Goal: Task Accomplishment & Management: Complete application form

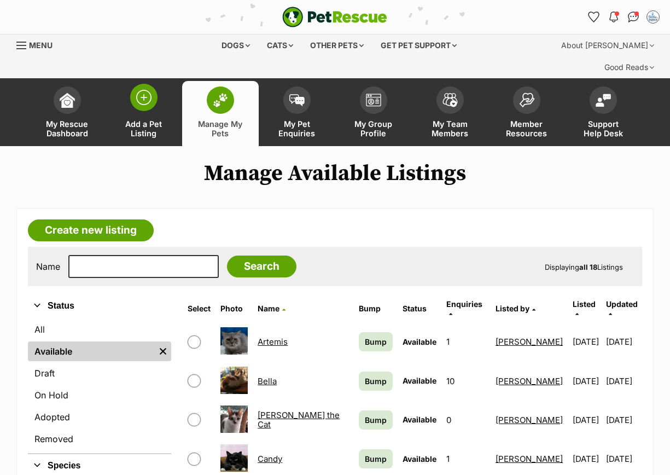
click at [139, 90] on img at bounding box center [143, 97] width 15 height 15
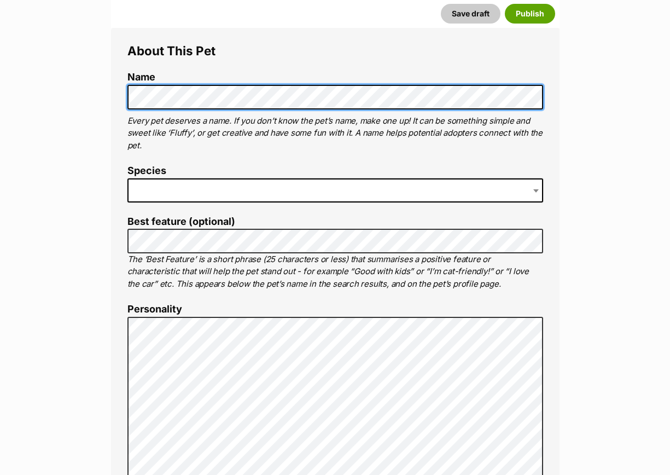
scroll to position [410, 0]
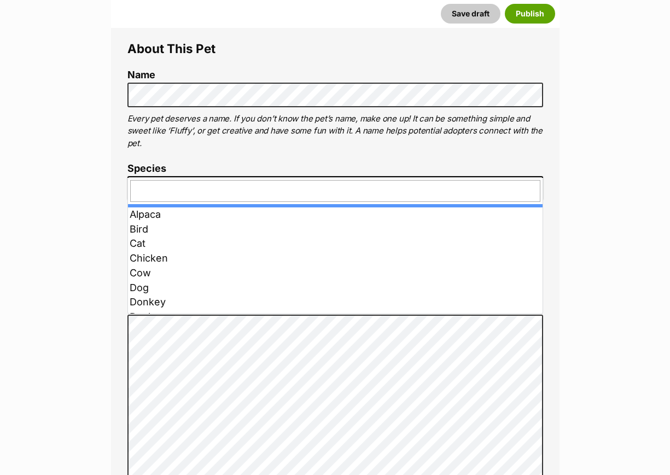
click at [166, 176] on span at bounding box center [335, 188] width 416 height 24
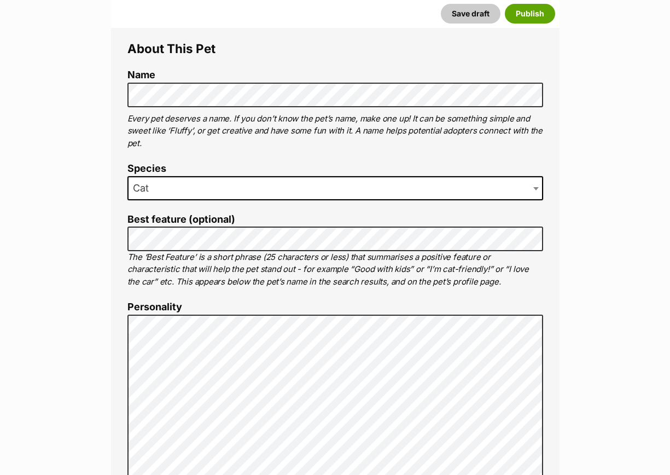
click at [169, 251] on p "The ‘Best Feature’ is a short phrase (25 characters or less) that summarises a …" at bounding box center [335, 269] width 416 height 37
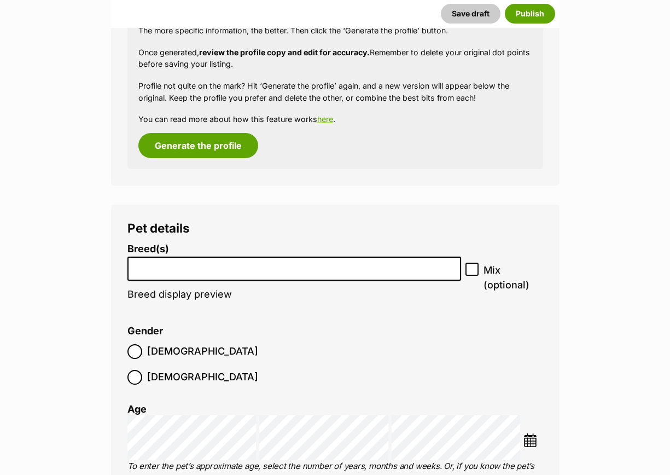
scroll to position [1621, 0]
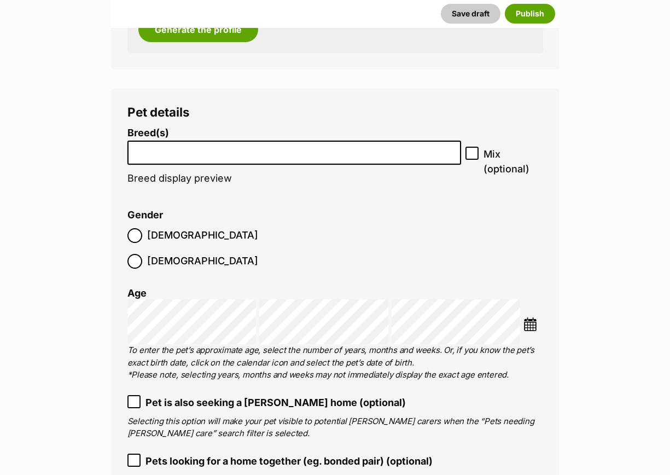
click at [176, 144] on input "search" at bounding box center [294, 149] width 326 height 11
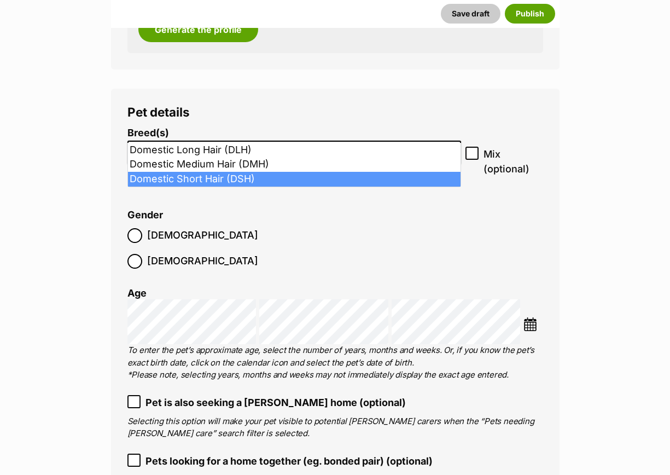
type input "dom"
select select "252102"
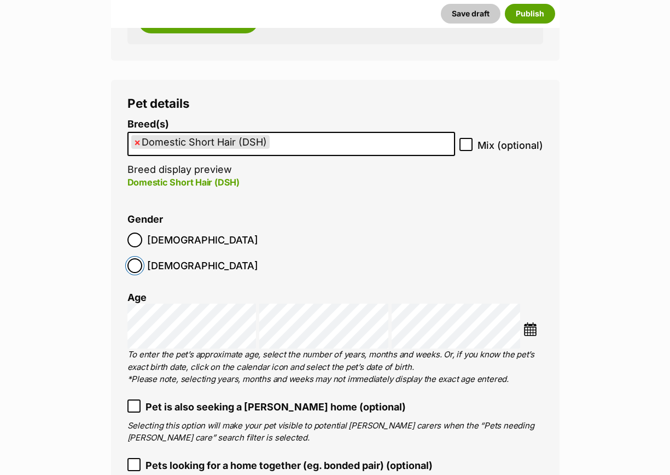
scroll to position [1758, 0]
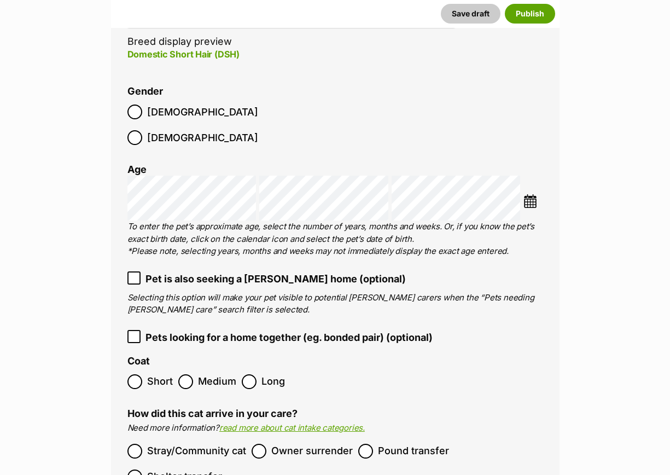
drag, startPoint x: 165, startPoint y: 323, endPoint x: 253, endPoint y: 278, distance: 98.1
click at [167, 369] on ol "Short Medium Long" at bounding box center [335, 382] width 416 height 26
click at [527, 194] on li at bounding box center [532, 202] width 19 height 16
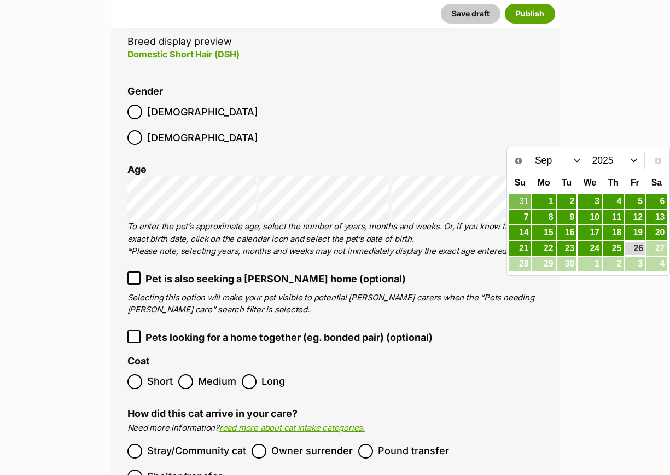
click at [627, 155] on select "2015 2016 2017 2018 2019 2020 2021 2022 2023 2024 2025" at bounding box center [616, 159] width 56 height 17
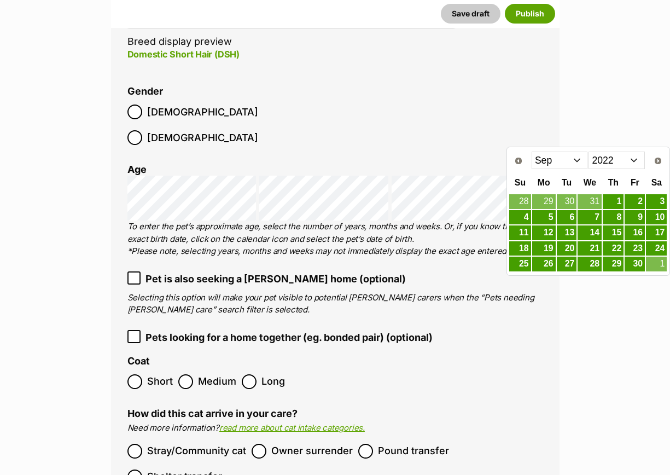
click at [571, 160] on select "Jan Feb Mar Apr May Jun Jul Aug Sep Oct Nov Dec" at bounding box center [560, 159] width 56 height 17
click at [570, 243] on link "19" at bounding box center [567, 249] width 20 height 14
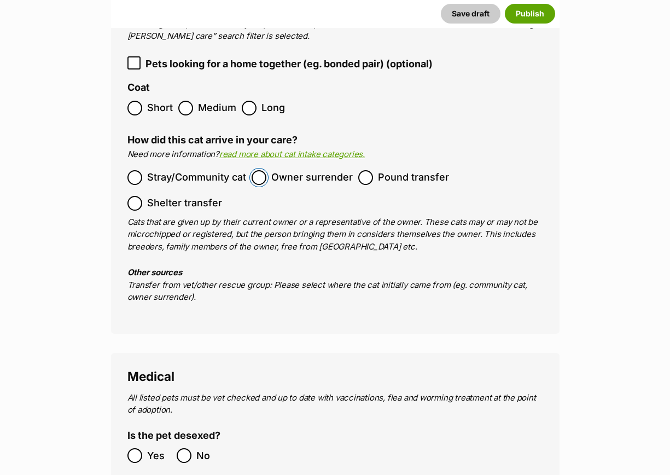
scroll to position [2168, 0]
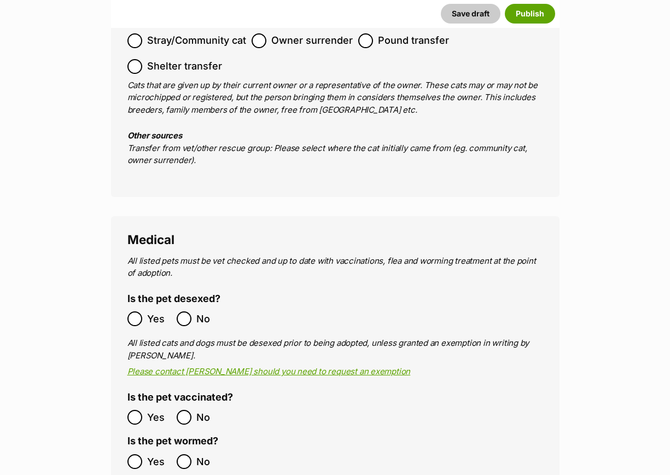
click at [144, 311] on label "Yes" at bounding box center [149, 318] width 44 height 15
drag, startPoint x: 144, startPoint y: 417, endPoint x: 143, endPoint y: 437, distance: 20.3
click at [144, 454] on label "Yes" at bounding box center [149, 461] width 44 height 15
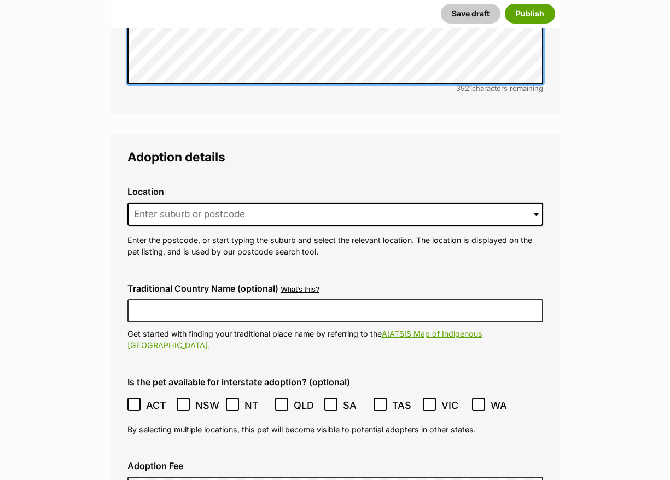
scroll to position [2920, 0]
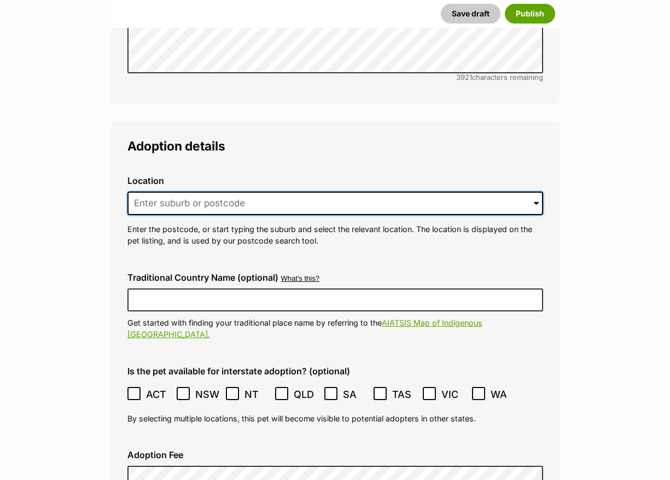
click at [172, 191] on input at bounding box center [335, 203] width 416 height 24
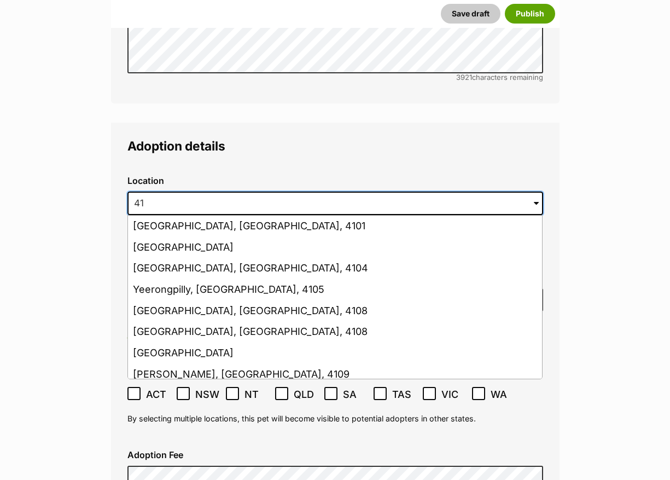
type input "4"
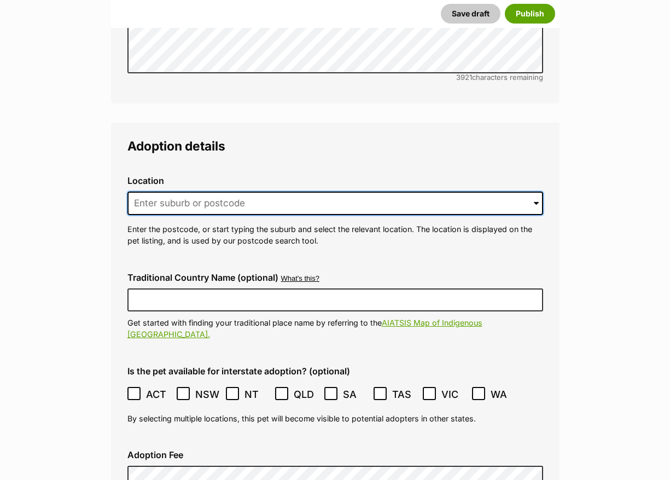
click at [172, 191] on input at bounding box center [335, 203] width 416 height 24
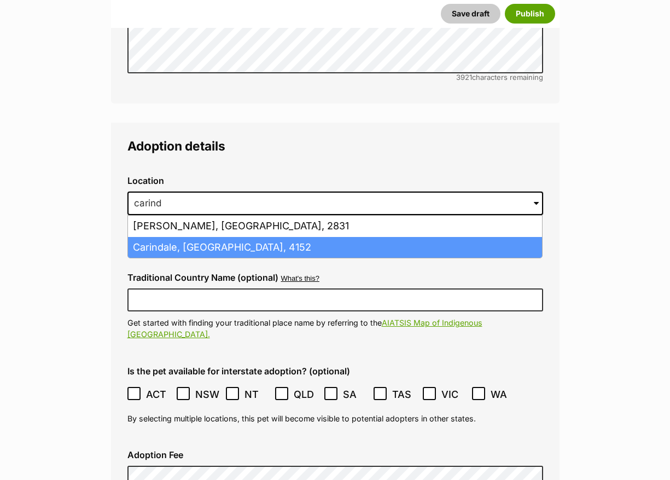
click at [217, 237] on li "Carindale, Queensland, 4152" at bounding box center [335, 247] width 414 height 21
type input "Carindale, Queensland, 4152"
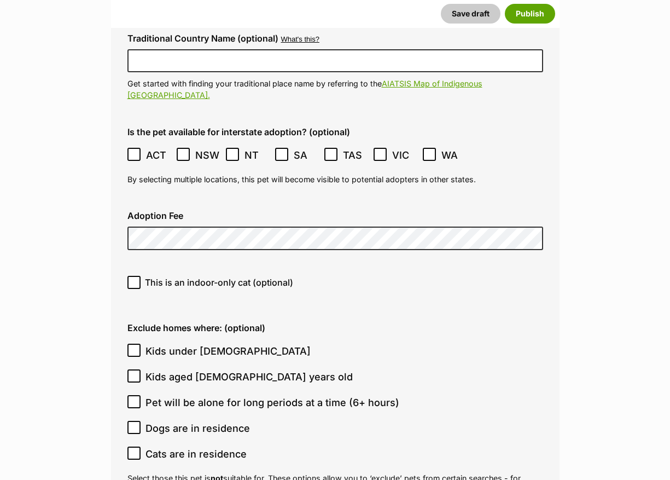
scroll to position [3193, 0]
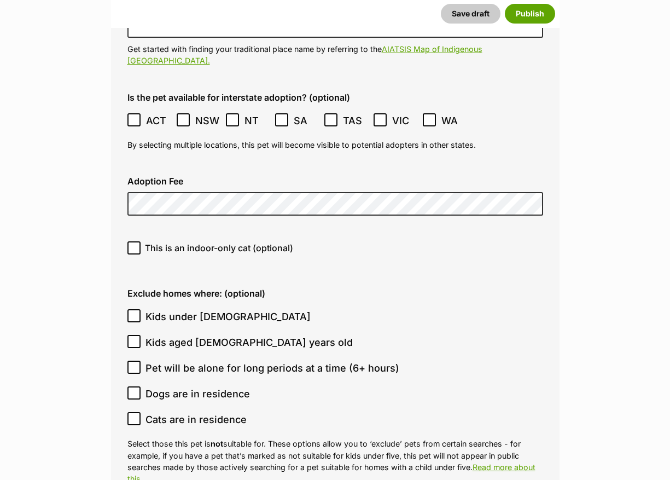
click at [132, 244] on icon at bounding box center [134, 248] width 8 height 8
click at [132, 241] on input "This is an indoor-only cat (optional)" at bounding box center [133, 247] width 13 height 13
checkbox input "true"
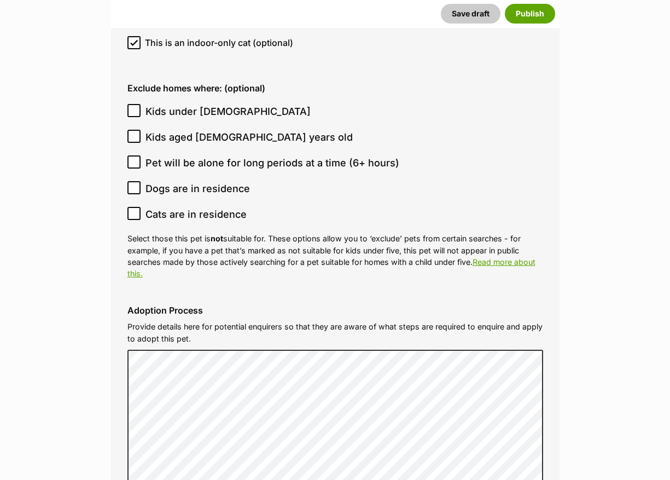
click at [137, 107] on icon at bounding box center [134, 111] width 8 height 8
click at [137, 104] on input "Kids under [DEMOGRAPHIC_DATA]" at bounding box center [133, 110] width 13 height 13
checkbox input "true"
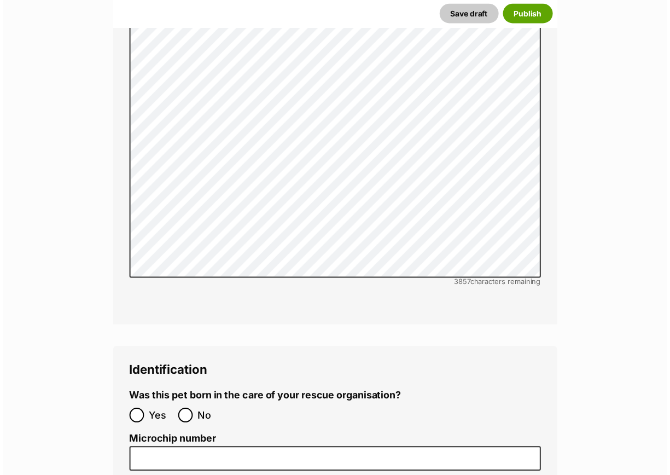
scroll to position [3945, 0]
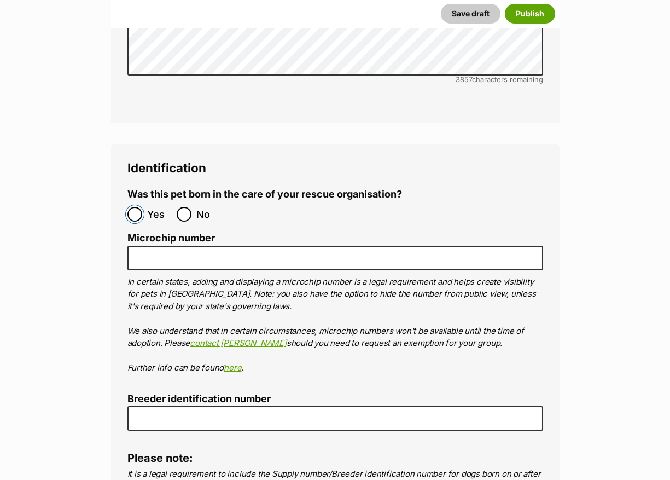
click at [140, 207] on input "Yes" at bounding box center [134, 214] width 15 height 15
radio input "true"
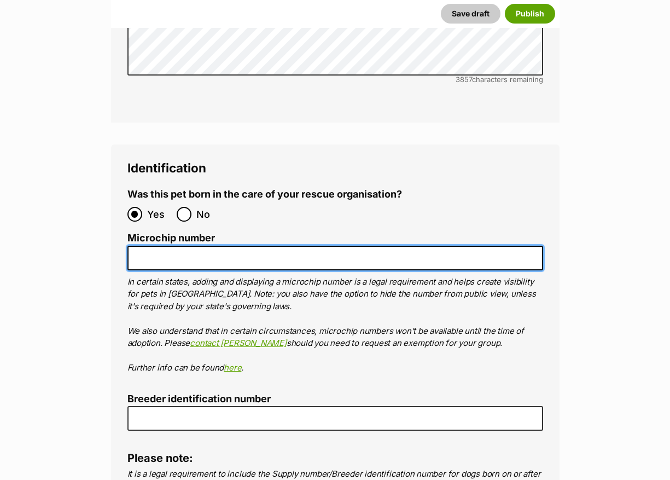
click at [173, 246] on input "Microchip number" at bounding box center [335, 258] width 416 height 25
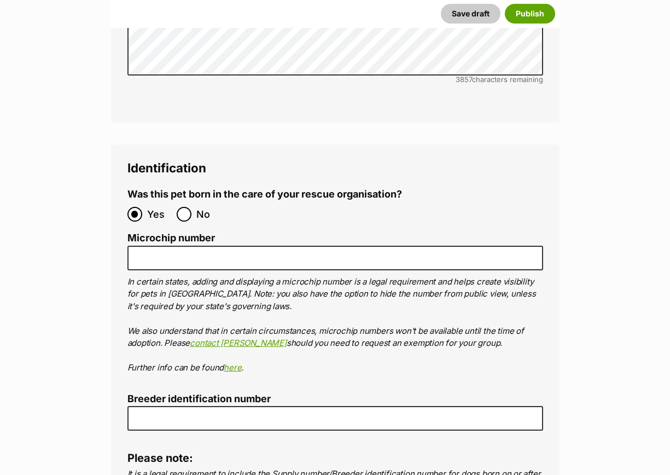
drag, startPoint x: 125, startPoint y: 211, endPoint x: 139, endPoint y: 201, distance: 16.8
click at [128, 208] on div "Identification Was this pet born in the care of your rescue organisation? Yes N…" at bounding box center [335, 339] width 448 height 390
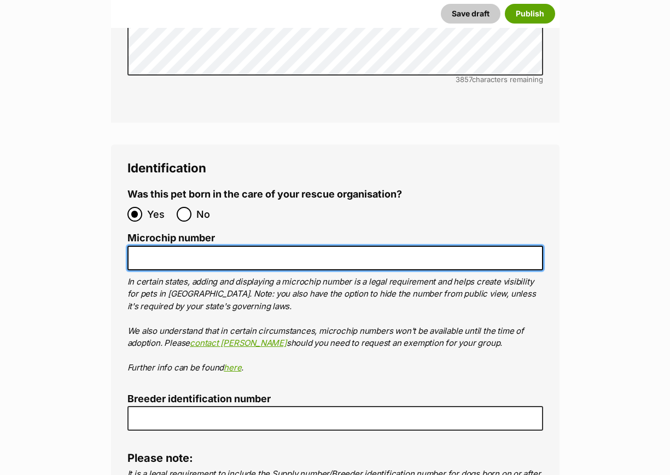
drag, startPoint x: 141, startPoint y: 200, endPoint x: 150, endPoint y: 199, distance: 8.8
click at [143, 246] on input "Microchip number" at bounding box center [335, 258] width 416 height 25
paste input "956000014697684"
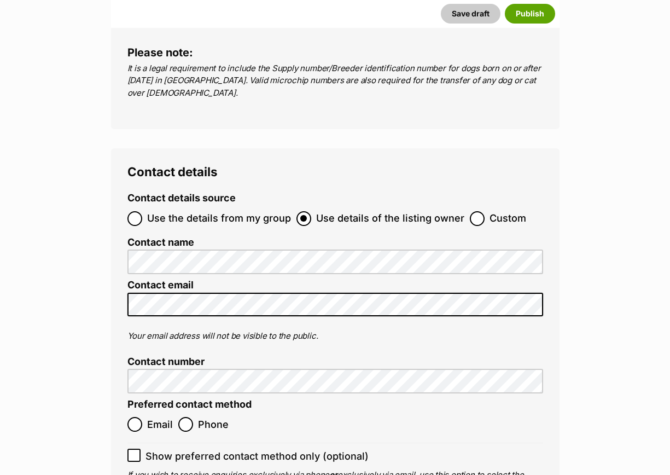
scroll to position [4355, 0]
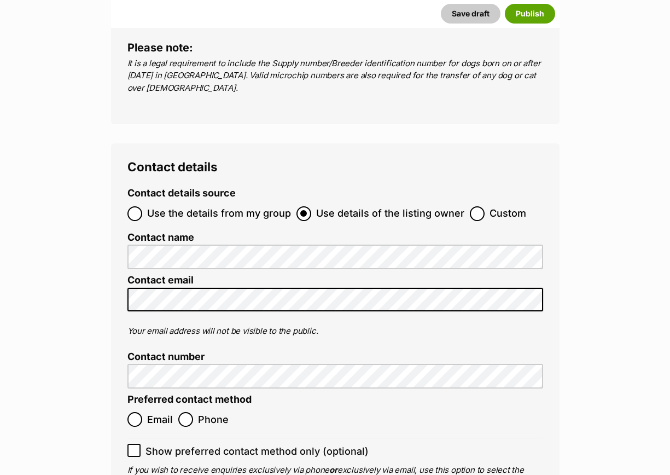
type input "956000014697684"
drag, startPoint x: 479, startPoint y: 153, endPoint x: 473, endPoint y: 165, distance: 12.7
click at [479, 206] on label "Custom" at bounding box center [498, 213] width 56 height 15
click at [479, 206] on input "Custom" at bounding box center [477, 213] width 15 height 15
radio input "true"
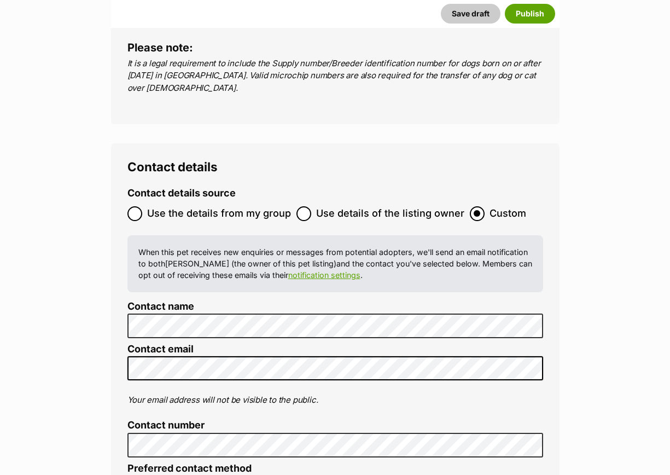
click at [243, 419] on label "Contact number" at bounding box center [335, 424] width 416 height 11
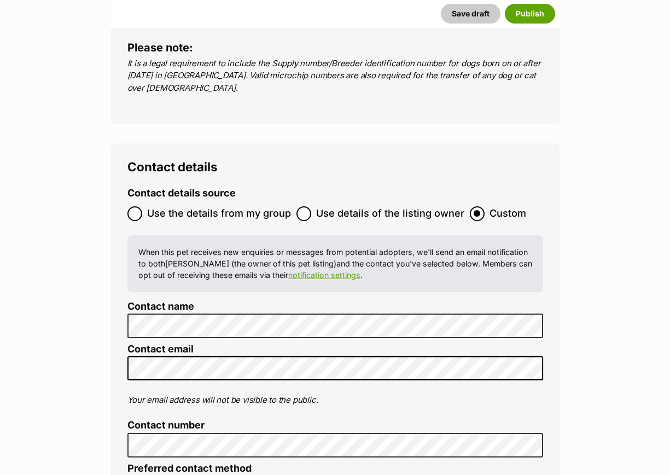
radio input "true"
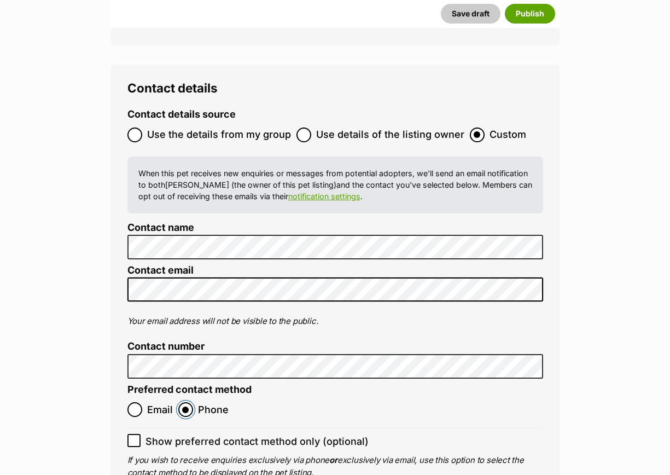
scroll to position [4560, 0]
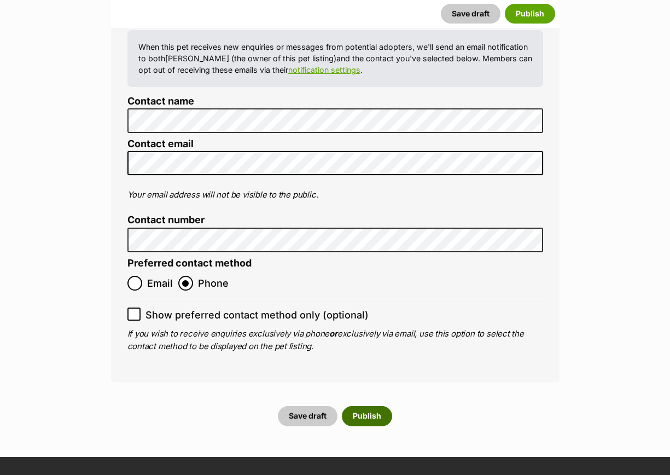
click at [378, 406] on button "Publish" at bounding box center [367, 416] width 50 height 20
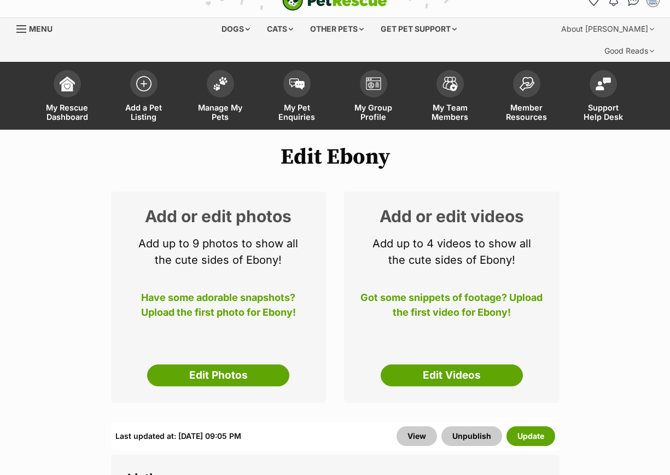
scroll to position [137, 0]
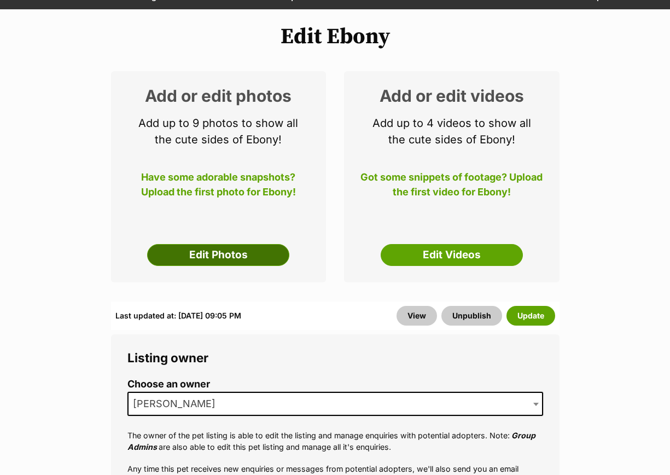
click at [200, 244] on link "Edit Photos" at bounding box center [218, 255] width 142 height 22
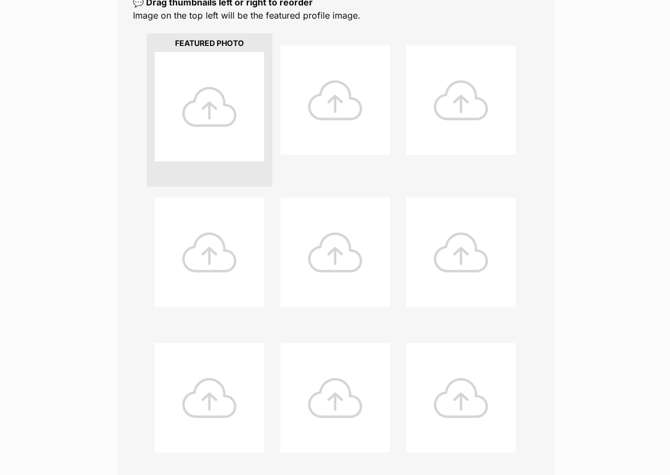
scroll to position [342, 0]
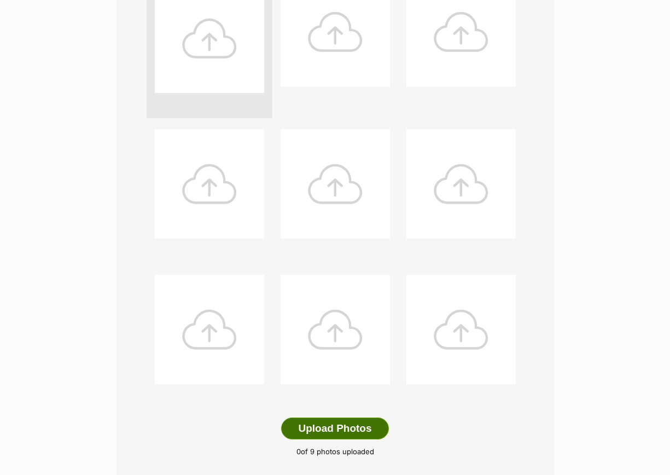
click at [348, 417] on button "Upload Photos" at bounding box center [334, 428] width 107 height 22
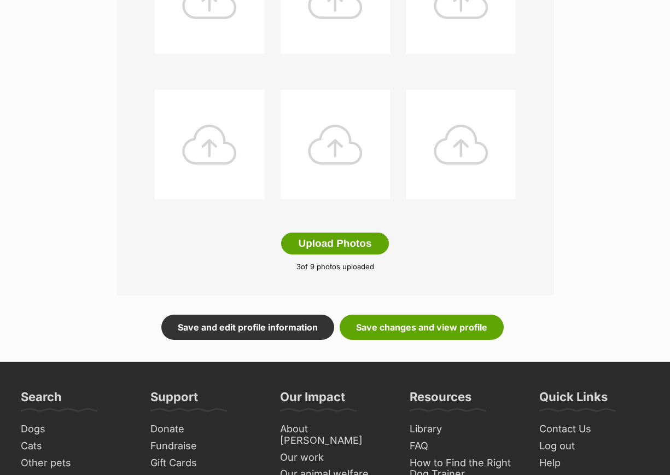
scroll to position [547, 0]
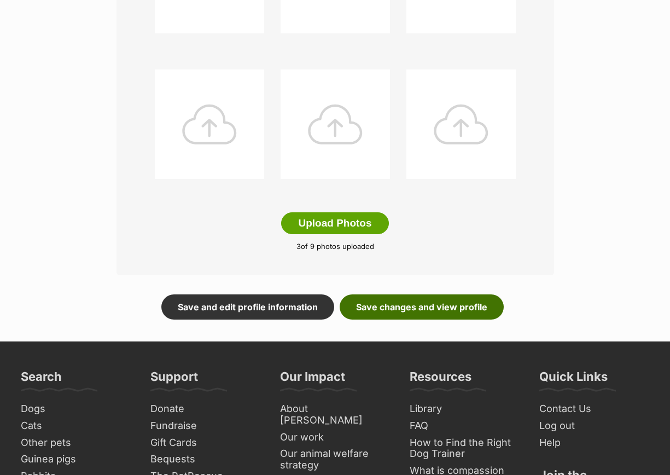
click at [411, 294] on link "Save changes and view profile" at bounding box center [422, 306] width 164 height 25
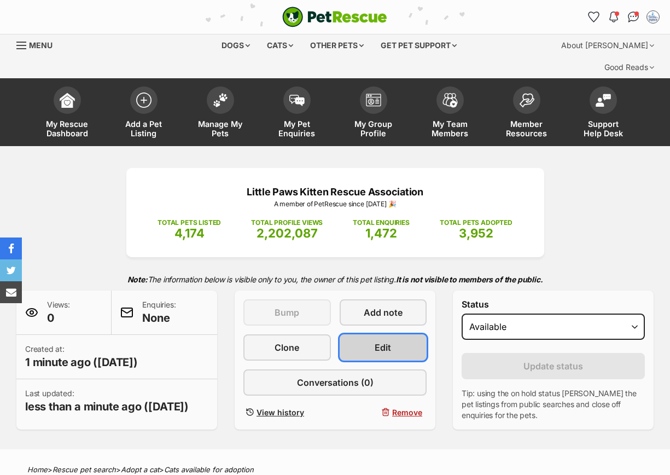
click at [380, 341] on span "Edit" at bounding box center [383, 347] width 16 height 13
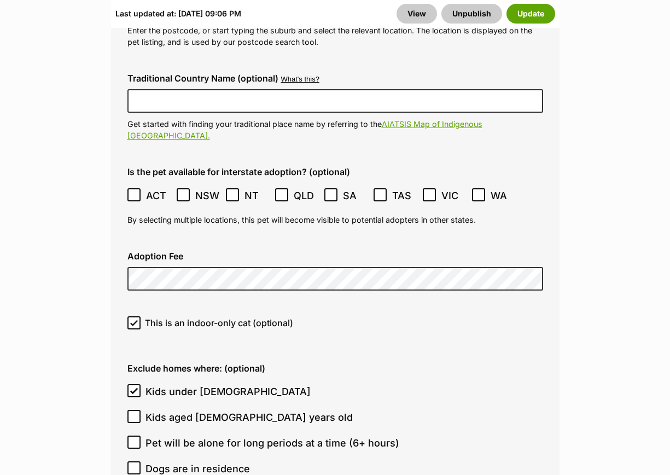
scroll to position [3418, 0]
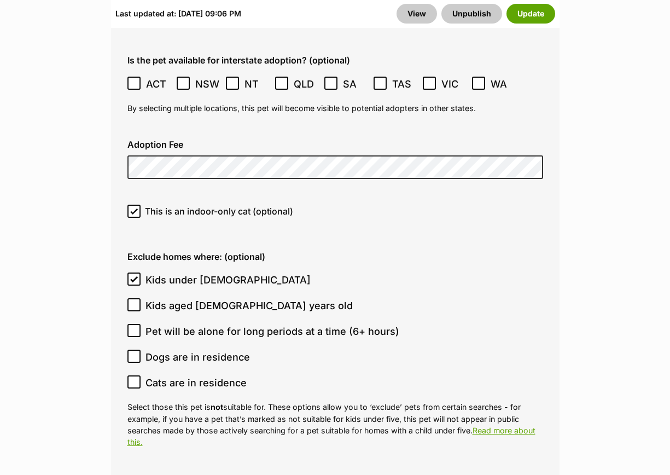
click at [131, 378] on icon at bounding box center [134, 382] width 8 height 8
click at [131, 375] on input "Cats are in residence" at bounding box center [133, 381] width 13 height 13
checkbox input "true"
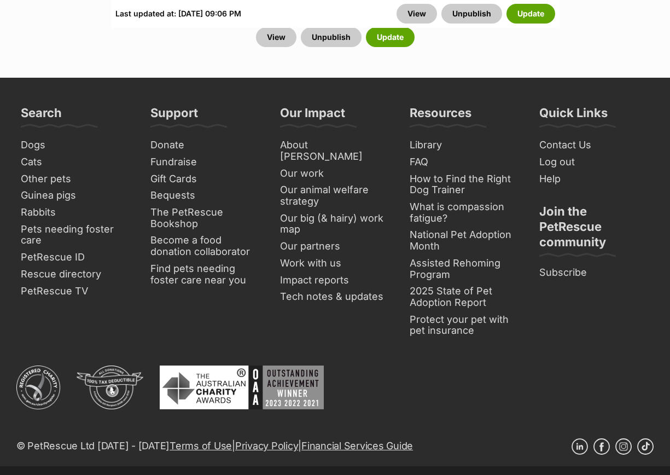
scroll to position [4853, 0]
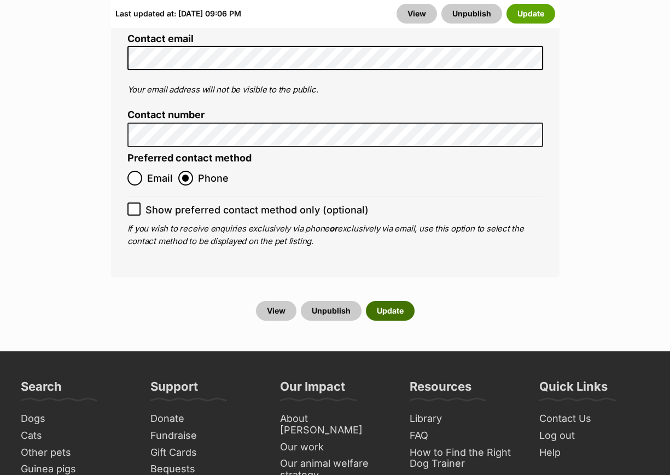
click at [378, 301] on button "Update" at bounding box center [390, 311] width 49 height 20
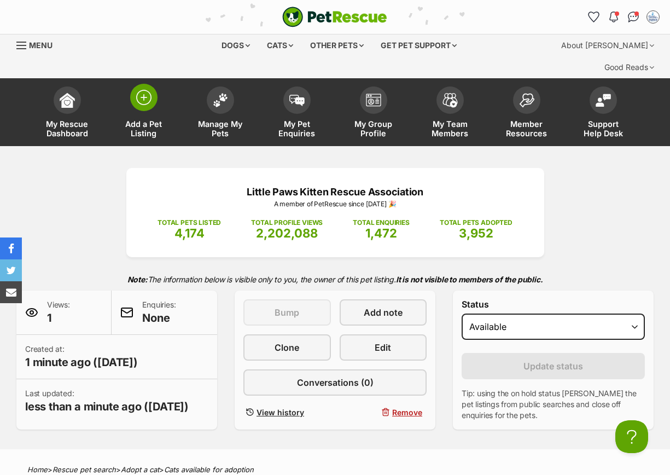
click at [138, 90] on img at bounding box center [143, 97] width 15 height 15
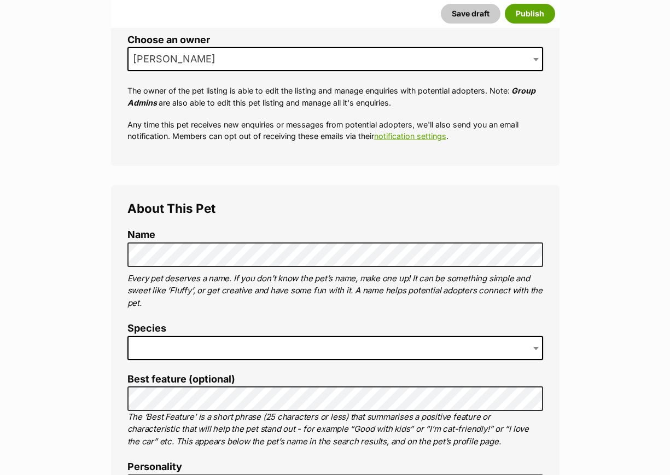
scroll to position [273, 0]
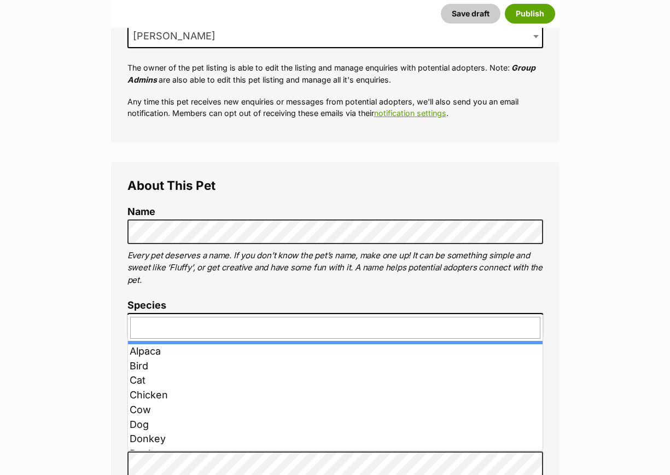
click at [161, 313] on span at bounding box center [335, 325] width 416 height 24
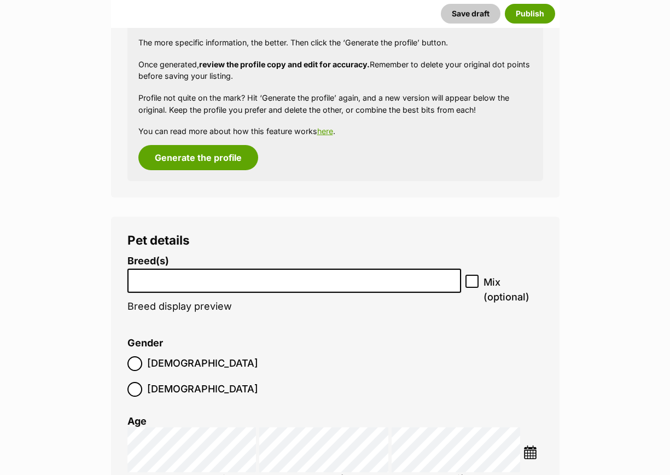
scroll to position [1230, 0]
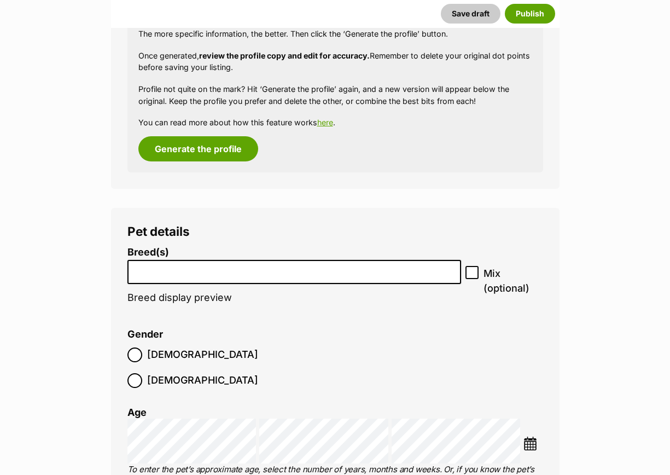
click at [188, 261] on li at bounding box center [294, 272] width 326 height 22
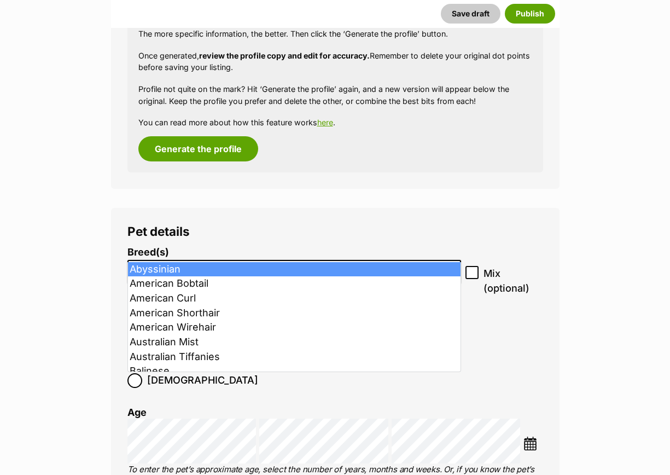
type input "s"
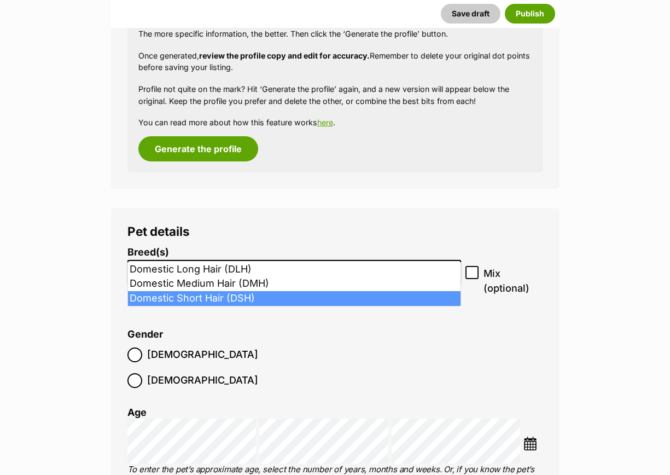
type input "dom"
select select "252102"
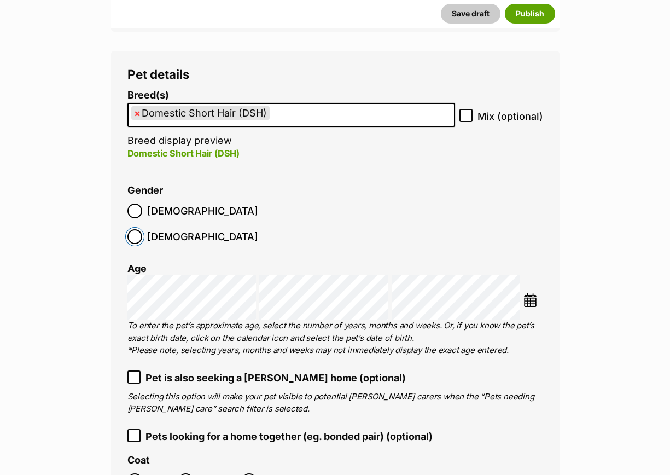
scroll to position [1436, 0]
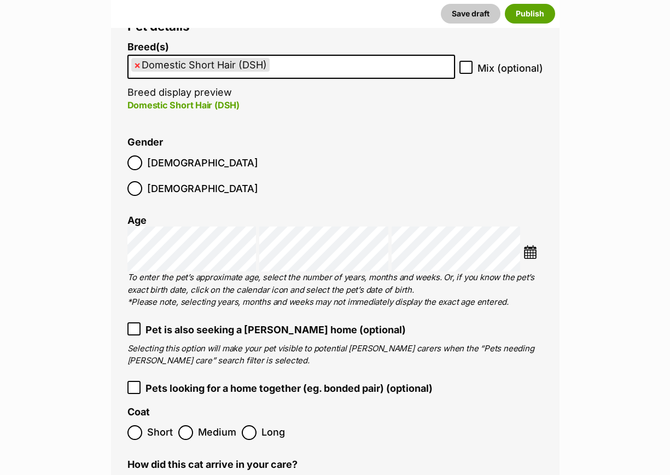
click at [278, 151] on ol "Male Female" at bounding box center [231, 175] width 208 height 51
click at [540, 245] on li at bounding box center [532, 253] width 19 height 16
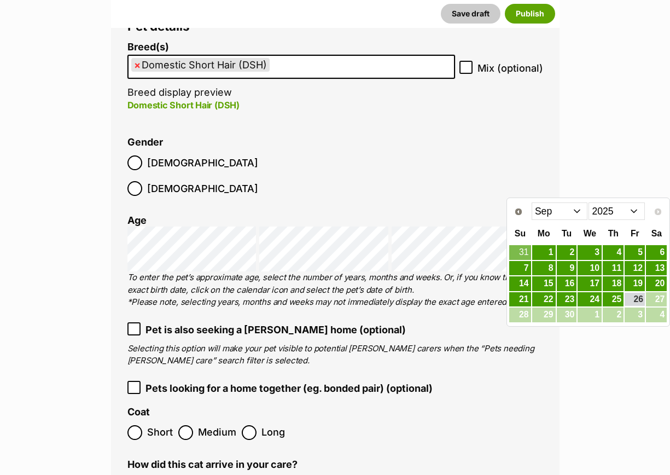
click at [579, 210] on select "Jan Feb Mar Apr May Jun Jul Aug Sep" at bounding box center [560, 210] width 56 height 17
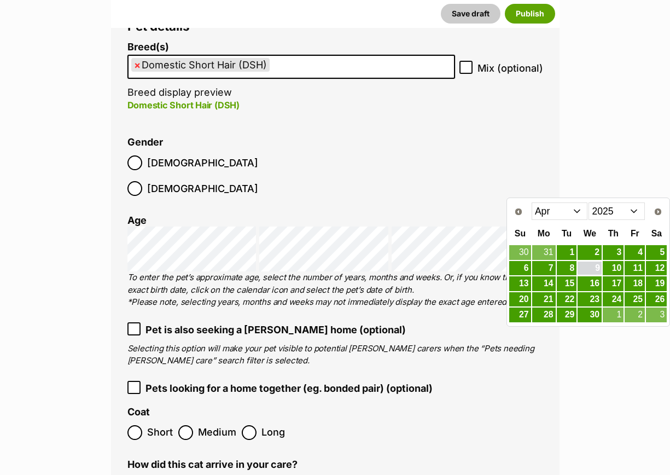
click at [594, 262] on link "9" at bounding box center [589, 268] width 24 height 14
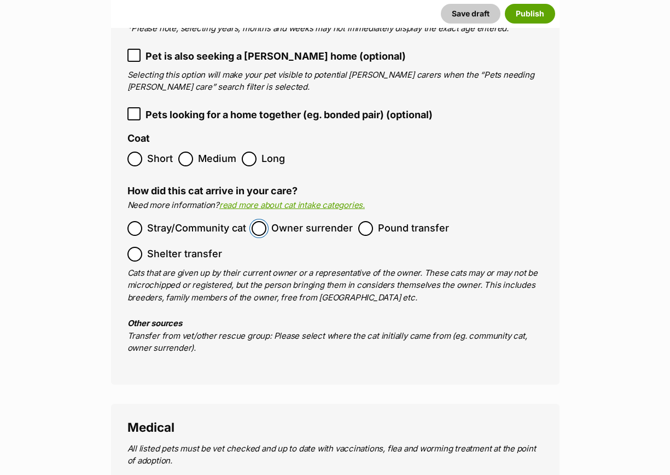
scroll to position [1982, 0]
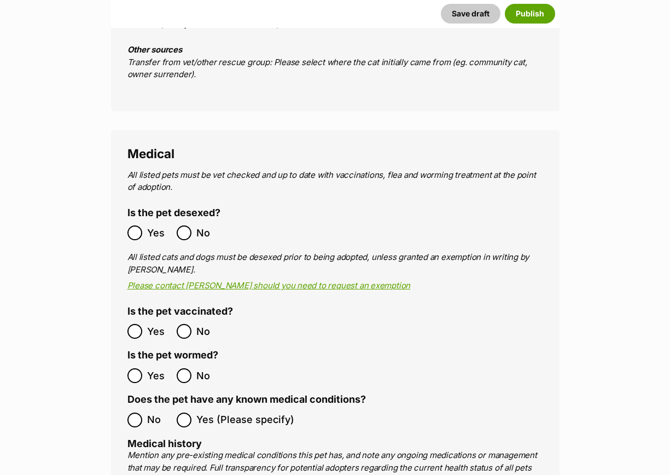
drag, startPoint x: 151, startPoint y: 191, endPoint x: 149, endPoint y: 218, distance: 27.4
click at [150, 220] on ol "Yes No" at bounding box center [231, 233] width 208 height 26
click at [134, 220] on ol "Yes No" at bounding box center [231, 233] width 208 height 26
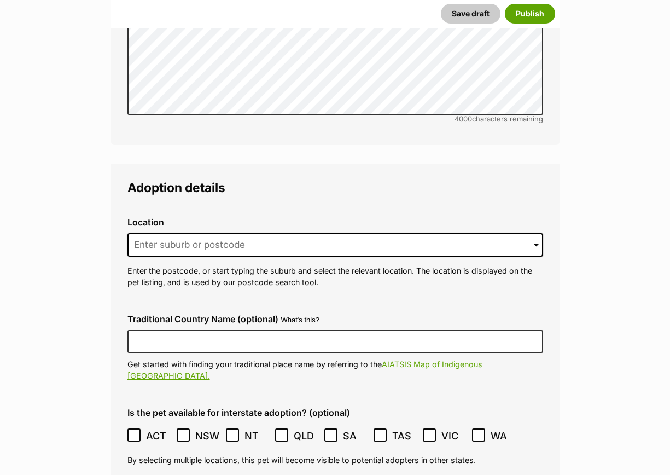
scroll to position [2666, 0]
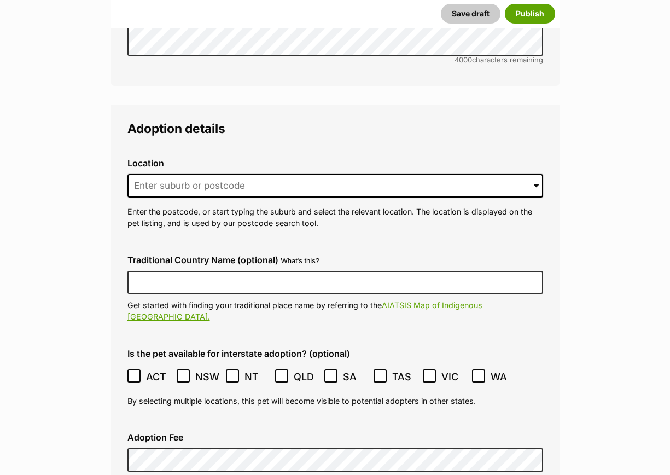
drag, startPoint x: 158, startPoint y: 153, endPoint x: 160, endPoint y: 145, distance: 8.0
click at [158, 151] on div "Location 0 options available. Arrow down to browse or start typing to filter. E…" at bounding box center [335, 193] width 433 height 89
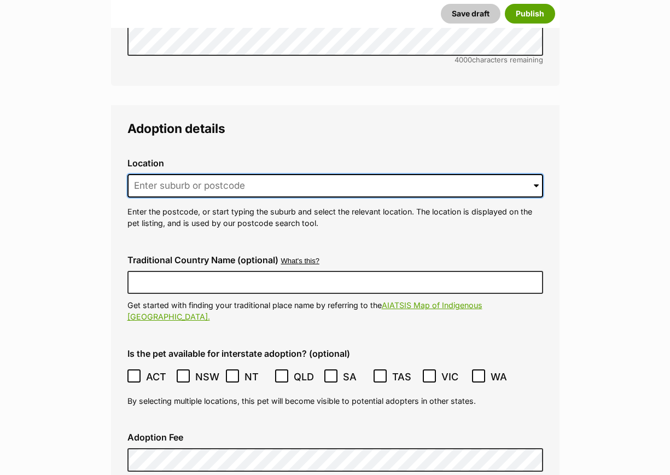
click at [162, 174] on input at bounding box center [335, 186] width 416 height 24
click at [150, 174] on input at bounding box center [335, 186] width 416 height 24
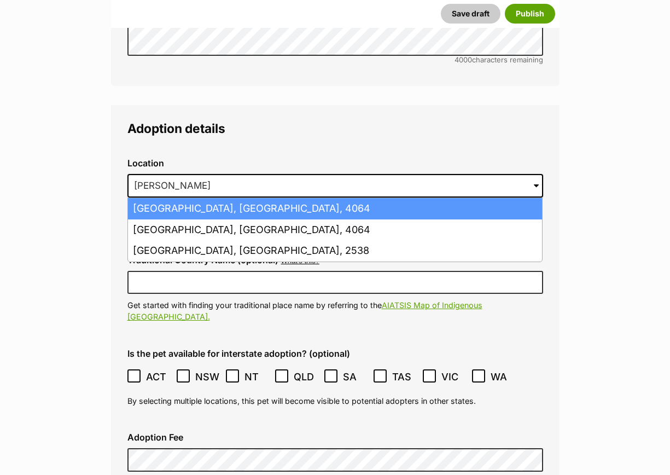
click at [160, 198] on li "Milton, Queensland, 4064" at bounding box center [335, 208] width 414 height 21
type input "Milton, Queensland, 4064"
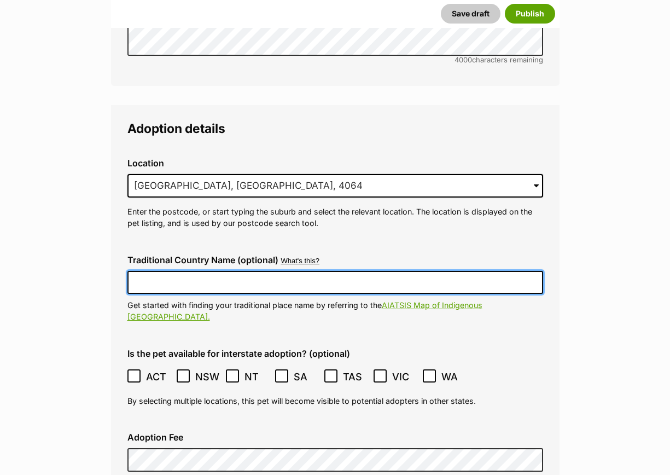
click at [178, 271] on input "Traditional Country Name (optional)" at bounding box center [335, 282] width 416 height 23
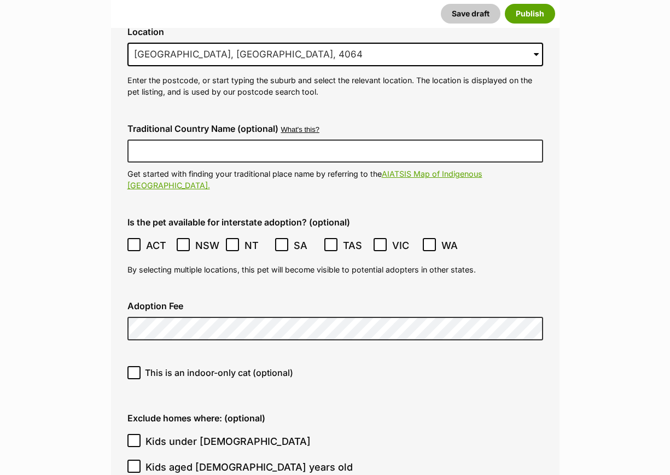
scroll to position [2803, 0]
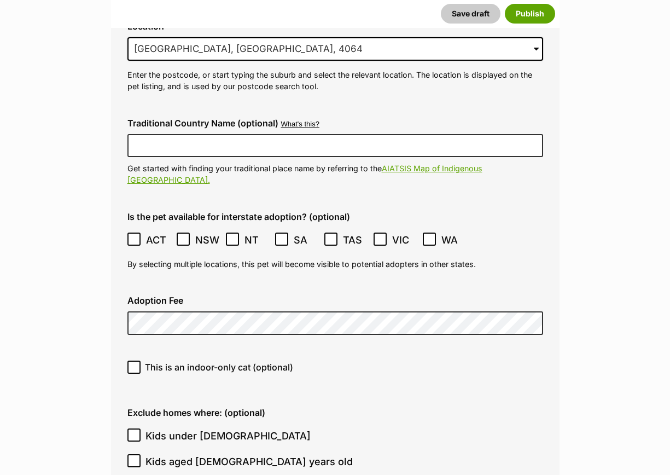
drag, startPoint x: 249, startPoint y: 352, endPoint x: 241, endPoint y: 351, distance: 7.7
click at [241, 407] on label "Exclude homes where: (optional)" at bounding box center [335, 412] width 416 height 10
drag, startPoint x: 114, startPoint y: 314, endPoint x: 123, endPoint y: 310, distance: 10.1
click at [117, 313] on fieldset "Adoption details Location 0 options available. 5763 Milton, Queensland, 4064 Mi…" at bounding box center [335, 480] width 448 height 1025
click at [136, 363] on icon at bounding box center [134, 367] width 8 height 8
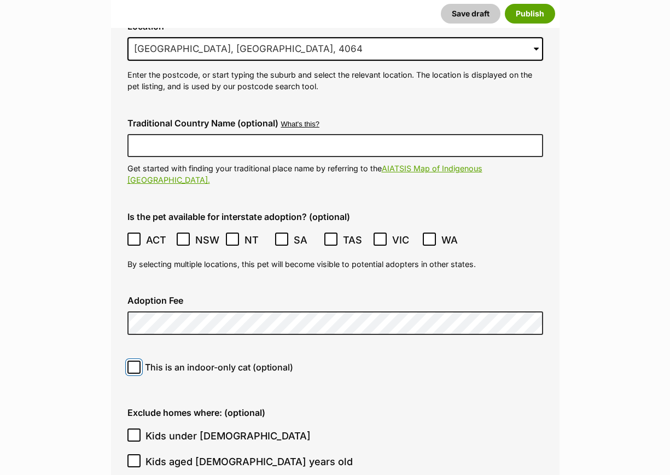
click at [136, 360] on input "This is an indoor-only cat (optional)" at bounding box center [133, 366] width 13 height 13
checkbox input "true"
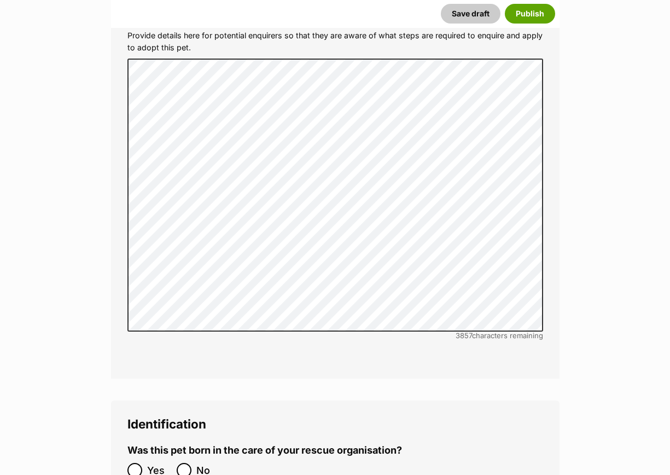
scroll to position [3555, 0]
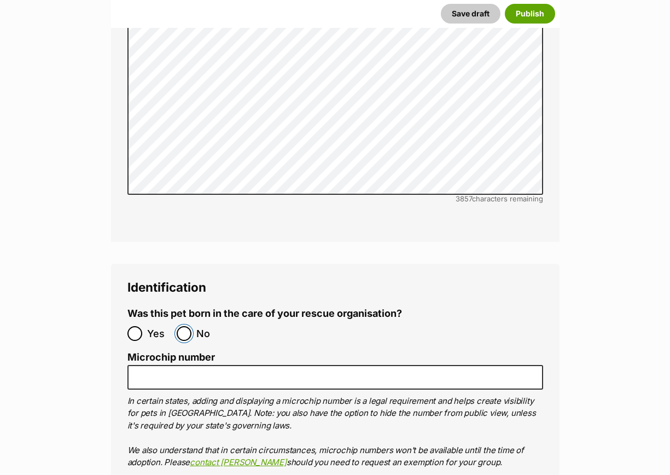
drag, startPoint x: 185, startPoint y: 272, endPoint x: 165, endPoint y: 333, distance: 64.5
click at [186, 326] on input "No" at bounding box center [184, 333] width 15 height 15
radio input "true"
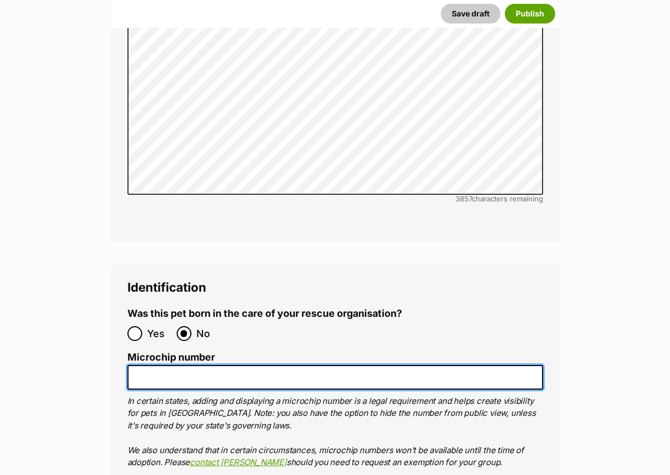
drag, startPoint x: 173, startPoint y: 317, endPoint x: 359, endPoint y: 300, distance: 186.1
click at [179, 365] on input "Microchip number" at bounding box center [335, 377] width 416 height 25
drag, startPoint x: 199, startPoint y: 318, endPoint x: 204, endPoint y: 312, distance: 7.8
click at [199, 365] on input "Microchip number" at bounding box center [335, 377] width 416 height 25
paste input "956000018908796"
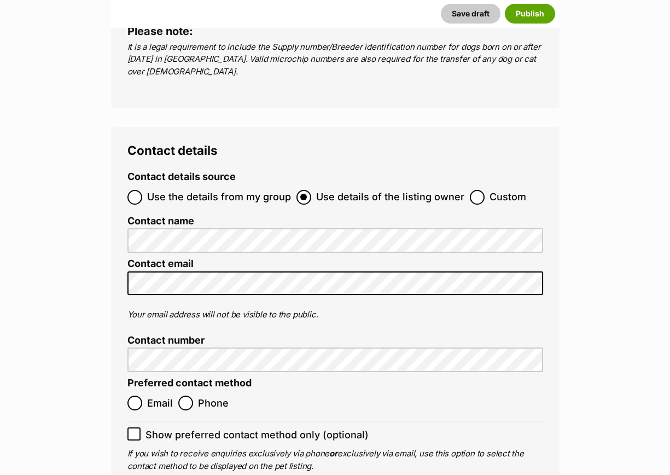
scroll to position [4101, 0]
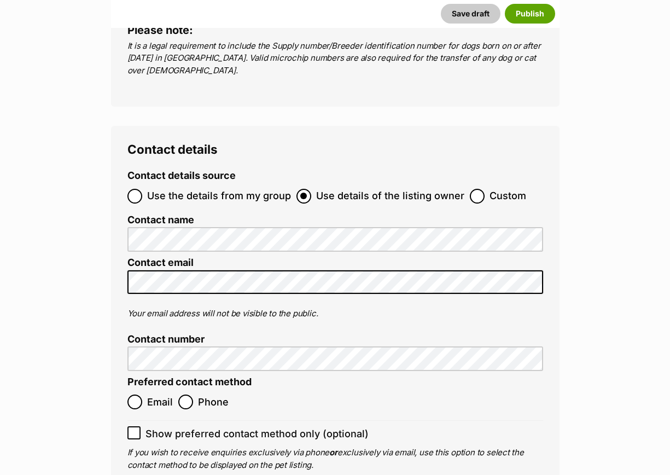
type input "956000018908796"
drag, startPoint x: 472, startPoint y: 143, endPoint x: 450, endPoint y: 156, distance: 26.5
click at [472, 189] on input "Custom" at bounding box center [477, 196] width 15 height 15
radio input "true"
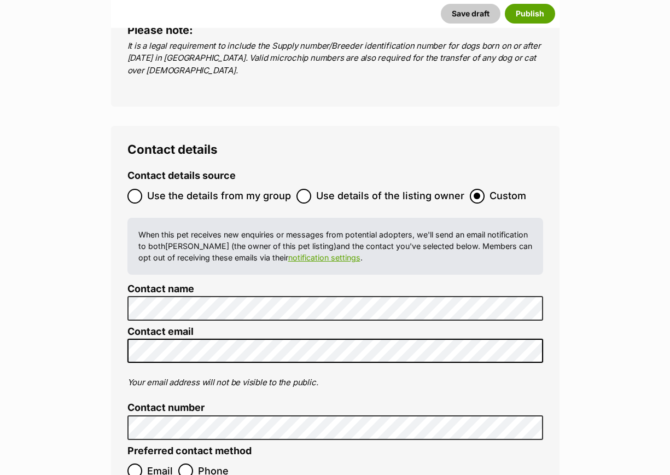
drag, startPoint x: 381, startPoint y: 317, endPoint x: 335, endPoint y: 336, distance: 50.3
click at [376, 376] on p "Your email address will not be visible to the public." at bounding box center [335, 382] width 416 height 13
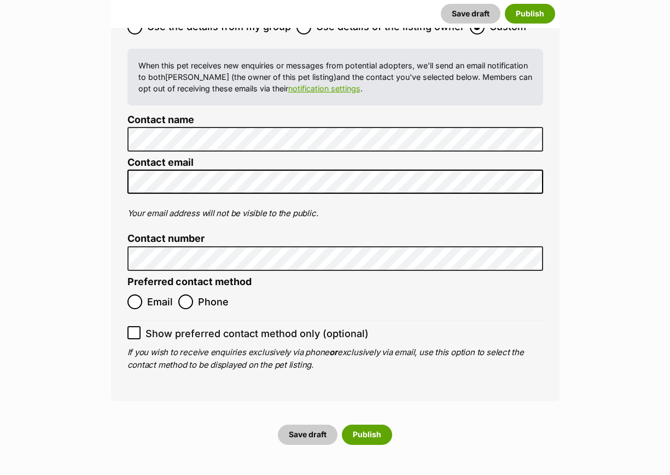
scroll to position [4307, 0]
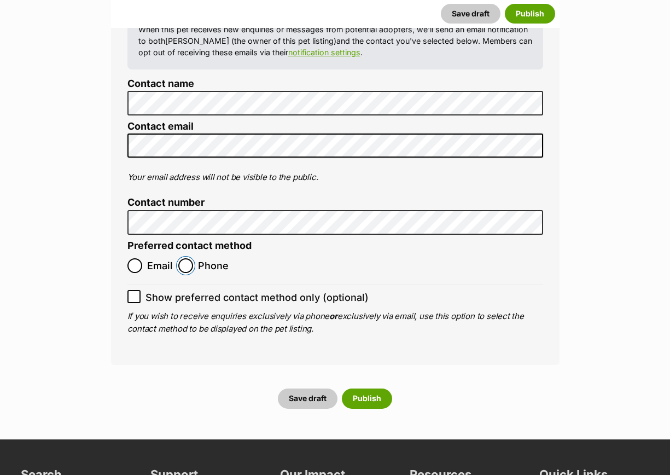
drag, startPoint x: 184, startPoint y: 211, endPoint x: 241, endPoint y: 287, distance: 94.9
click at [184, 258] on input "Phone" at bounding box center [185, 265] width 15 height 15
radio input "true"
click at [377, 388] on button "Publish" at bounding box center [367, 398] width 50 height 20
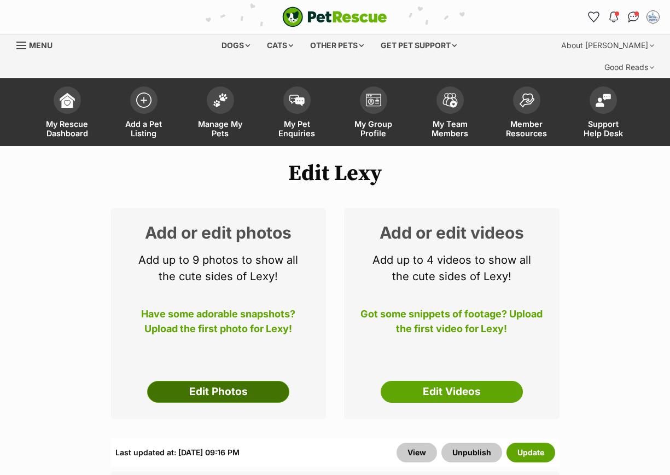
click at [212, 381] on link "Edit Photos" at bounding box center [218, 392] width 142 height 22
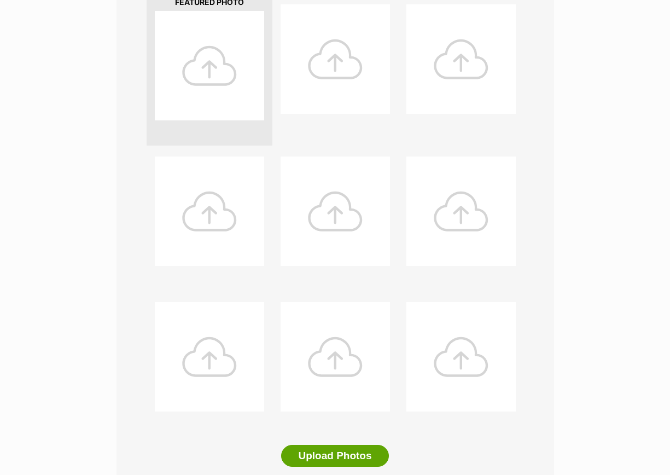
scroll to position [479, 0]
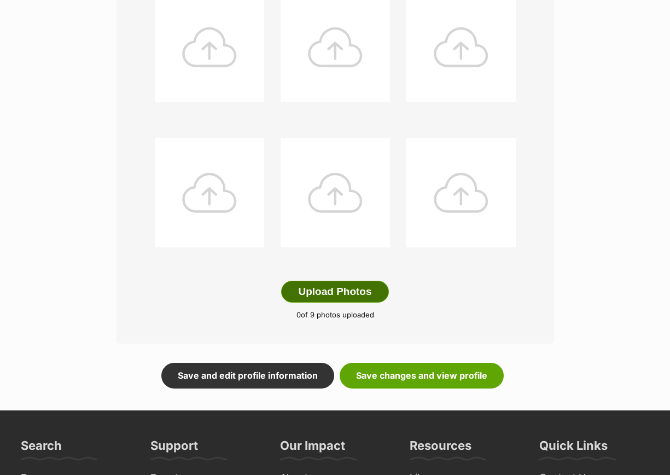
click at [346, 281] on button "Upload Photos" at bounding box center [334, 292] width 107 height 22
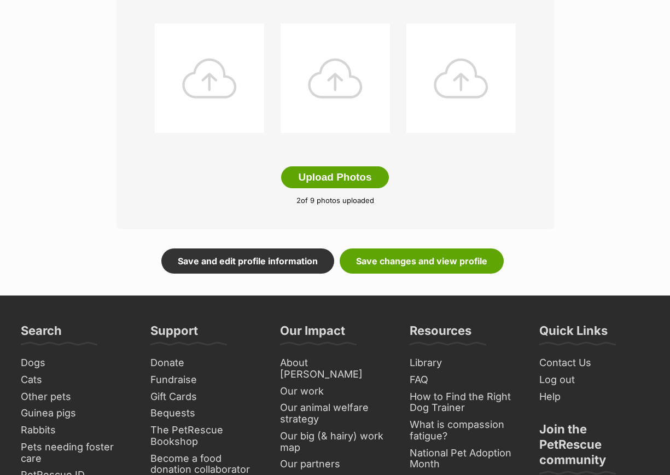
scroll to position [662, 0]
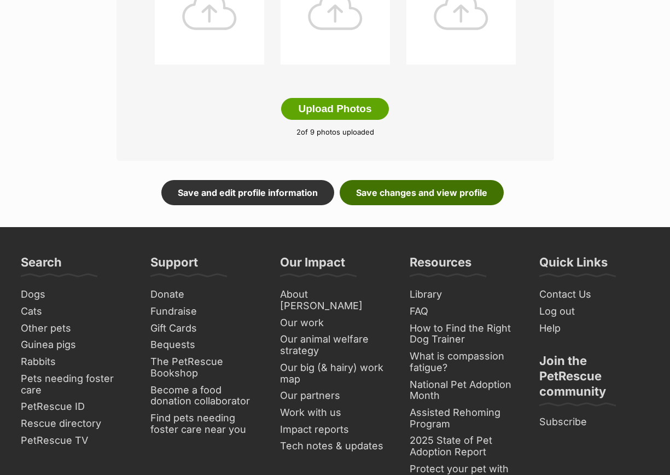
click at [404, 180] on link "Save changes and view profile" at bounding box center [422, 192] width 164 height 25
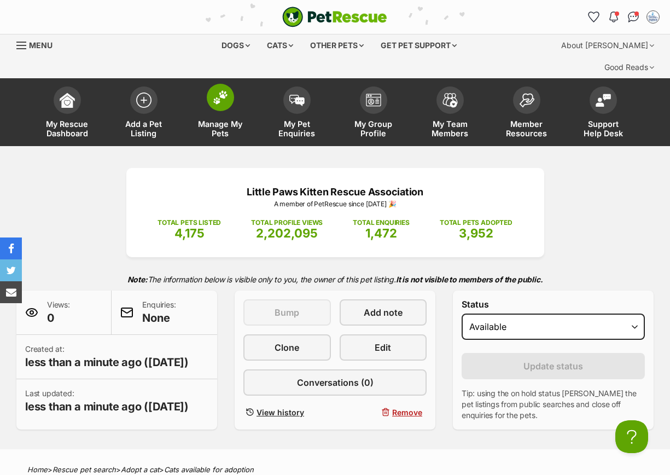
click at [222, 90] on img at bounding box center [220, 97] width 15 height 14
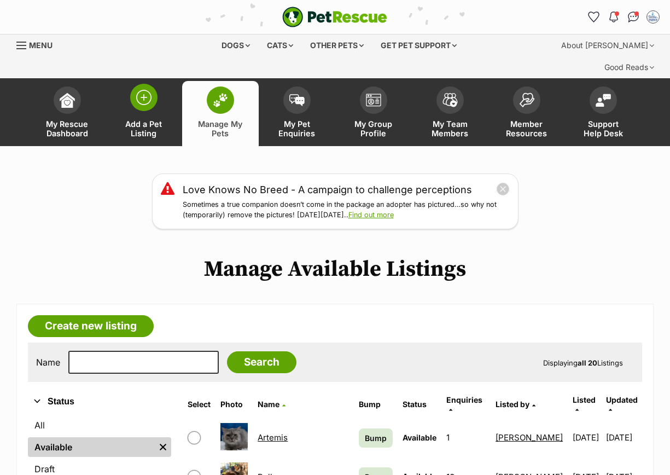
click at [154, 87] on link "Add a Pet Listing" at bounding box center [144, 113] width 77 height 65
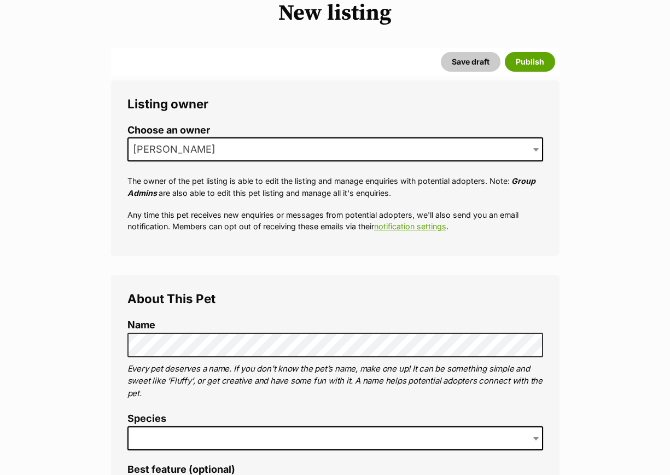
scroll to position [273, 0]
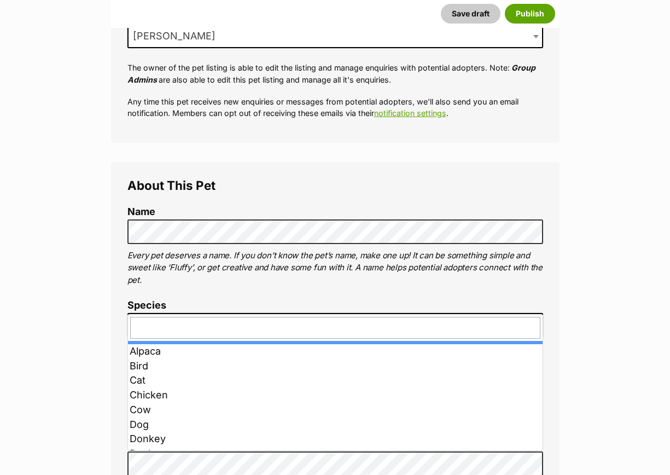
click at [147, 313] on span at bounding box center [335, 325] width 416 height 24
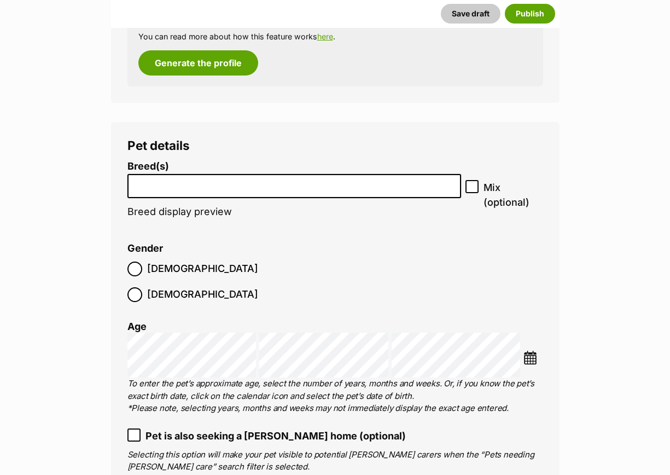
scroll to position [1299, 0]
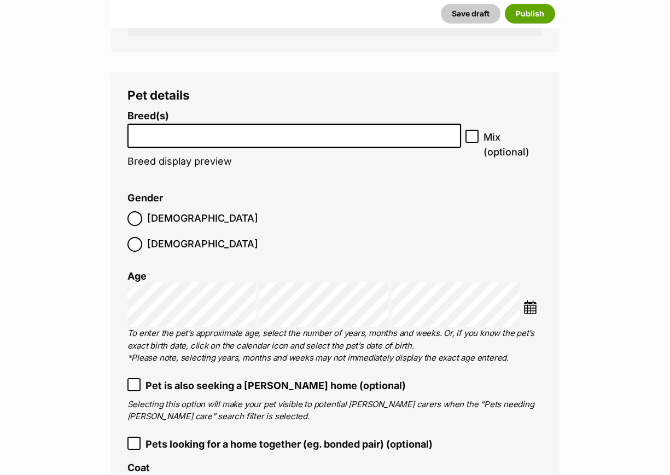
click at [151, 127] on input "search" at bounding box center [294, 132] width 326 height 11
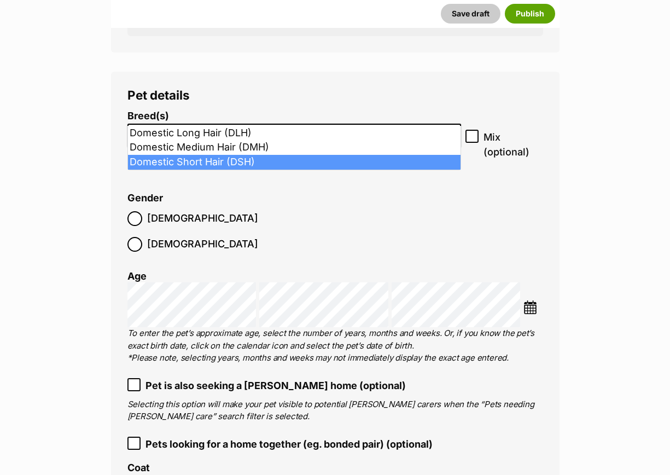
type input "dom"
select select "252102"
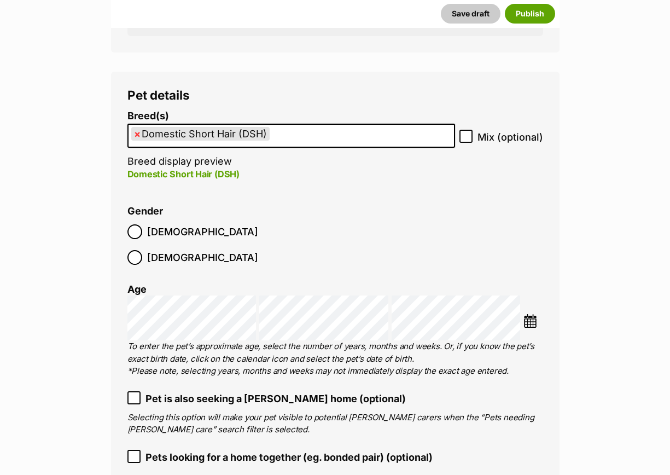
click at [527, 314] on img at bounding box center [530, 321] width 14 height 14
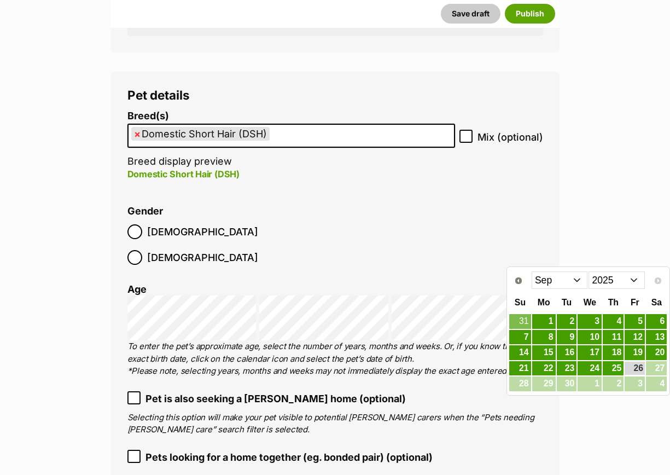
drag, startPoint x: 348, startPoint y: 231, endPoint x: 359, endPoint y: 245, distance: 17.5
click at [351, 234] on ol "Breed(s) Domestic Short Hair (DSH) Abyssinian American Bobtail American Curl Am…" at bounding box center [335, 380] width 416 height 541
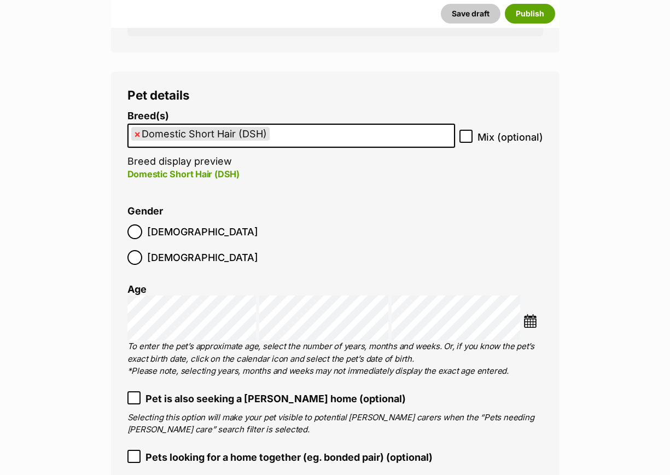
click at [533, 314] on img at bounding box center [530, 321] width 14 height 14
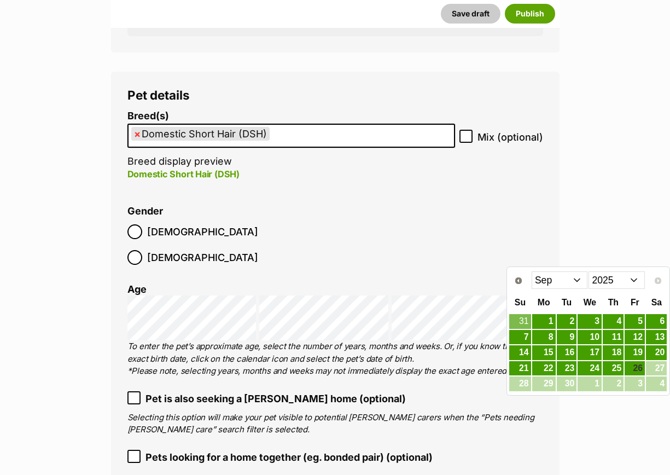
click at [583, 281] on select "Jan Feb Mar Apr May Jun Jul Aug Sep" at bounding box center [560, 279] width 56 height 17
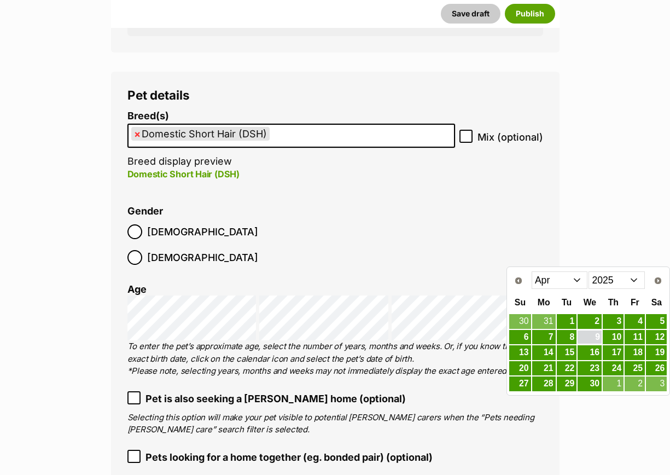
click at [584, 339] on link "9" at bounding box center [589, 337] width 24 height 14
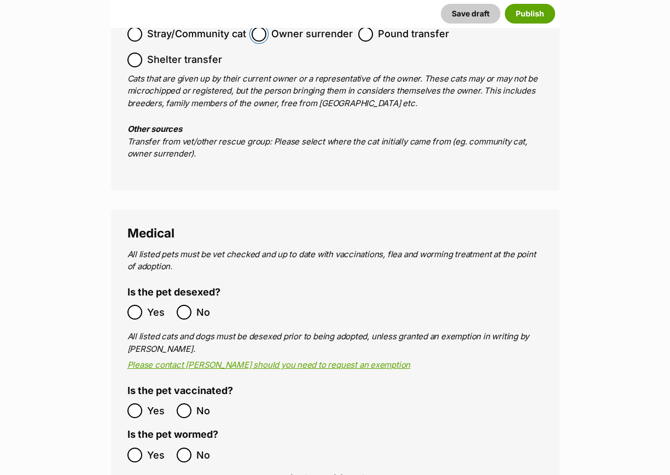
scroll to position [1846, 0]
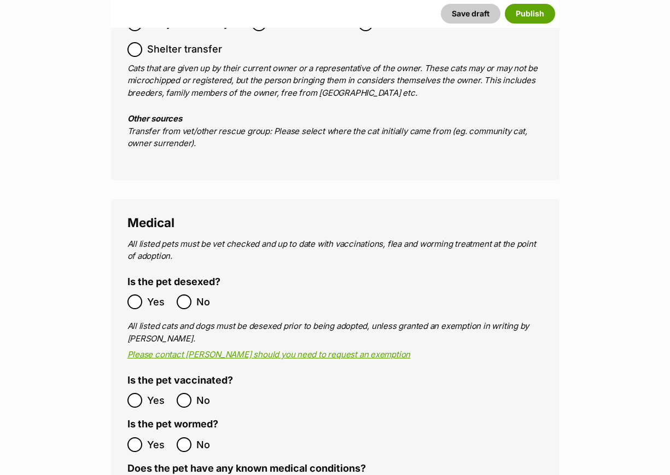
click at [150, 294] on span "Yes" at bounding box center [159, 301] width 24 height 15
click at [137, 431] on ol "Yes No" at bounding box center [231, 444] width 208 height 26
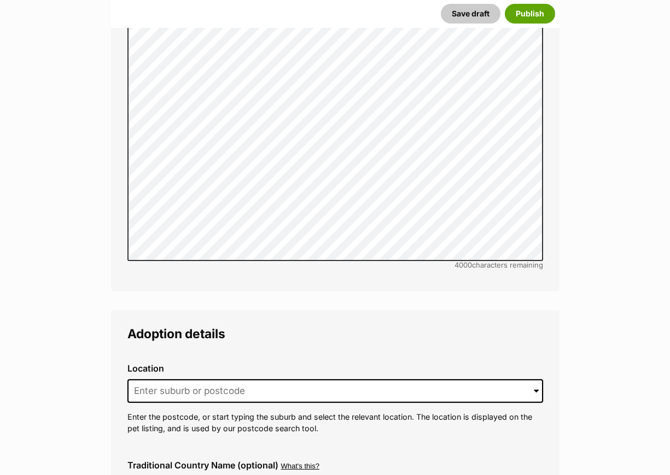
scroll to position [2666, 0]
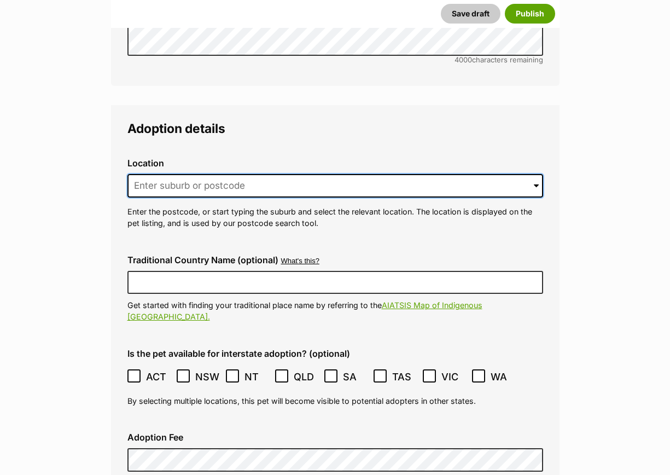
click at [184, 174] on input at bounding box center [335, 186] width 416 height 24
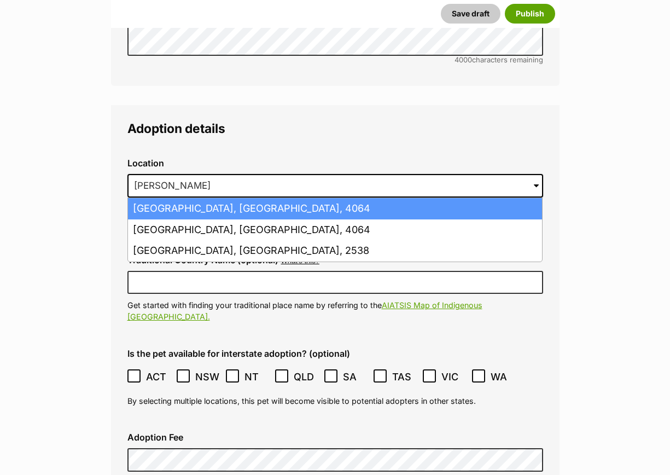
click at [182, 198] on li "Milton, Queensland, 4064" at bounding box center [335, 208] width 414 height 21
type input "Milton, Queensland, 4064"
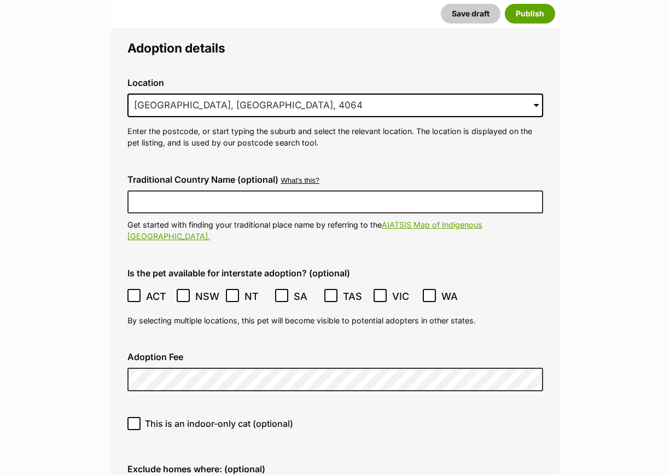
scroll to position [2871, 0]
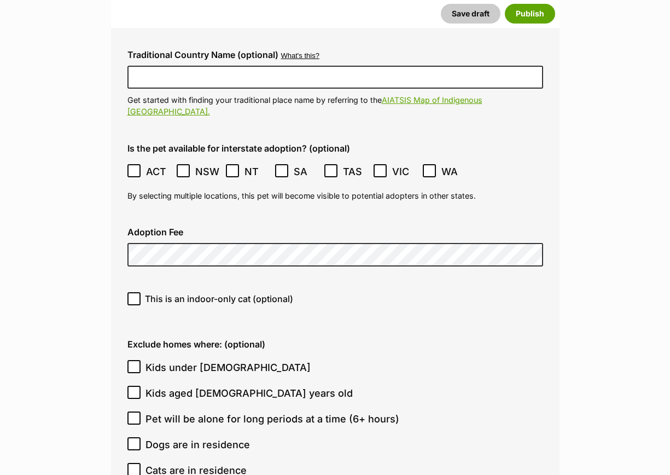
click at [177, 218] on div "Adoption Fee" at bounding box center [335, 246] width 433 height 57
click at [161, 292] on span "This is an indoor-only cat (optional)" at bounding box center [219, 298] width 148 height 13
click at [141, 292] on input "This is an indoor-only cat (optional)" at bounding box center [133, 298] width 13 height 13
checkbox input "true"
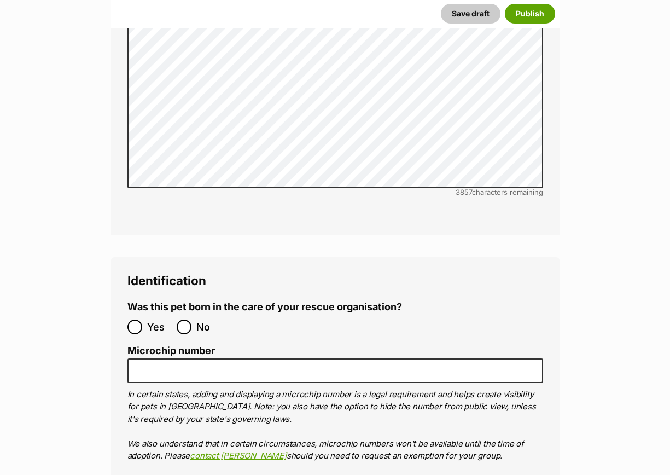
scroll to position [3691, 0]
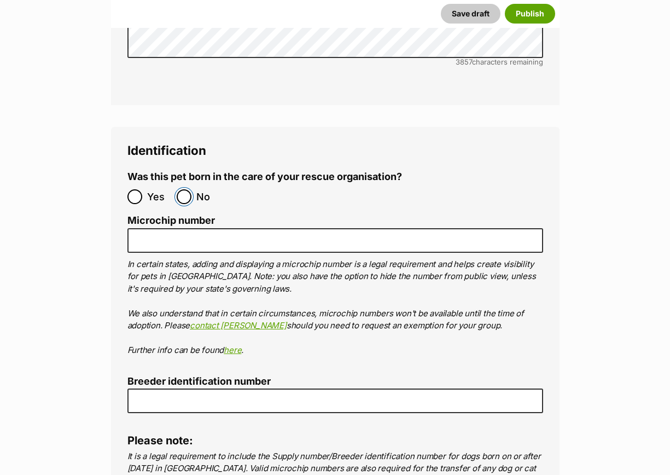
click at [184, 189] on input "No" at bounding box center [184, 196] width 15 height 15
radio input "true"
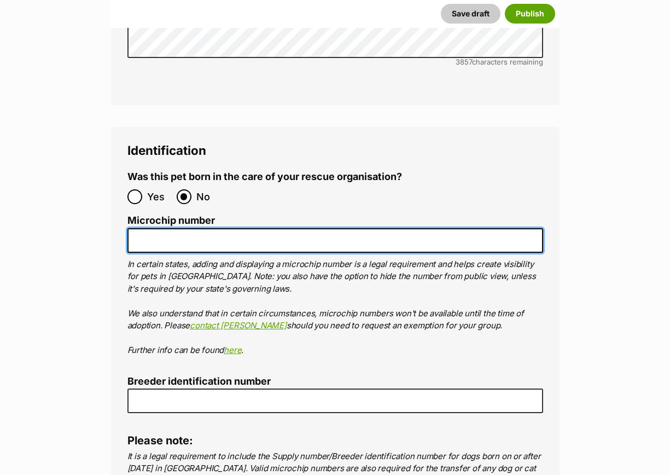
drag, startPoint x: 149, startPoint y: 184, endPoint x: 189, endPoint y: 191, distance: 40.6
click at [149, 228] on input "Microchip number" at bounding box center [335, 240] width 416 height 25
click at [165, 228] on input "Microchip number" at bounding box center [335, 240] width 416 height 25
paste input "956000018905266"
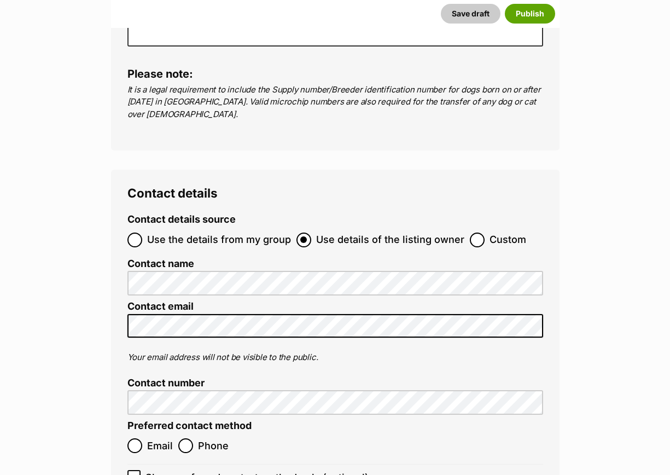
scroll to position [4170, 0]
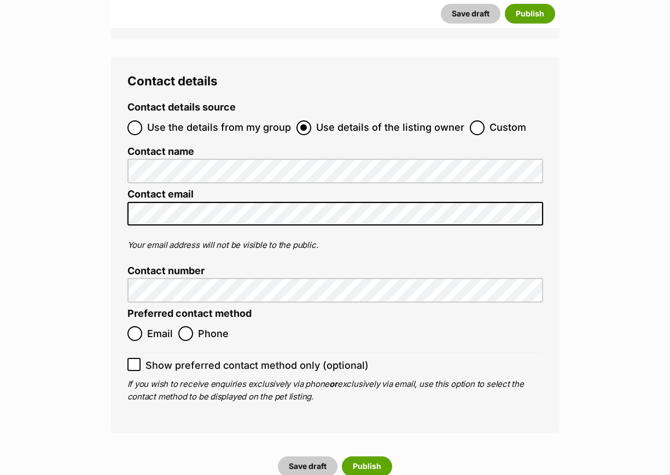
type input "956000018905266"
click at [476, 120] on input "Custom" at bounding box center [477, 127] width 15 height 15
radio input "true"
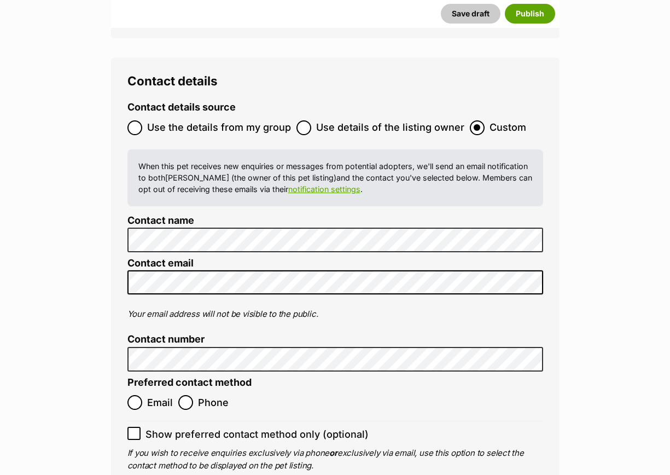
drag, startPoint x: 230, startPoint y: 196, endPoint x: 213, endPoint y: 193, distance: 17.8
click at [230, 196] on ol "Contact details source Use the details from my group Use details of the listing…" at bounding box center [335, 287] width 416 height 370
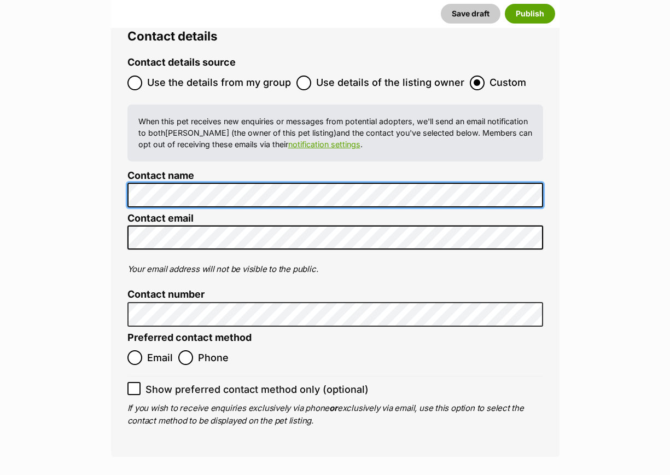
scroll to position [4217, 0]
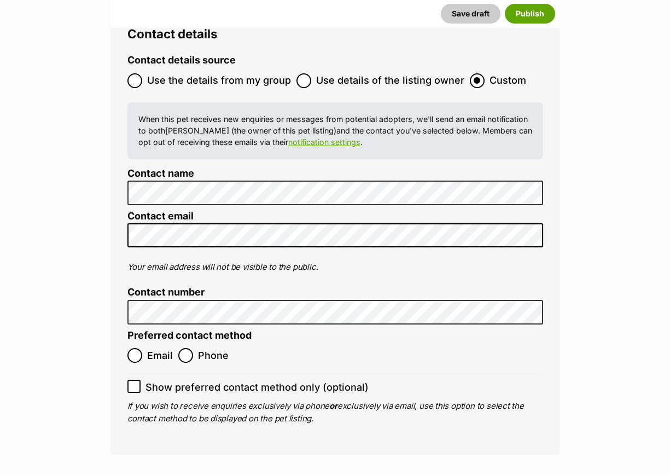
click at [197, 211] on li "Contact email" at bounding box center [335, 233] width 416 height 45
drag, startPoint x: 197, startPoint y: 188, endPoint x: 113, endPoint y: 180, distance: 85.1
click at [113, 180] on div "Contact details Contact details source Use the details from my group Use detail…" at bounding box center [335, 232] width 448 height 444
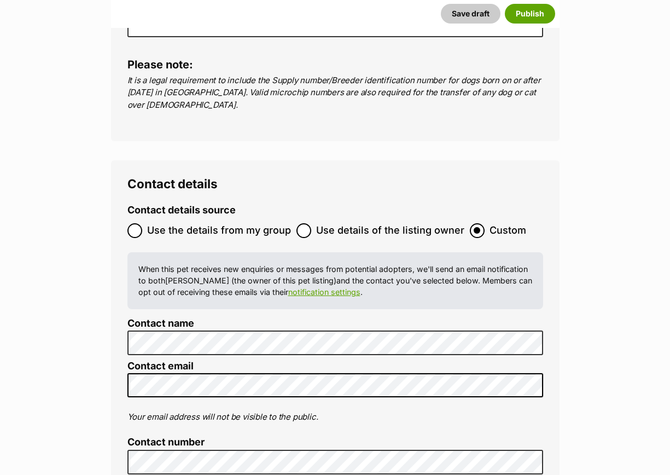
scroll to position [4259, 0]
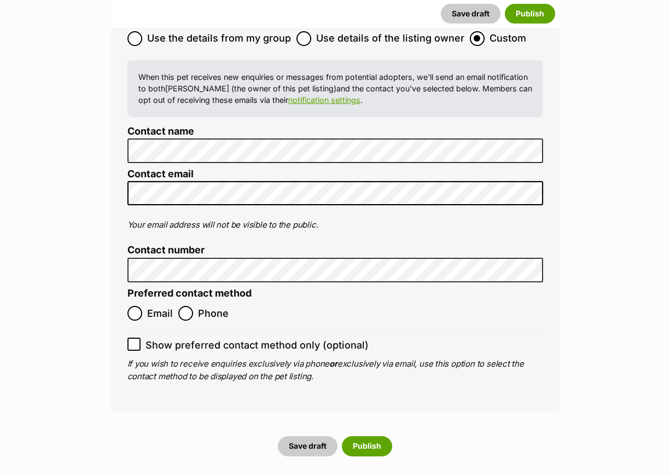
drag, startPoint x: 189, startPoint y: 261, endPoint x: 226, endPoint y: 314, distance: 64.8
click at [191, 306] on input "Phone" at bounding box center [185, 313] width 15 height 15
radio input "true"
click at [369, 436] on button "Publish" at bounding box center [367, 446] width 50 height 20
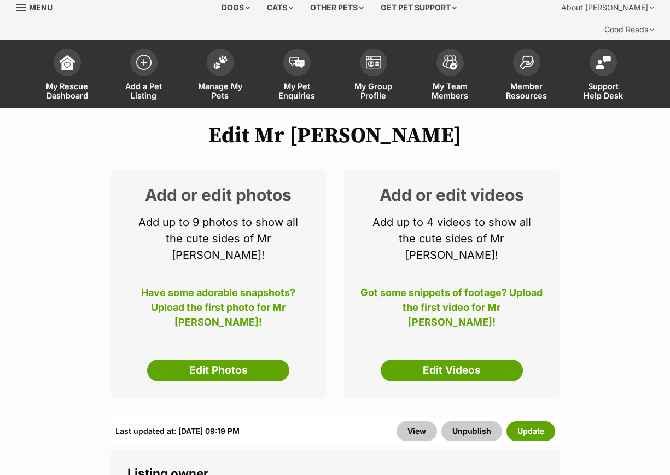
scroll to position [68, 0]
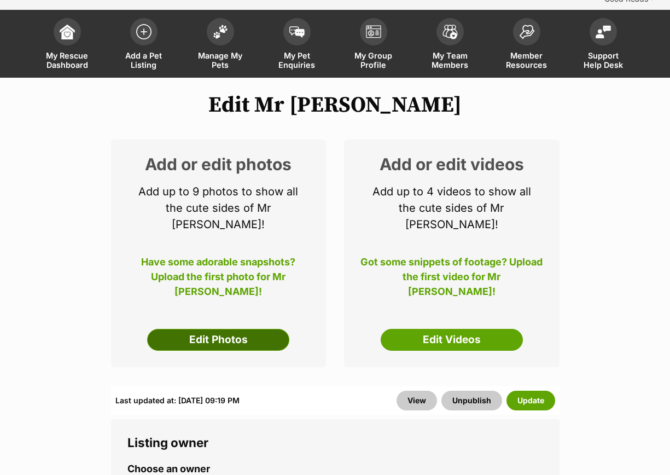
click at [224, 329] on link "Edit Photos" at bounding box center [218, 340] width 142 height 22
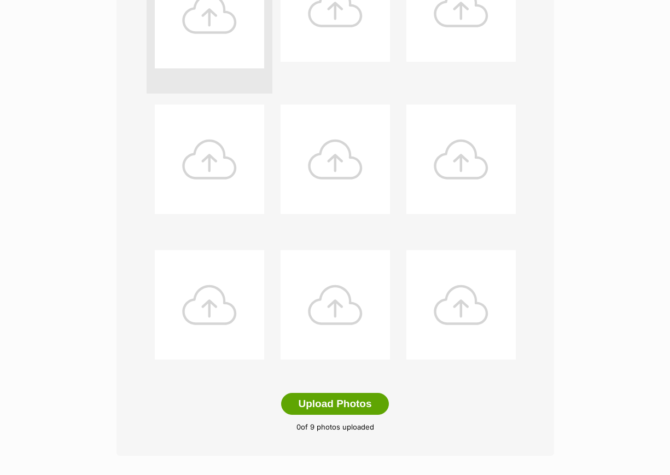
scroll to position [479, 0]
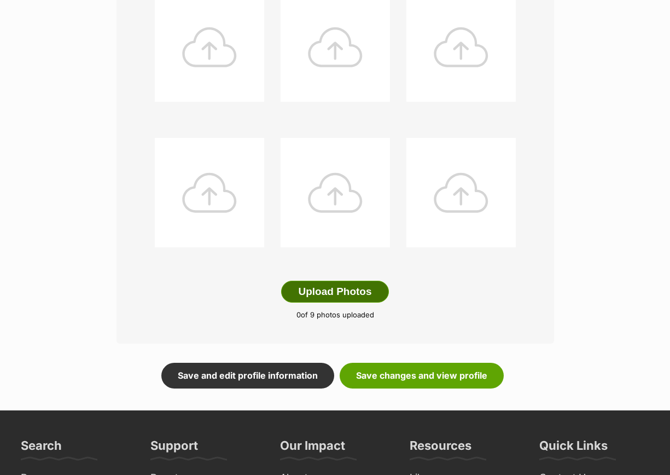
click at [322, 281] on button "Upload Photos" at bounding box center [334, 292] width 107 height 22
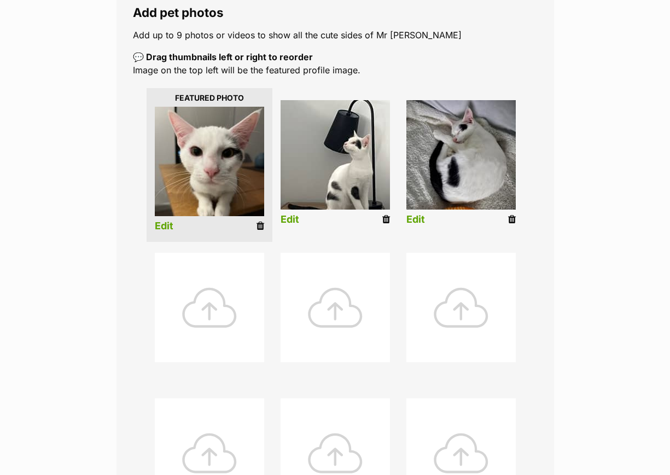
scroll to position [342, 0]
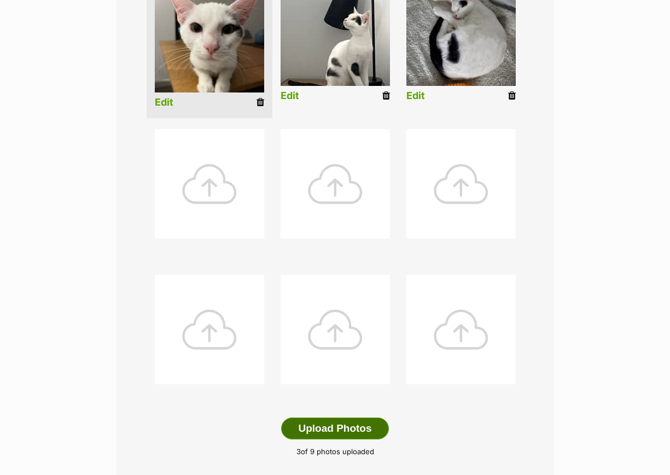
click at [326, 417] on button "Upload Photos" at bounding box center [334, 428] width 107 height 22
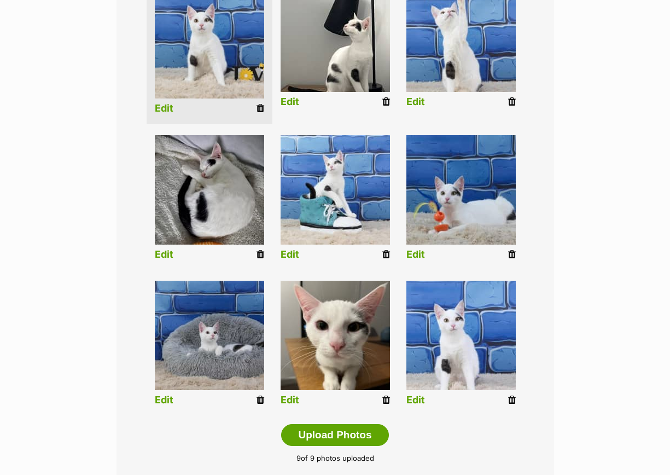
scroll to position [411, 0]
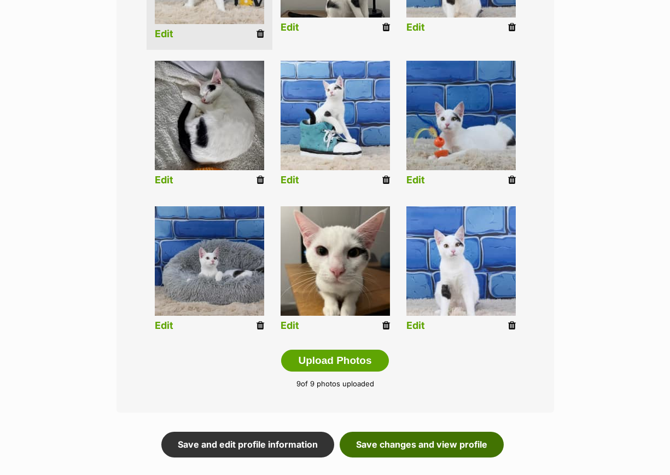
click at [422, 431] on link "Save changes and view profile" at bounding box center [422, 443] width 164 height 25
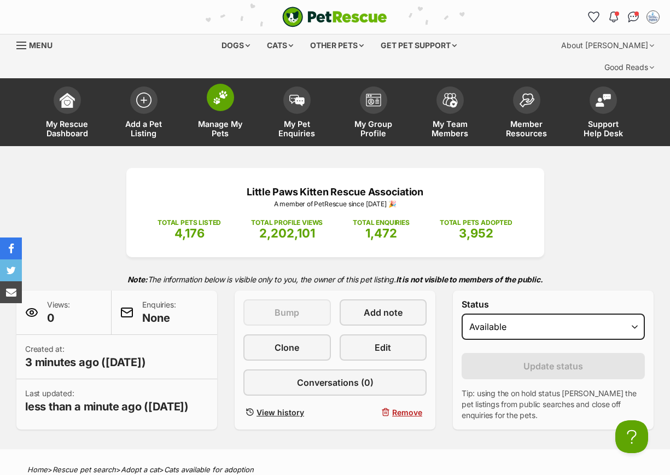
click at [209, 84] on span at bounding box center [220, 97] width 27 height 27
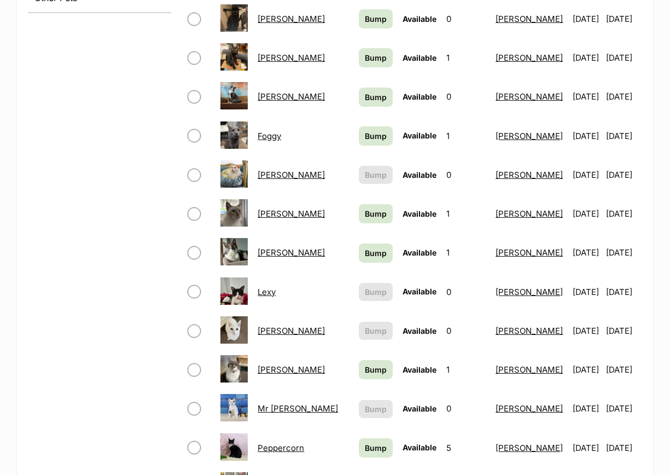
scroll to position [684, 0]
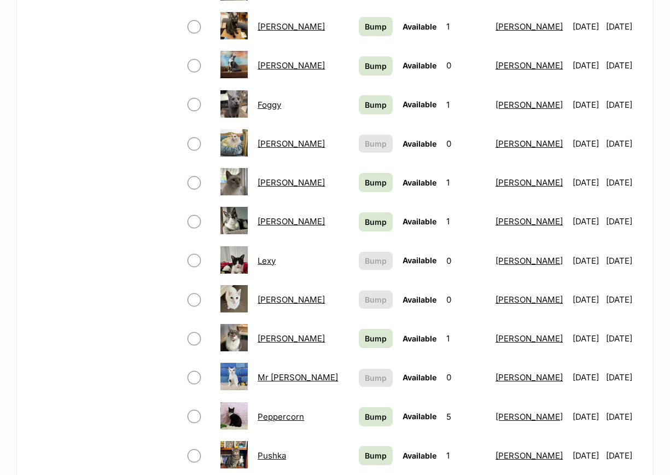
click at [276, 255] on link "Lexy" at bounding box center [267, 260] width 18 height 10
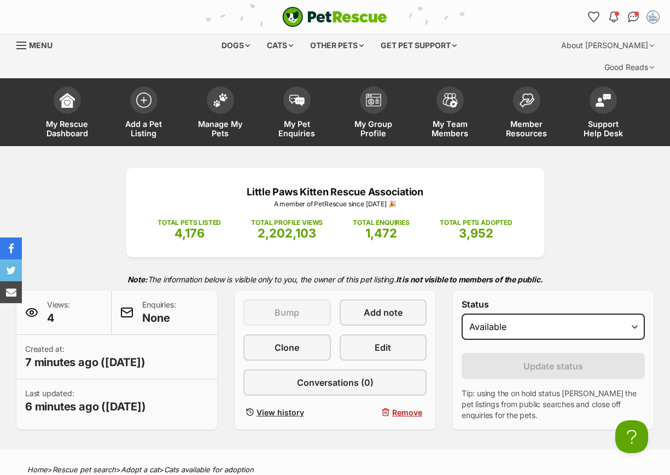
click at [214, 229] on div "Little Paws Kitten Rescue Association A member of PetRescue since 2012 🎉 TOTAL …" at bounding box center [335, 212] width 418 height 89
click at [404, 334] on link "Edit" at bounding box center [383, 347] width 87 height 26
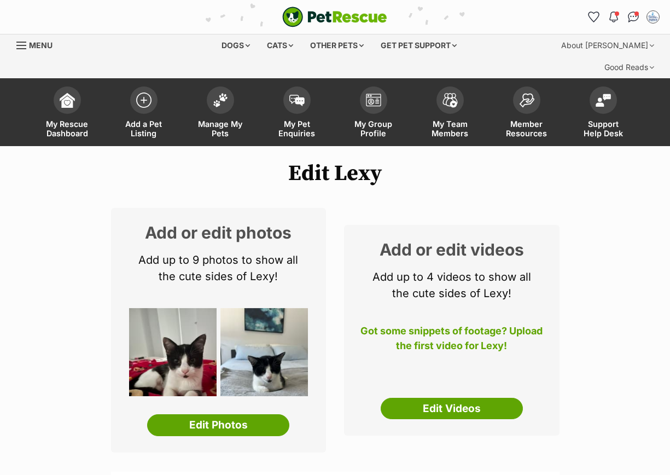
click at [207, 414] on link "Edit Photos" at bounding box center [218, 425] width 142 height 22
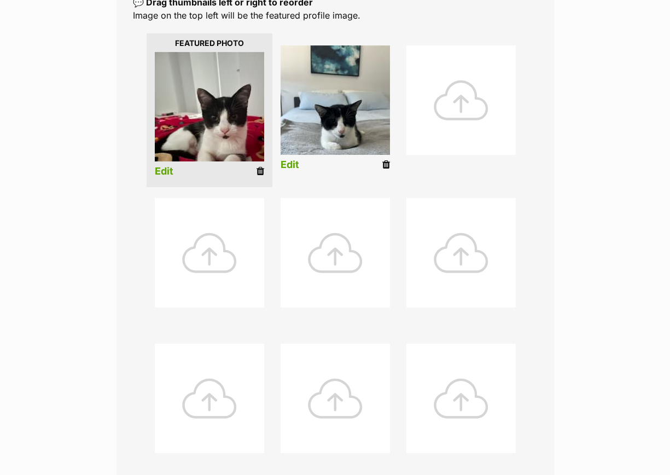
scroll to position [410, 0]
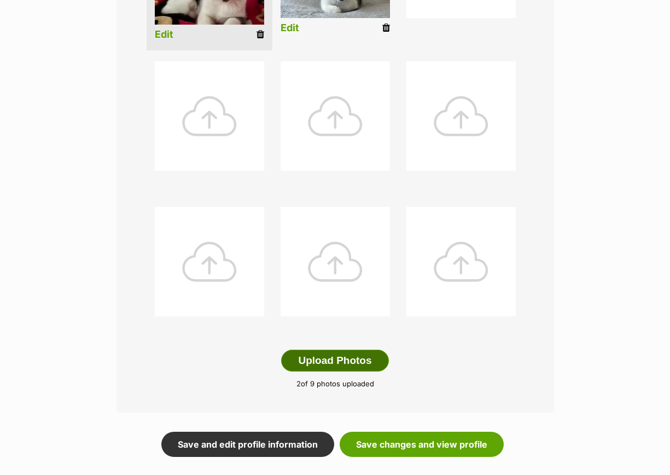
click at [302, 349] on button "Upload Photos" at bounding box center [334, 360] width 107 height 22
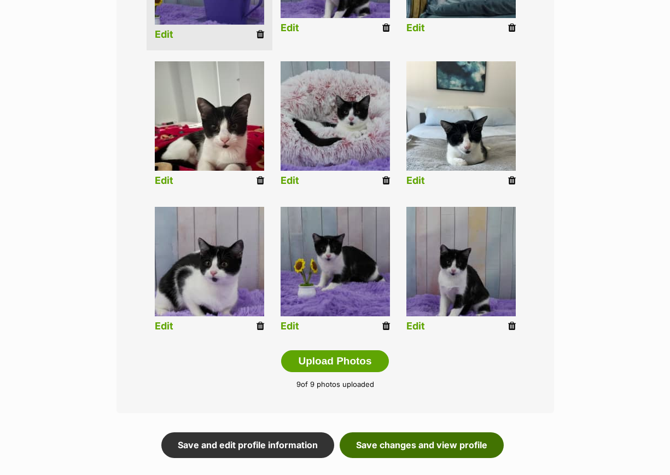
click at [402, 432] on link "Save changes and view profile" at bounding box center [422, 444] width 164 height 25
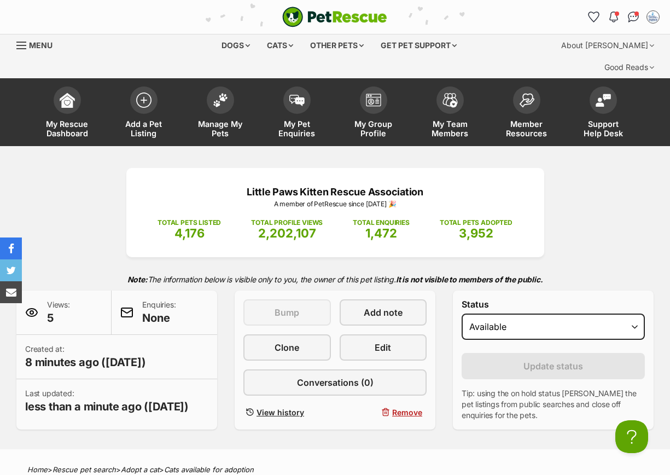
click at [67, 234] on div "Little Paws Kitten Rescue Association A member of PetRescue since 2012 🎉 TOTAL …" at bounding box center [335, 298] width 670 height 261
click at [217, 91] on link "Manage My Pets" at bounding box center [220, 113] width 77 height 65
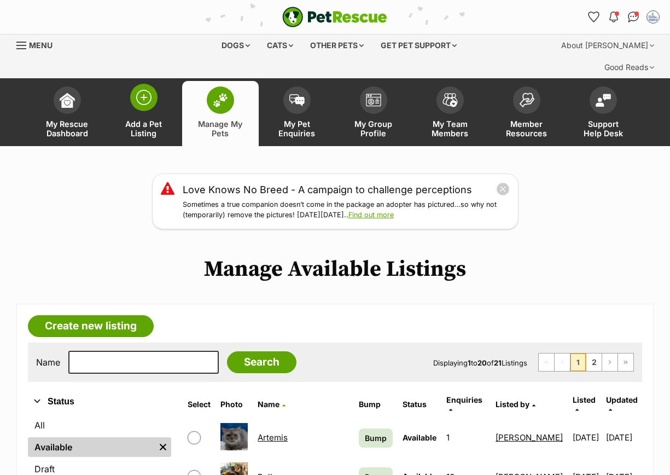
click at [153, 86] on link "Add a Pet Listing" at bounding box center [144, 113] width 77 height 65
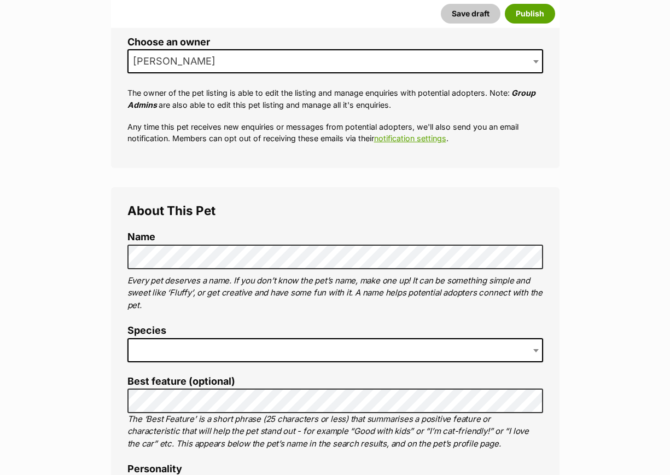
scroll to position [273, 0]
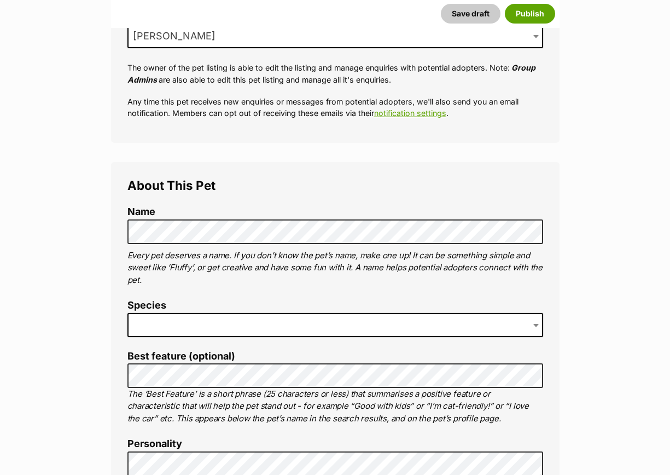
click at [150, 313] on span at bounding box center [335, 325] width 416 height 24
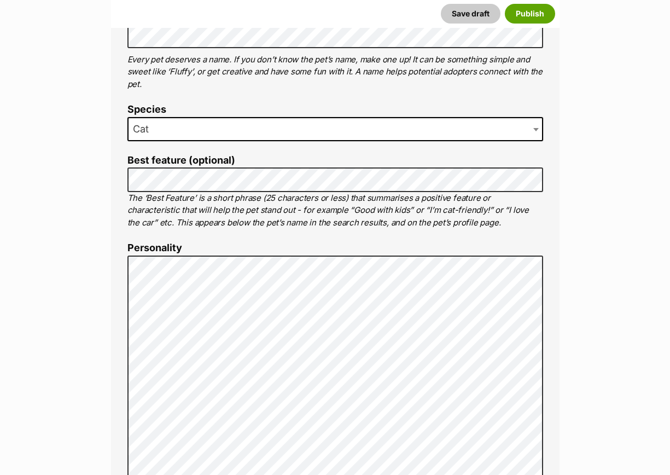
scroll to position [479, 0]
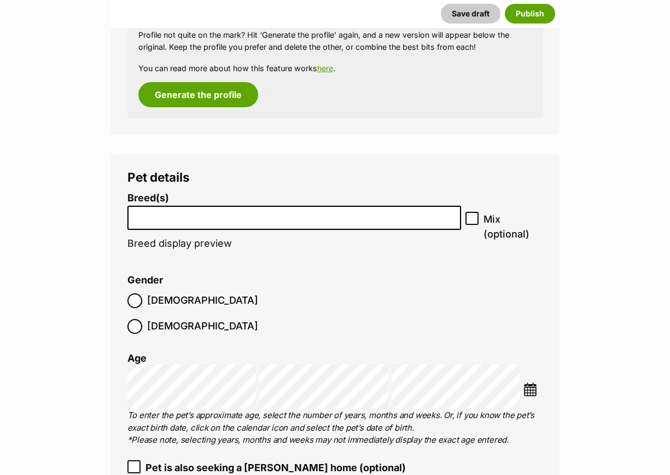
scroll to position [1406, 0]
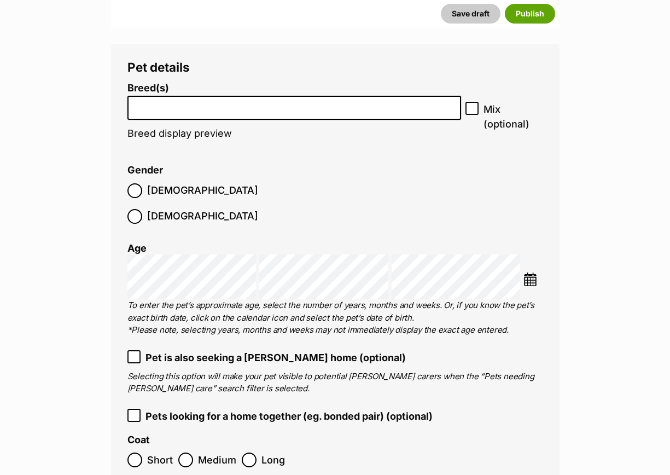
click at [165, 97] on li at bounding box center [294, 108] width 326 height 22
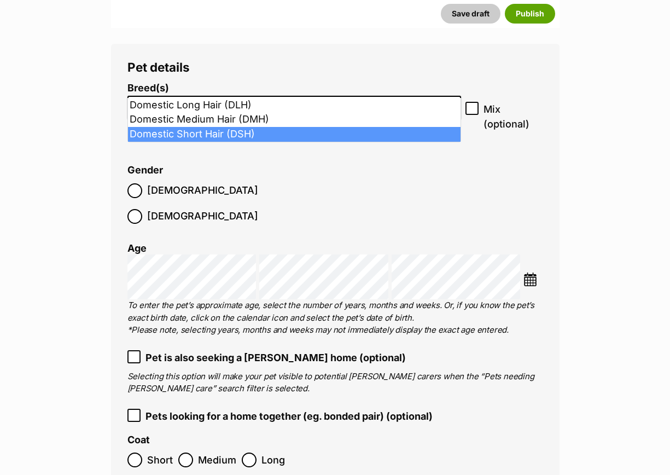
type input "dom"
select select "252102"
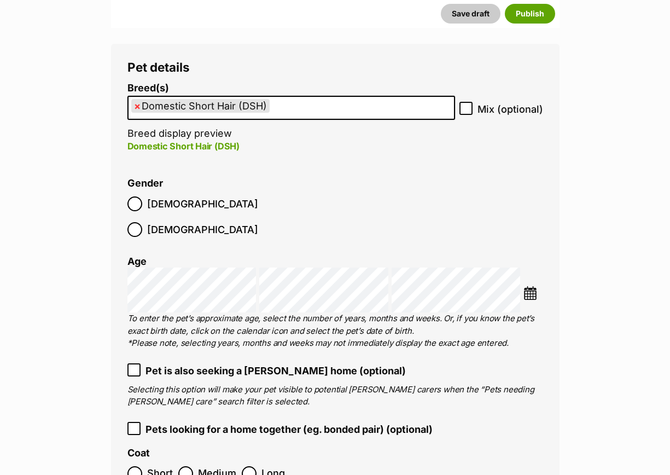
click at [143, 196] on label "[DEMOGRAPHIC_DATA]" at bounding box center [192, 203] width 131 height 15
drag, startPoint x: 528, startPoint y: 255, endPoint x: 533, endPoint y: 258, distance: 5.6
click at [529, 267] on div "Choose Date" at bounding box center [335, 289] width 416 height 45
click at [530, 286] on img at bounding box center [530, 293] width 14 height 14
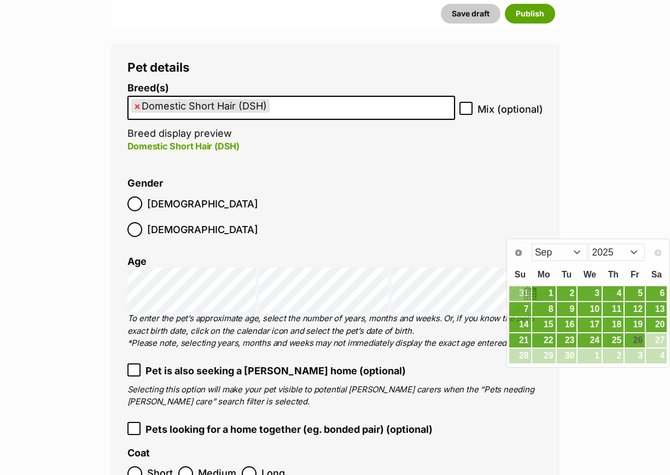
drag, startPoint x: 341, startPoint y: 354, endPoint x: 353, endPoint y: 344, distance: 16.0
click at [353, 383] on p "Selecting this option will make your pet visible to potential [PERSON_NAME] car…" at bounding box center [335, 395] width 416 height 25
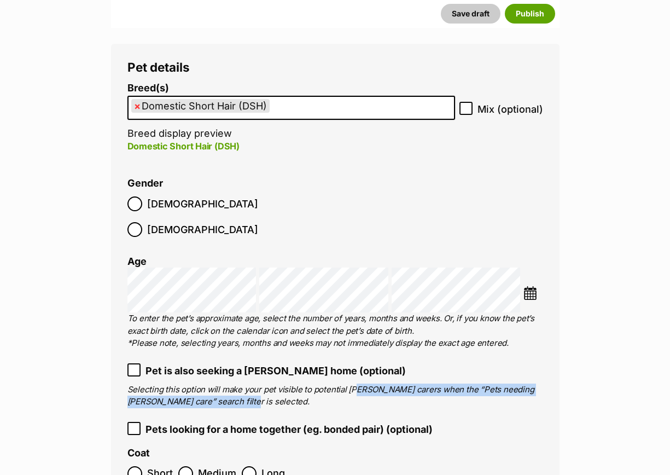
click at [533, 286] on img at bounding box center [530, 293] width 14 height 14
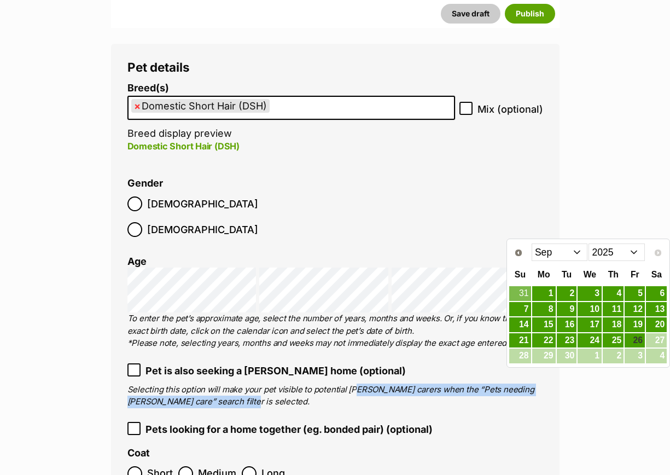
drag, startPoint x: 580, startPoint y: 258, endPoint x: 574, endPoint y: 262, distance: 7.6
click at [580, 258] on select "Jan Feb Mar Apr May Jun Jul Aug Sep" at bounding box center [560, 251] width 56 height 17
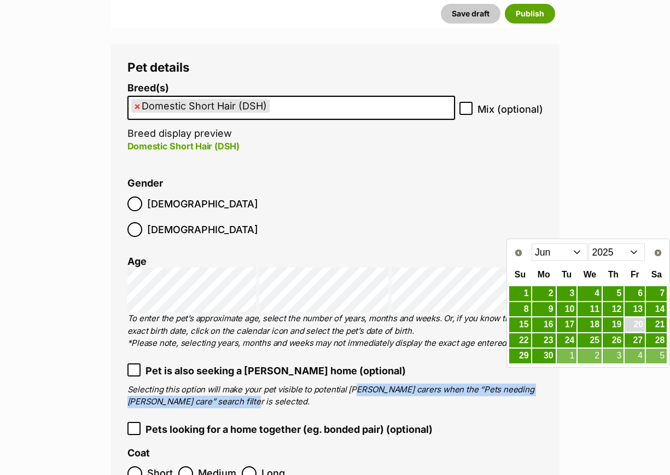
click at [629, 325] on link "20" at bounding box center [635, 325] width 20 height 14
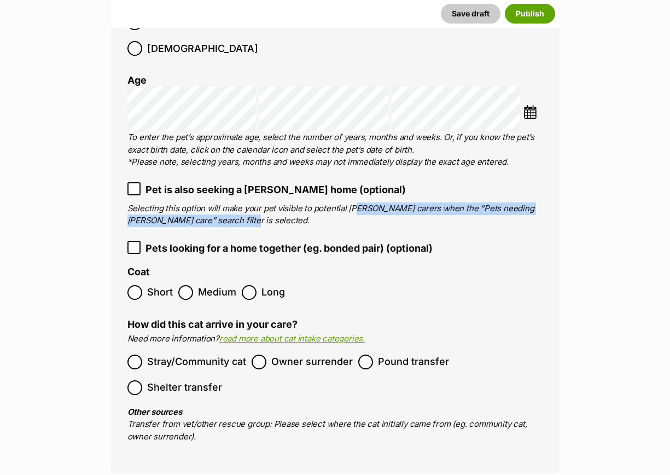
scroll to position [1611, 0]
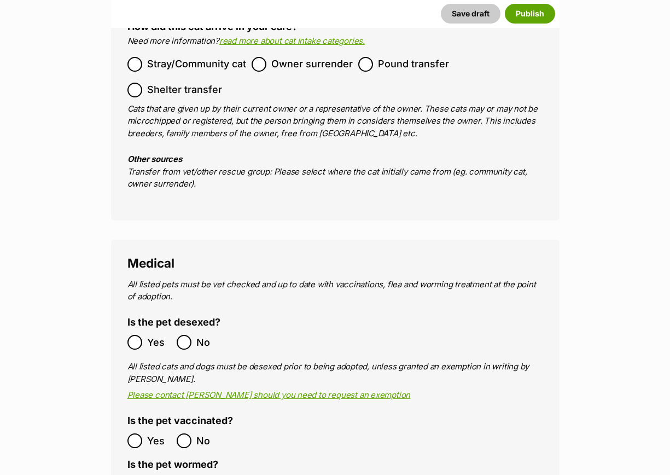
click at [145, 335] on label "Yes" at bounding box center [149, 342] width 44 height 15
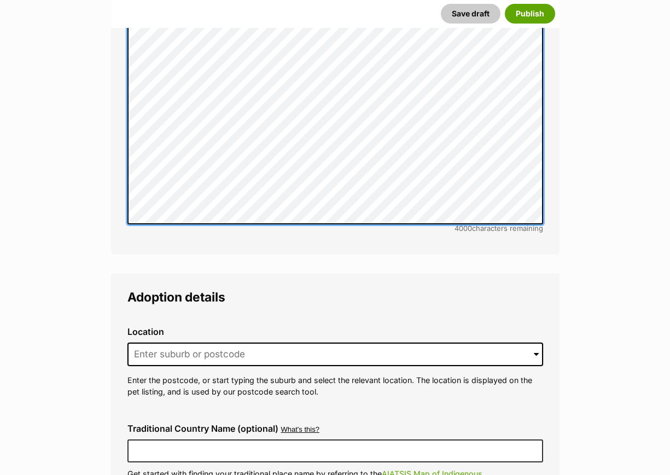
scroll to position [2568, 0]
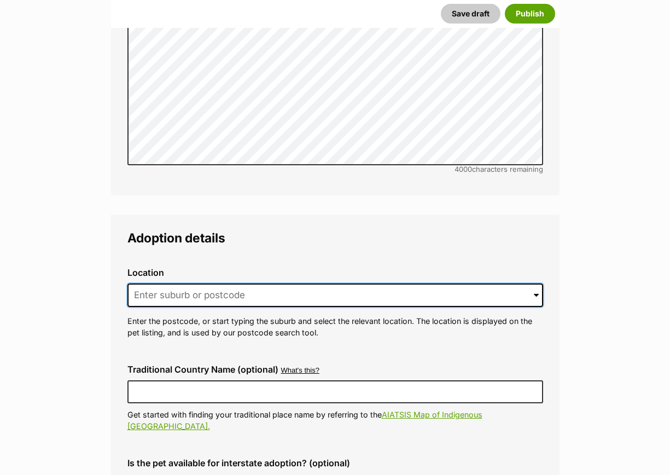
drag, startPoint x: 168, startPoint y: 256, endPoint x: 167, endPoint y: 251, distance: 5.6
click at [168, 283] on input at bounding box center [335, 295] width 416 height 24
drag, startPoint x: 147, startPoint y: 246, endPoint x: 103, endPoint y: 256, distance: 45.0
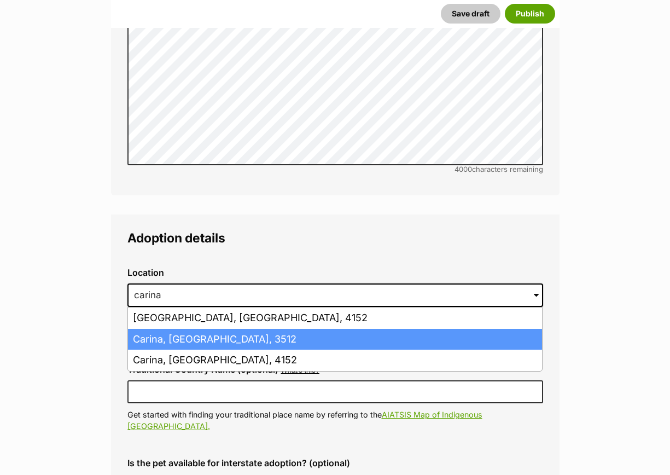
click at [147, 329] on li "Carina, Victoria, 3512" at bounding box center [335, 339] width 414 height 21
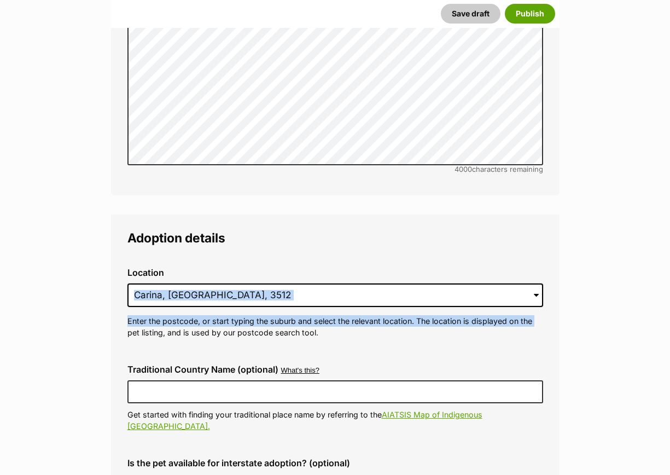
drag, startPoint x: 210, startPoint y: 249, endPoint x: 36, endPoint y: 290, distance: 179.3
click at [243, 283] on input "Carina, Victoria, 3512" at bounding box center [335, 295] width 416 height 24
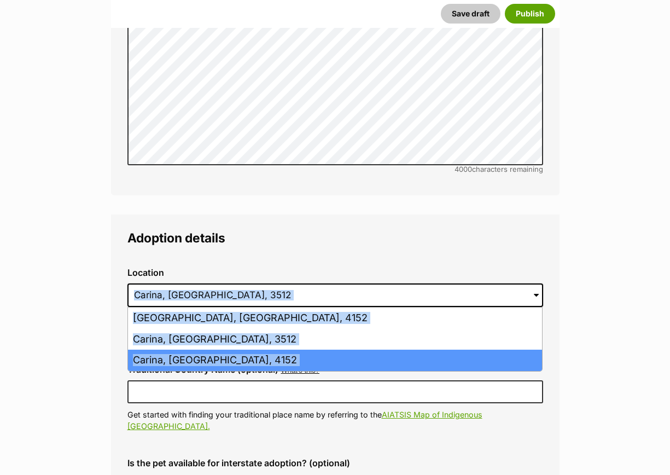
click at [190, 349] on li "Carina, Queensland, 4152" at bounding box center [335, 359] width 414 height 21
type input "Carina, Queensland, 4152"
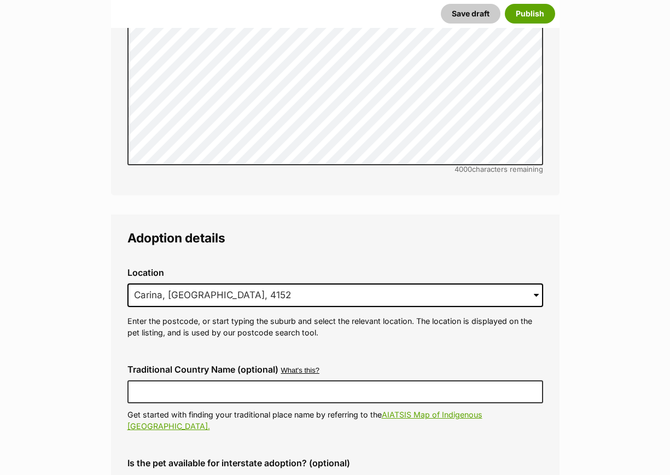
click at [225, 315] on p "Enter the postcode, or start typing the suburb and select the relevant location…" at bounding box center [335, 327] width 416 height 24
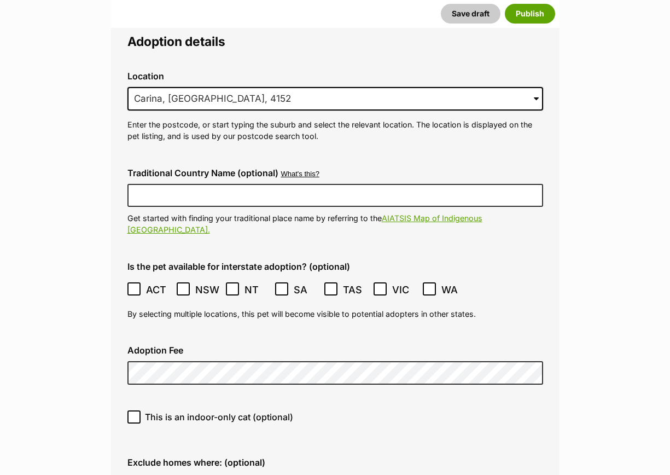
scroll to position [2773, 0]
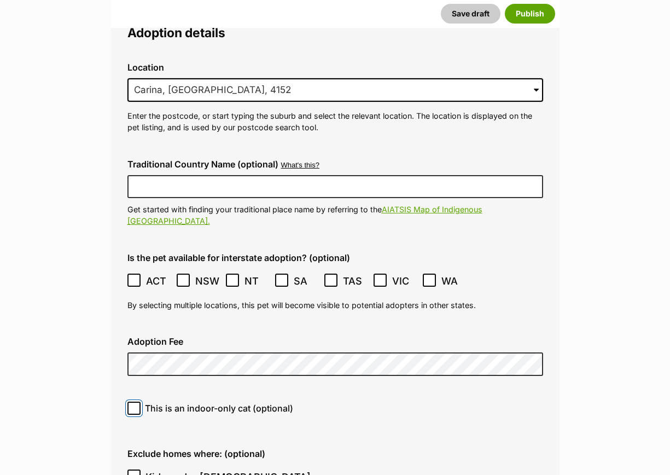
drag, startPoint x: 138, startPoint y: 342, endPoint x: 199, endPoint y: 358, distance: 62.9
click at [139, 401] on input "This is an indoor-only cat (optional)" at bounding box center [133, 407] width 13 height 13
checkbox input "true"
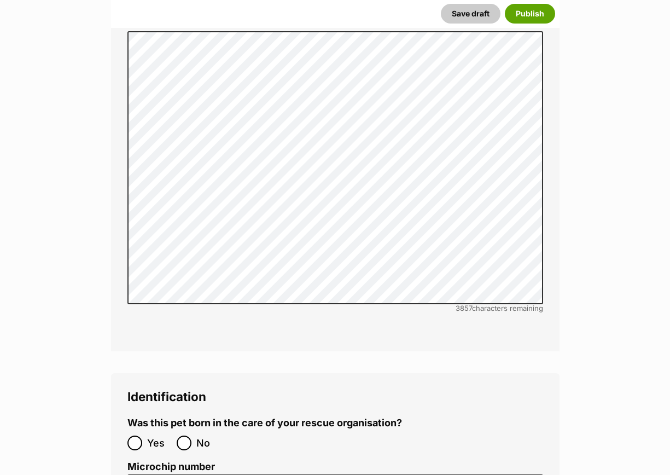
scroll to position [3662, 0]
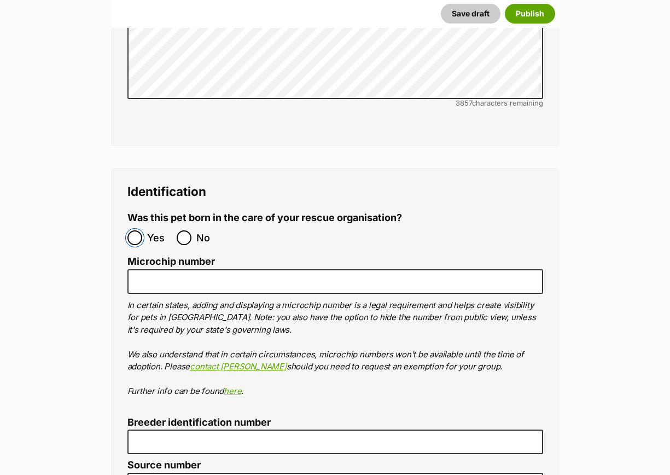
click at [133, 230] on input "Yes" at bounding box center [134, 237] width 15 height 15
radio input "true"
click at [179, 230] on input "No" at bounding box center [184, 237] width 15 height 15
radio input "true"
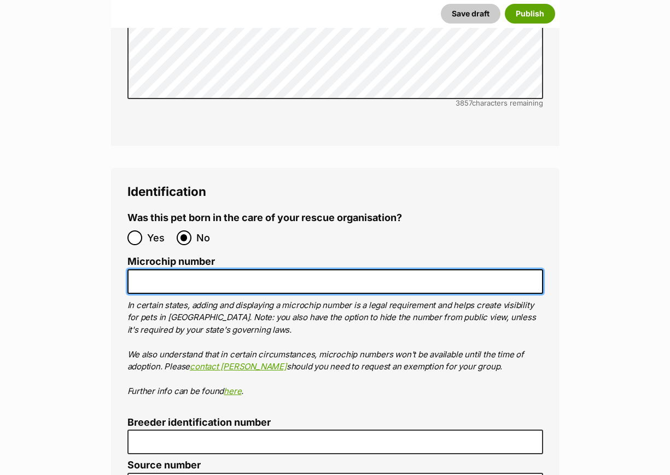
click at [176, 269] on input "Microchip number" at bounding box center [335, 281] width 416 height 25
paste input "956000018504912"
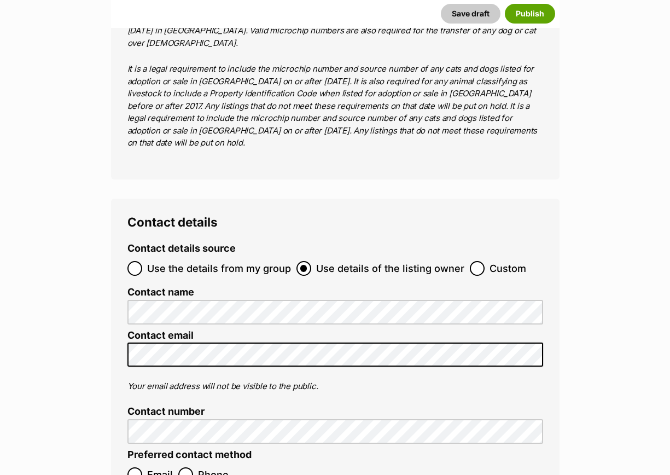
scroll to position [4277, 0]
type input "956000018504912"
click at [476, 260] on input "Custom" at bounding box center [477, 267] width 15 height 15
radio input "true"
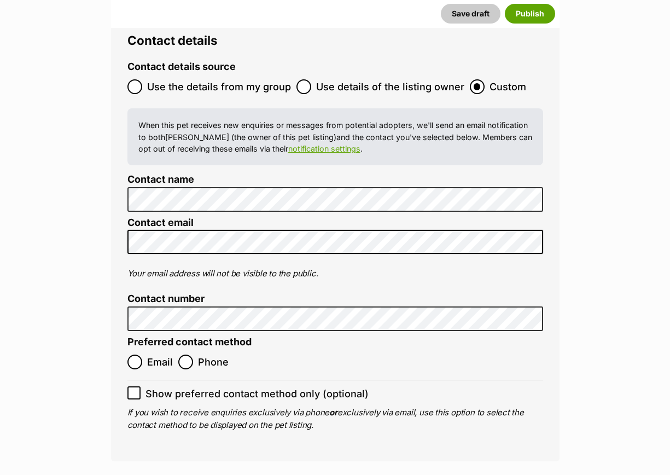
scroll to position [4482, 0]
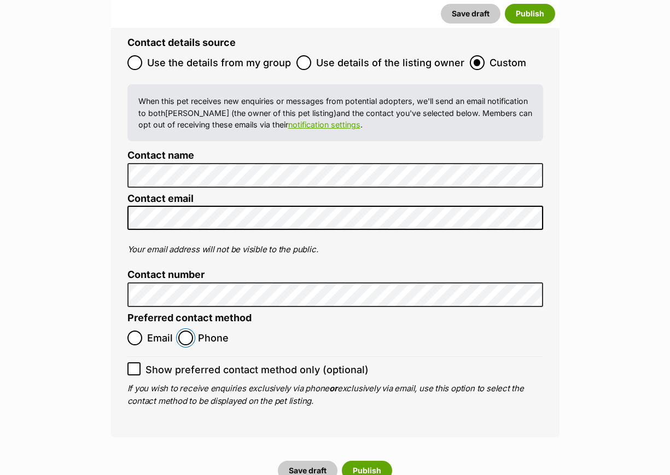
click at [190, 330] on input "Phone" at bounding box center [185, 337] width 15 height 15
radio input "true"
click at [357, 460] on button "Publish" at bounding box center [367, 470] width 50 height 20
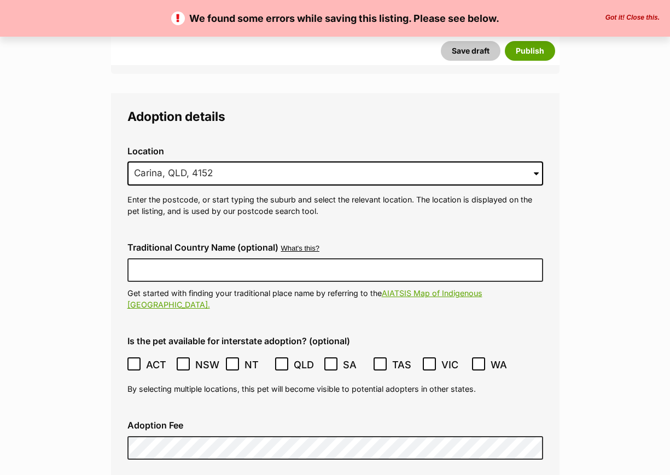
scroll to position [2598, 0]
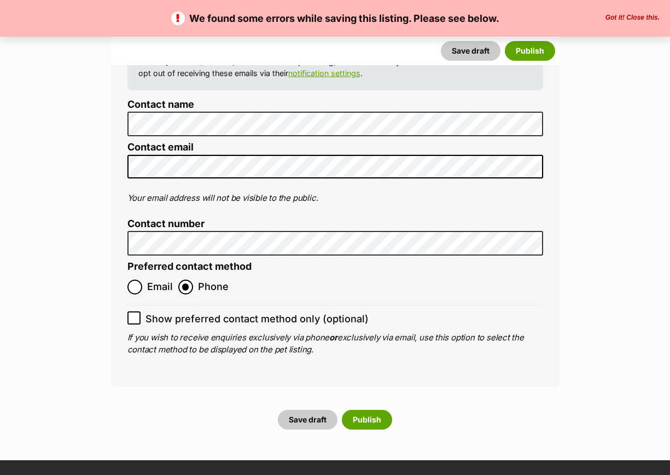
scroll to position [4375, 0]
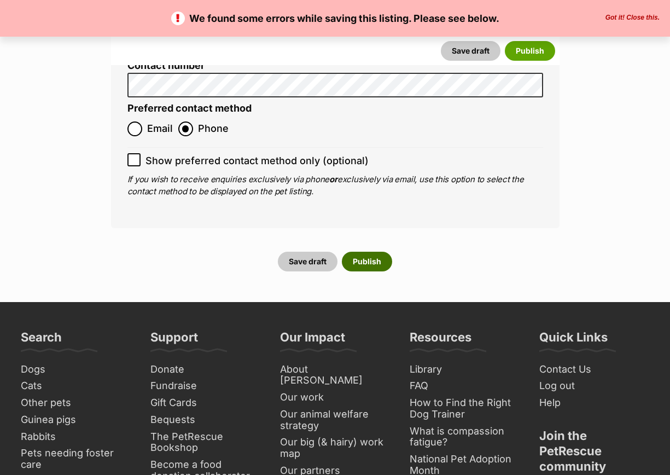
click at [365, 252] on button "Publish" at bounding box center [367, 262] width 50 height 20
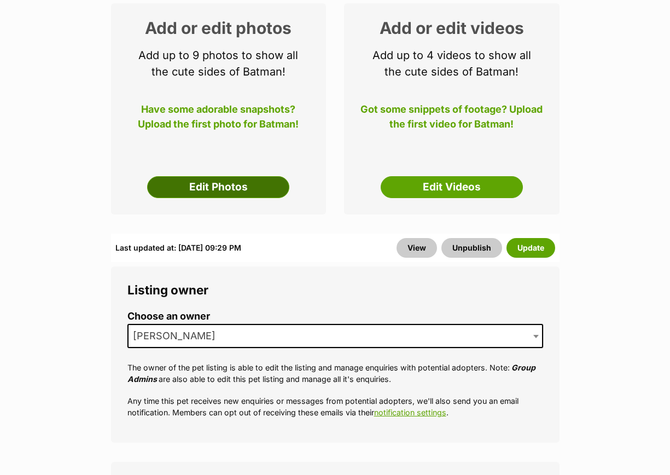
scroll to position [205, 0]
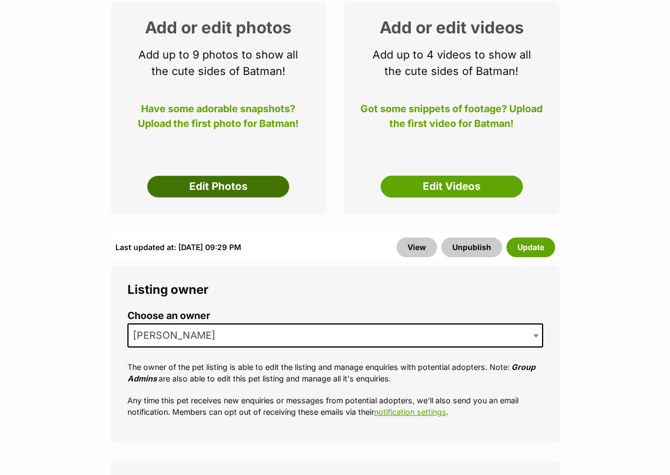
click at [215, 176] on link "Edit Photos" at bounding box center [218, 187] width 142 height 22
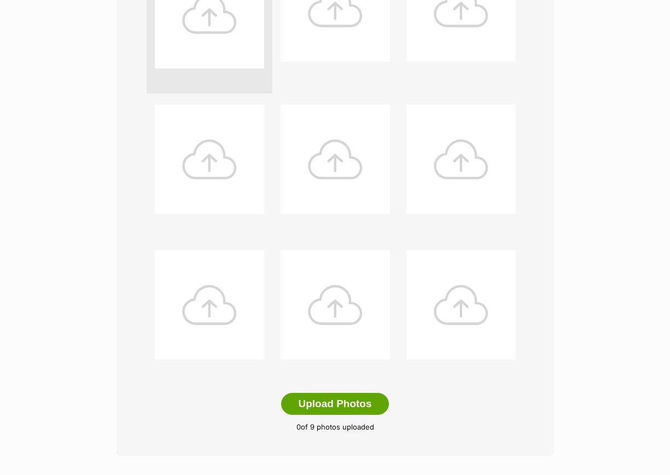
scroll to position [479, 0]
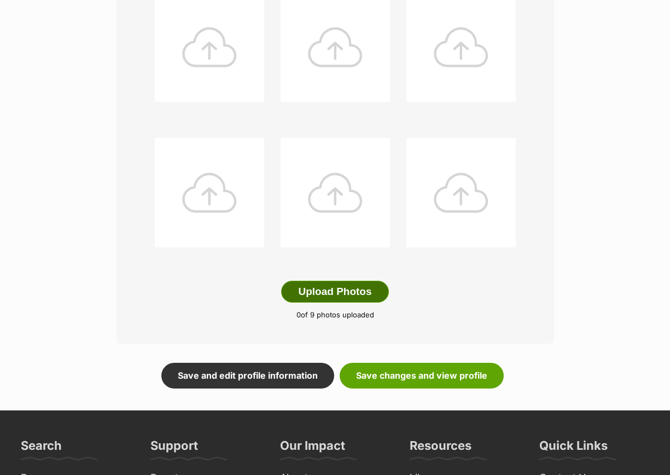
click at [342, 281] on button "Upload Photos" at bounding box center [334, 292] width 107 height 22
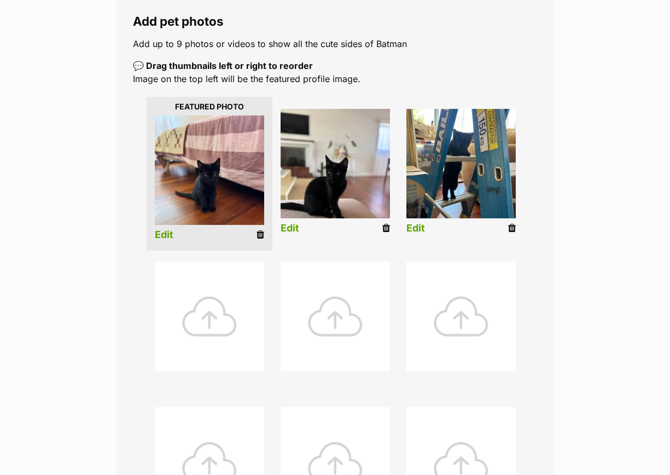
scroll to position [46, 0]
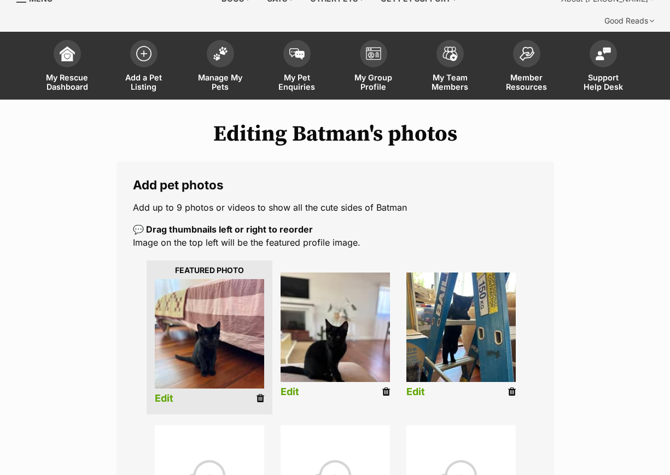
click at [289, 386] on link "Edit" at bounding box center [290, 391] width 19 height 11
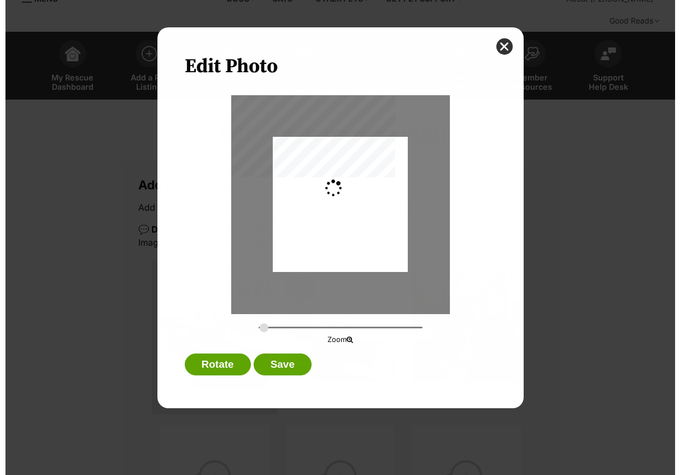
scroll to position [0, 0]
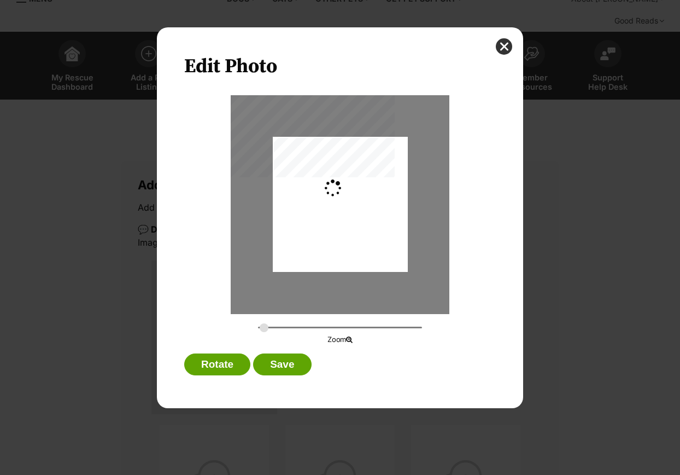
drag, startPoint x: 264, startPoint y: 332, endPoint x: 282, endPoint y: 334, distance: 18.1
click at [282, 334] on div "Zoom" at bounding box center [340, 333] width 234 height 23
drag, startPoint x: 263, startPoint y: 328, endPoint x: 282, endPoint y: 328, distance: 19.1
click at [282, 328] on input "Dialog Window - Close (Press escape to close)" at bounding box center [340, 327] width 164 height 10
drag, startPoint x: 283, startPoint y: 328, endPoint x: 249, endPoint y: 334, distance: 34.4
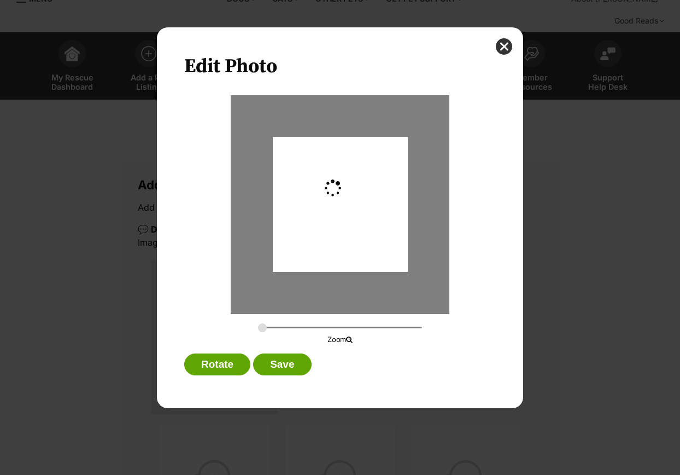
type input "0"
click at [258, 332] on input "Dialog Window - Close (Press escape to close)" at bounding box center [340, 327] width 164 height 10
drag, startPoint x: 498, startPoint y: 48, endPoint x: 486, endPoint y: 209, distance: 161.8
click at [499, 47] on button "close" at bounding box center [504, 46] width 16 height 16
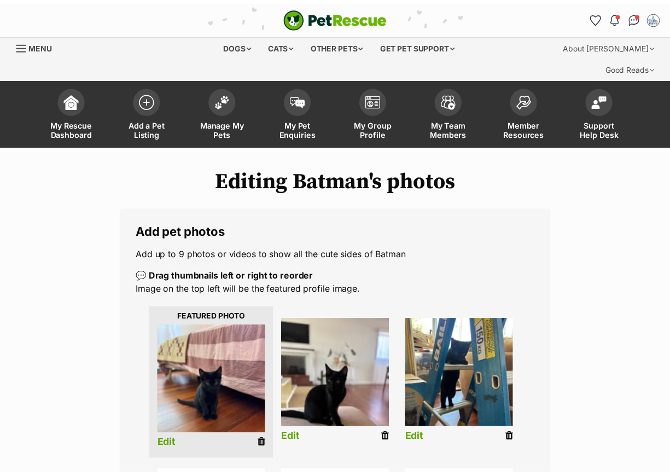
scroll to position [46, 0]
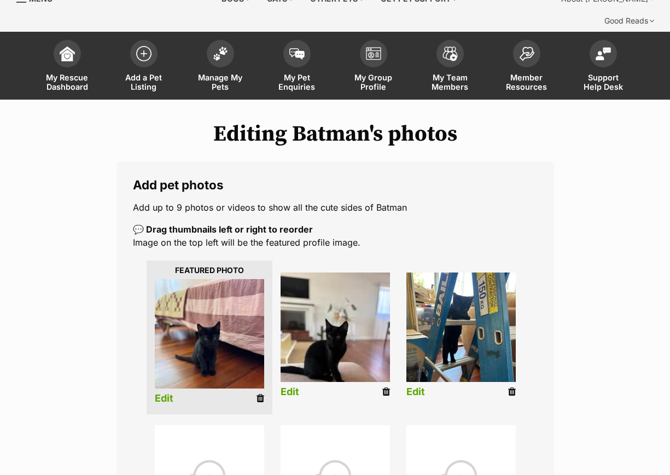
click at [165, 393] on link "Edit" at bounding box center [164, 398] width 19 height 11
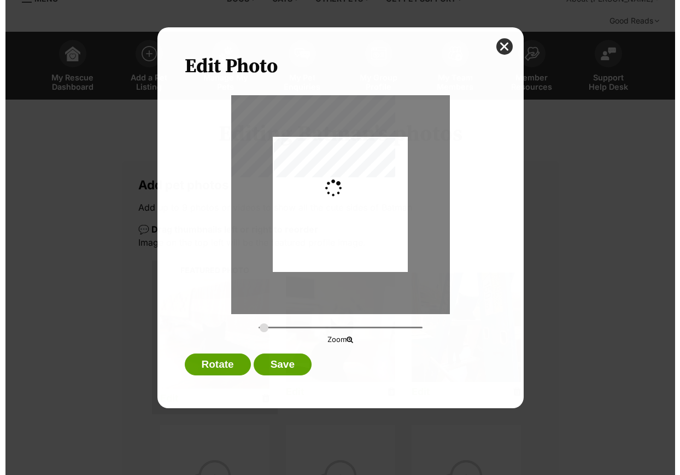
scroll to position [0, 0]
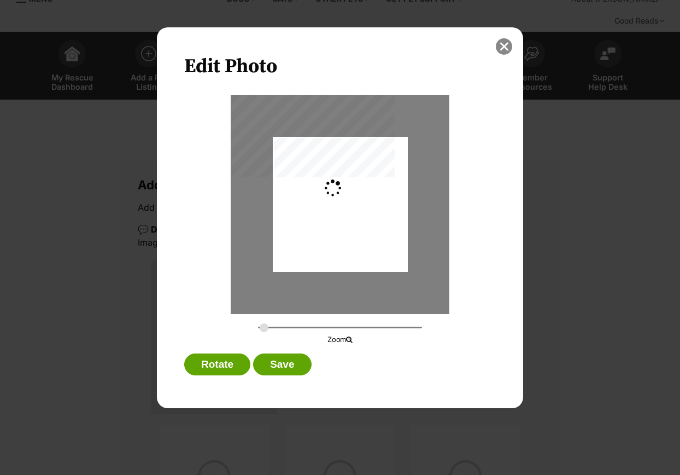
click at [510, 43] on button "close" at bounding box center [504, 46] width 16 height 16
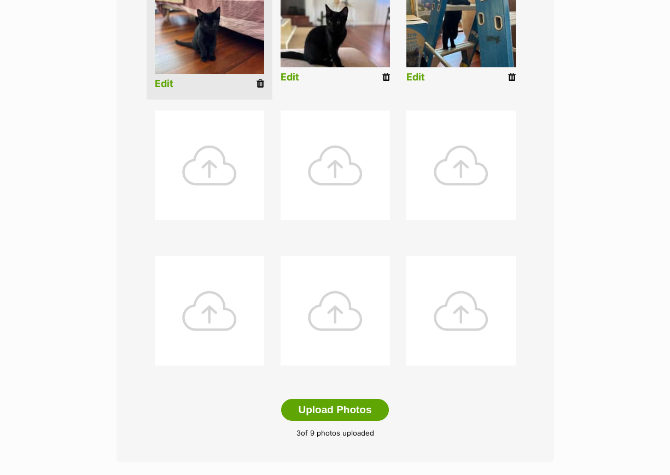
scroll to position [525, 0]
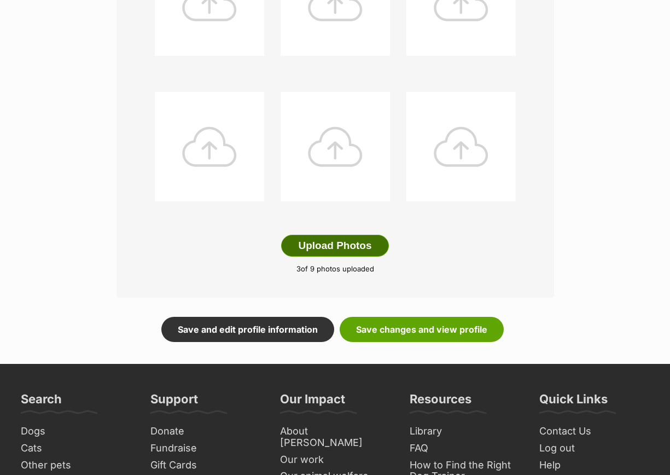
drag, startPoint x: 320, startPoint y: 221, endPoint x: 329, endPoint y: 223, distance: 9.6
click at [322, 235] on button "Upload Photos" at bounding box center [334, 246] width 107 height 22
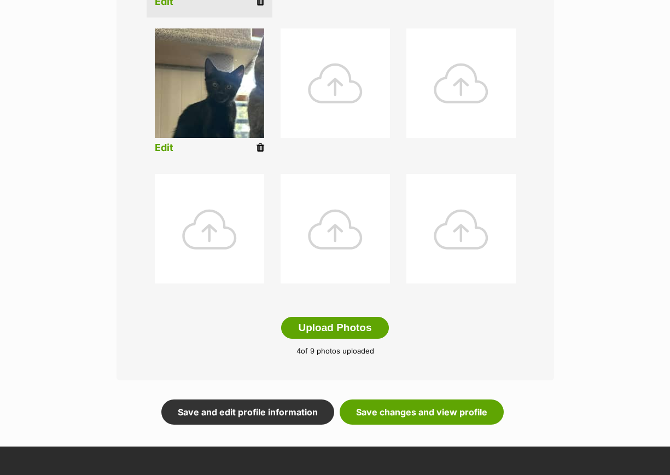
scroll to position [252, 0]
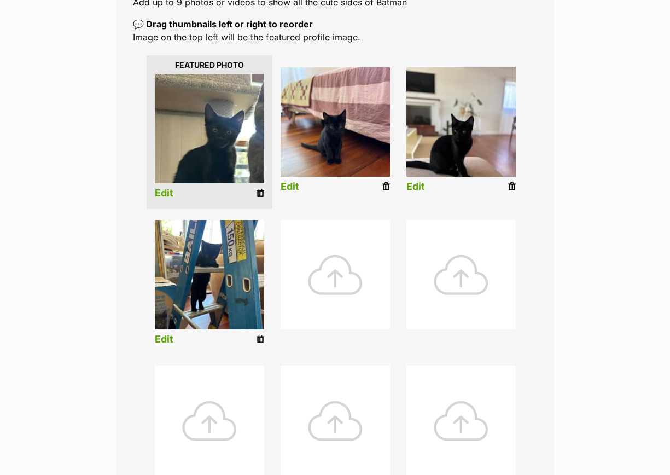
click at [165, 188] on link "Edit" at bounding box center [164, 193] width 19 height 11
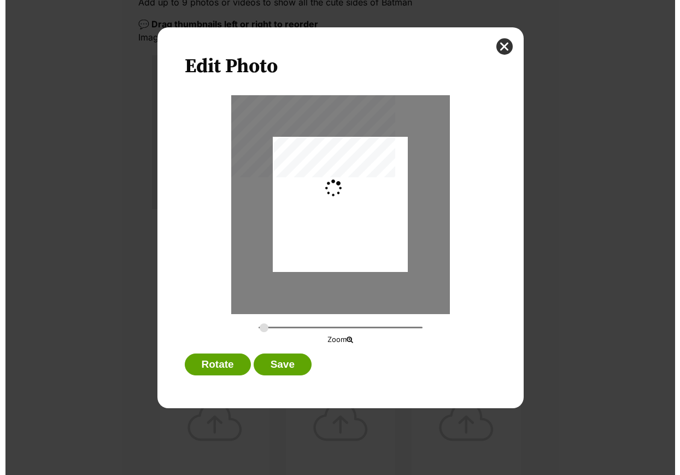
scroll to position [0, 0]
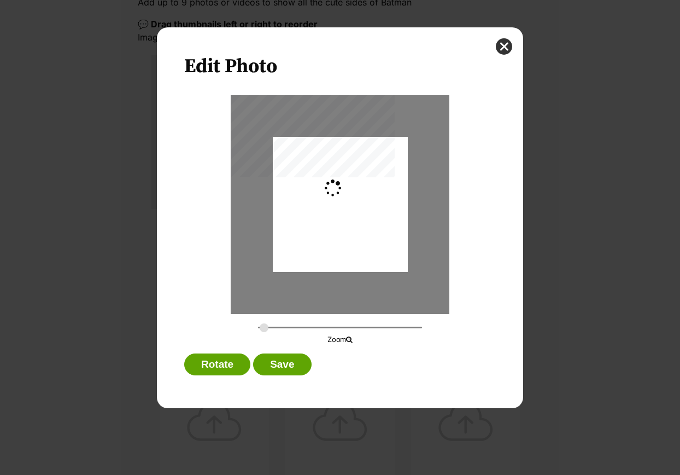
type input "0.2744"
click at [320, 239] on div "Dialog Window - Close (Press escape to close)" at bounding box center [340, 205] width 135 height 204
click at [280, 369] on button "Save" at bounding box center [282, 364] width 58 height 22
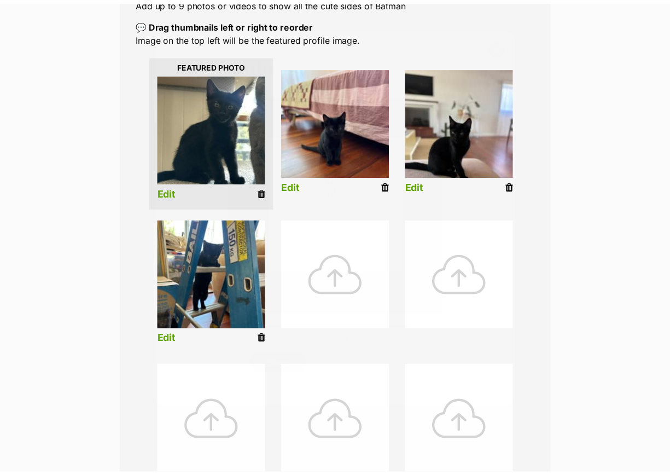
scroll to position [252, 0]
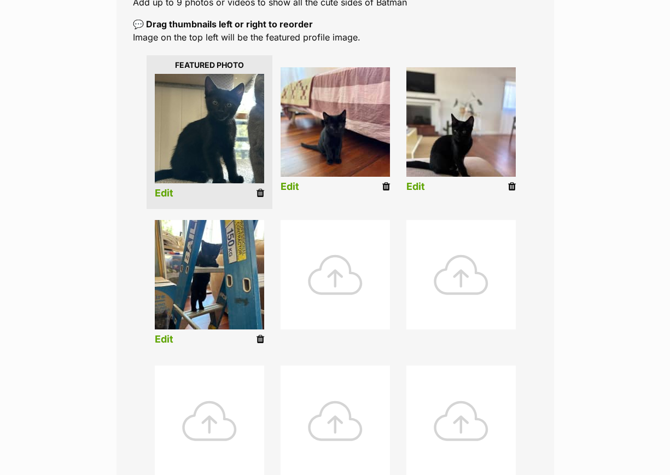
click at [285, 181] on link "Edit" at bounding box center [290, 186] width 19 height 11
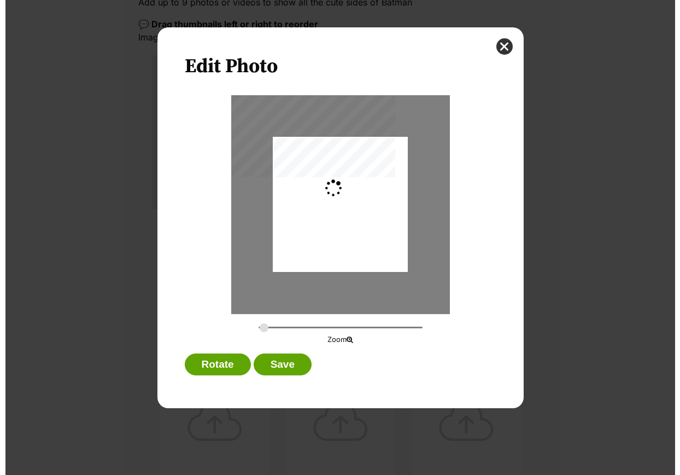
scroll to position [0, 0]
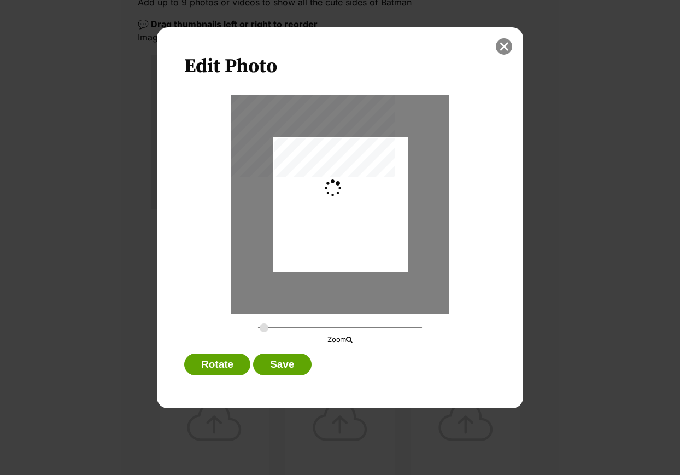
click at [501, 41] on button "close" at bounding box center [504, 46] width 16 height 16
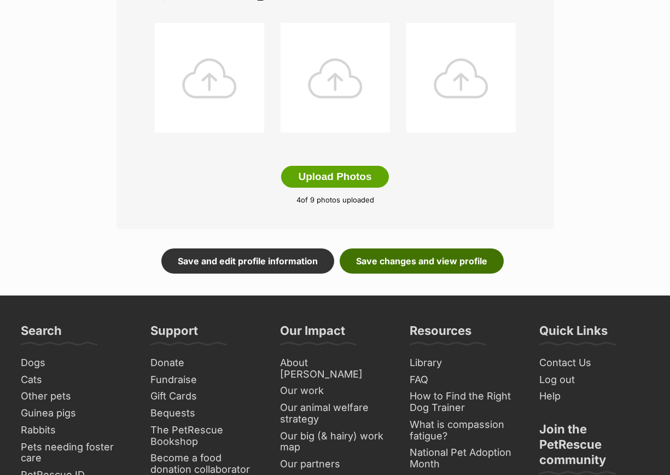
scroll to position [593, 0]
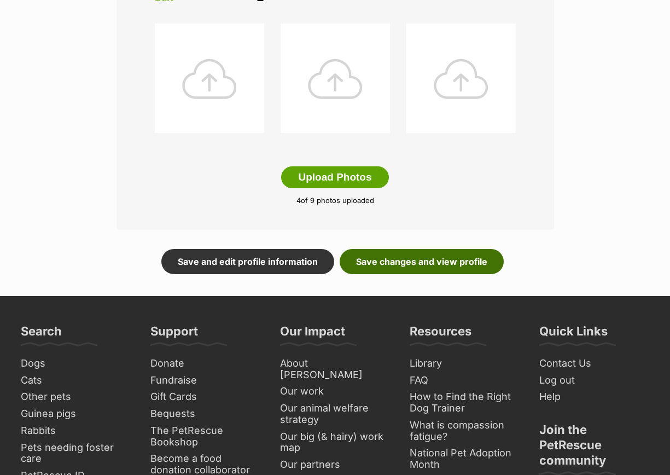
click at [392, 249] on link "Save changes and view profile" at bounding box center [422, 261] width 164 height 25
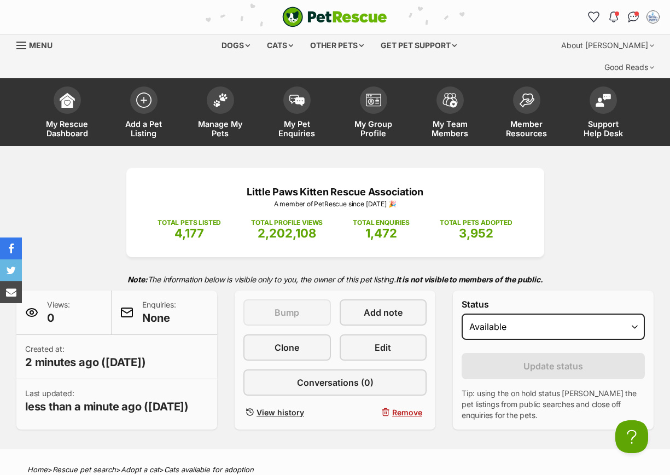
click at [90, 175] on div "Little Paws Kitten Rescue Association A member of PetRescue since [DATE] 🎉 TOTA…" at bounding box center [335, 298] width 670 height 261
click at [60, 205] on div "Little Paws Kitten Rescue Association A member of PetRescue since [DATE] 🎉 TOTA…" at bounding box center [335, 298] width 670 height 261
click at [229, 84] on span at bounding box center [220, 97] width 27 height 27
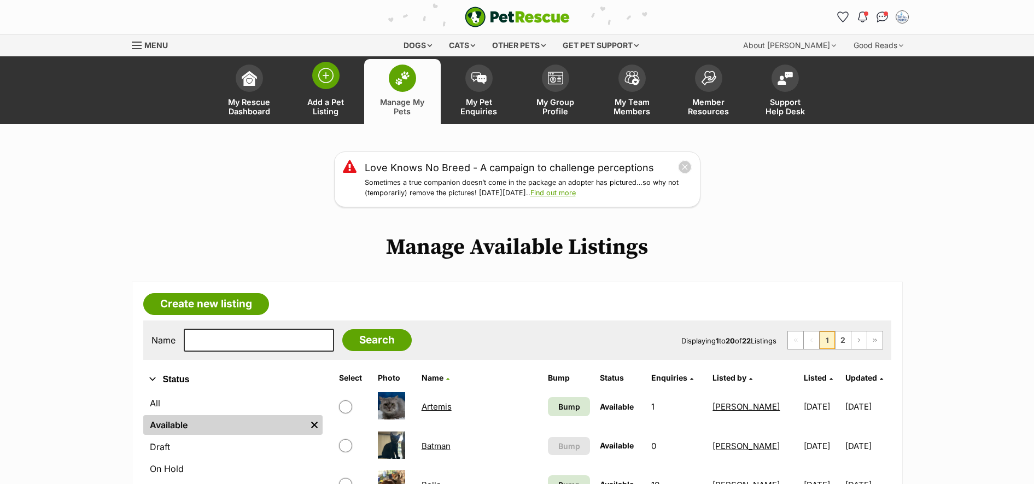
click at [324, 78] on img at bounding box center [325, 75] width 15 height 15
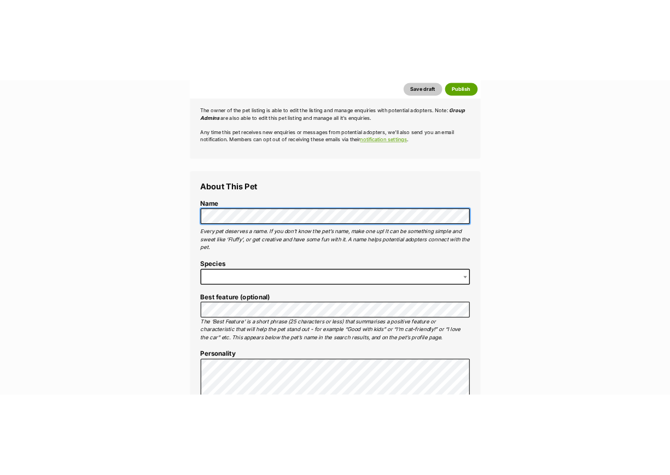
scroll to position [342, 0]
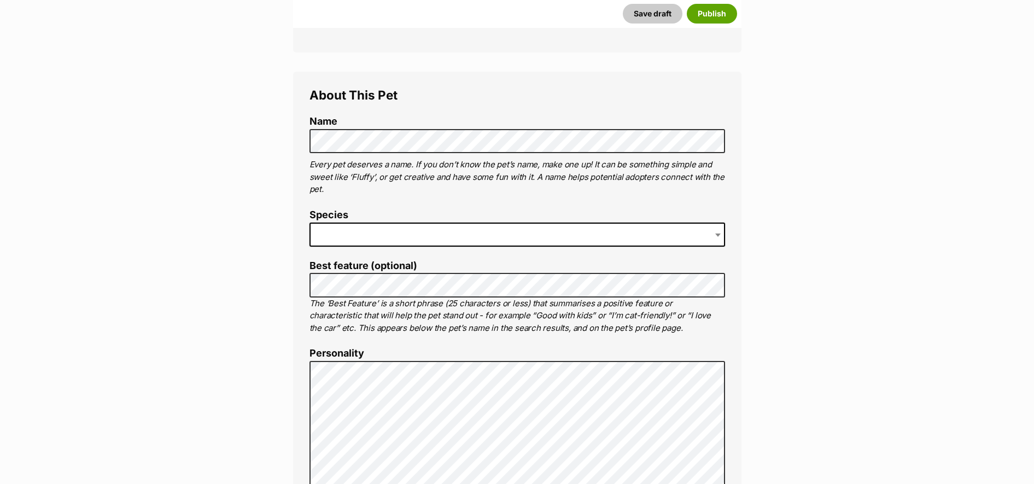
click at [341, 223] on span at bounding box center [518, 235] width 416 height 24
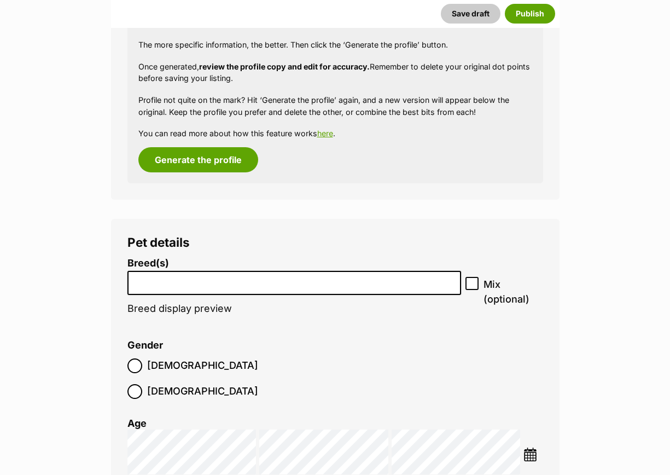
scroll to position [1504, 0]
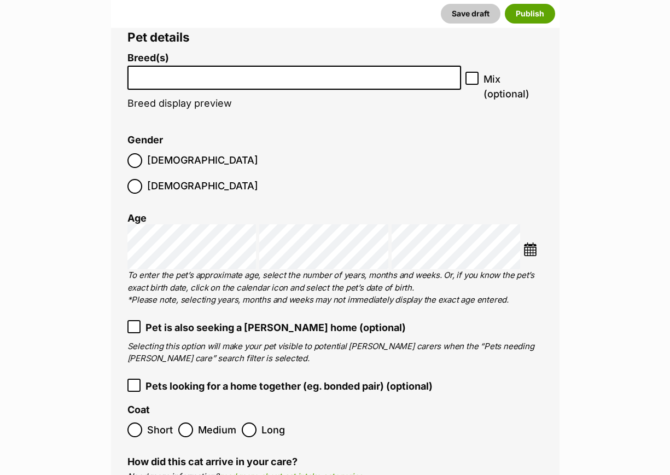
click at [183, 67] on li at bounding box center [294, 78] width 326 height 22
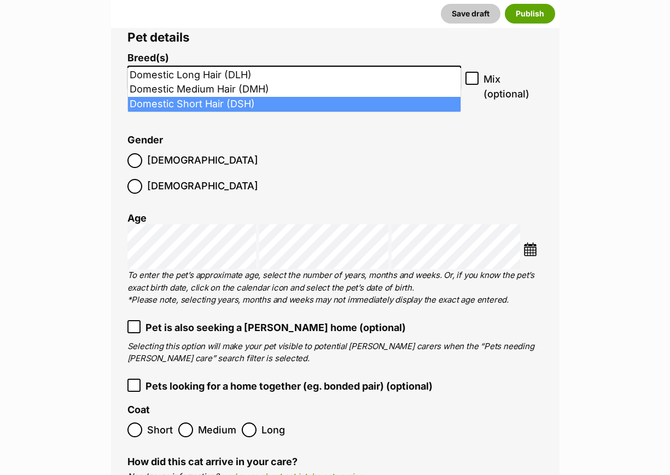
type input "dom"
select select "252102"
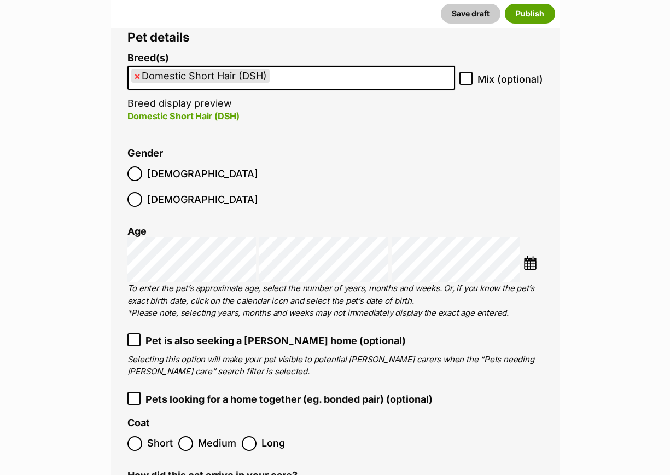
click at [271, 301] on ol "Breed(s) Domestic Short Hair (DSH) Abyssinian American Bobtail American Curl Am…" at bounding box center [335, 322] width 416 height 541
click at [533, 256] on img at bounding box center [530, 263] width 14 height 14
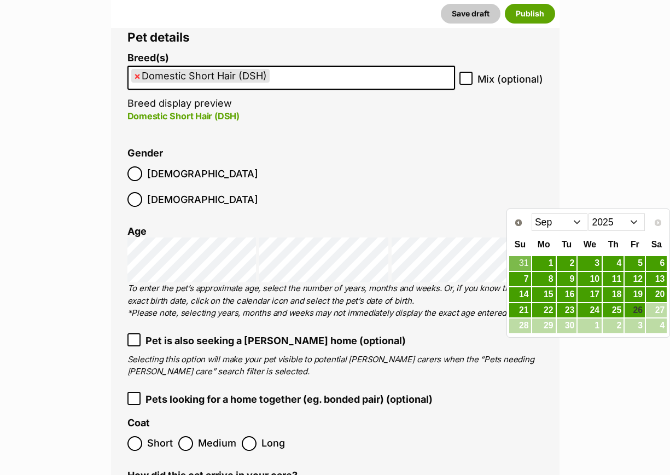
click at [582, 221] on select "Jan Feb Mar Apr May Jun Jul Aug Sep" at bounding box center [560, 221] width 56 height 17
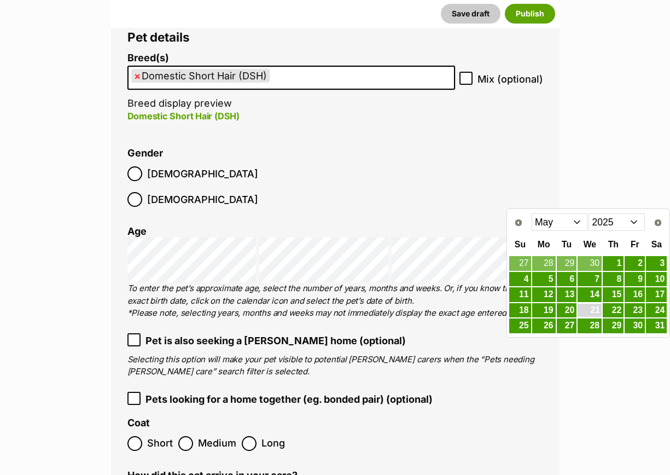
click at [594, 311] on link "21" at bounding box center [589, 311] width 24 height 14
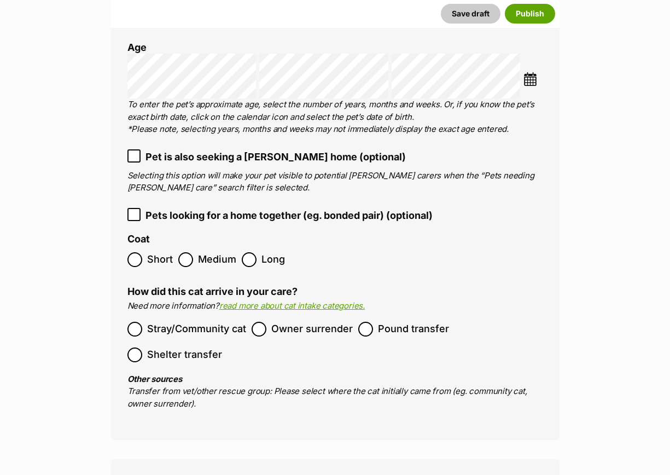
scroll to position [1709, 0]
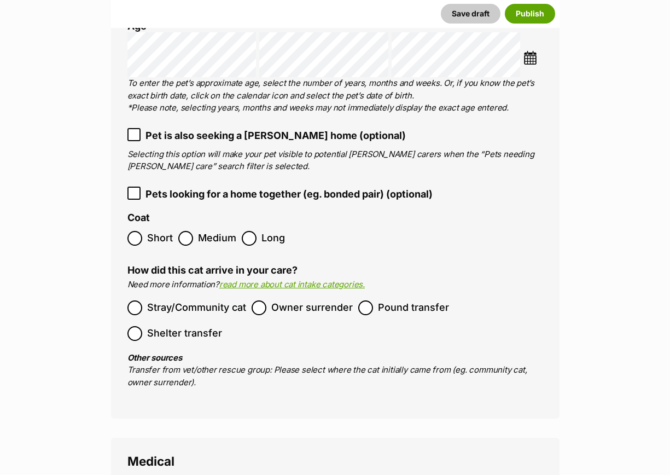
click at [145, 231] on label "Short" at bounding box center [149, 238] width 45 height 15
drag, startPoint x: 147, startPoint y: 195, endPoint x: 230, endPoint y: 249, distance: 99.2
click at [250, 295] on ol "Stray/Community cat Owner surrender Pound transfer Shelter transfer" at bounding box center [335, 320] width 416 height 51
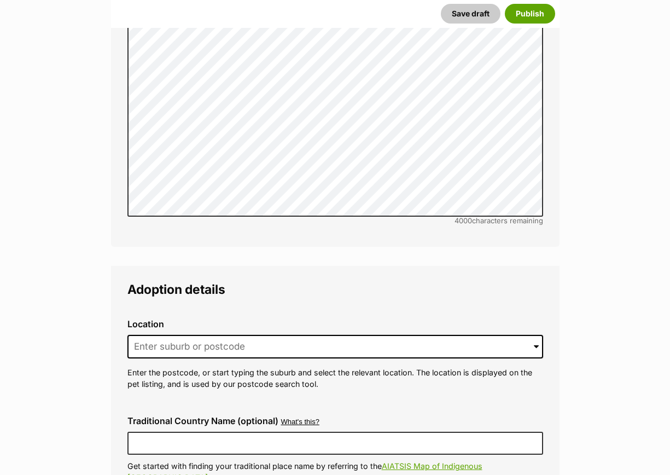
scroll to position [2666, 0]
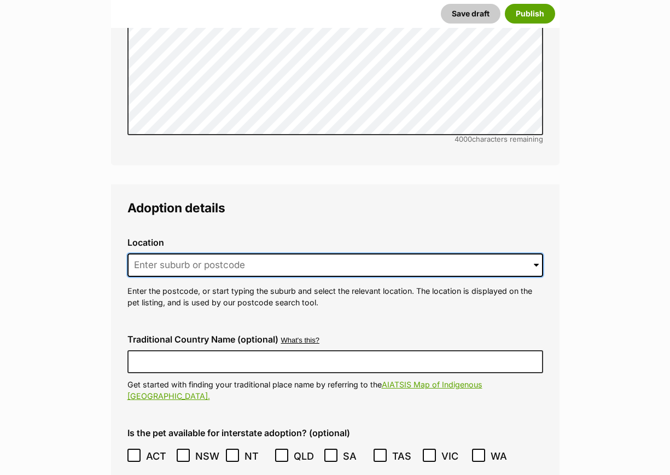
click at [233, 253] on input at bounding box center [335, 265] width 416 height 24
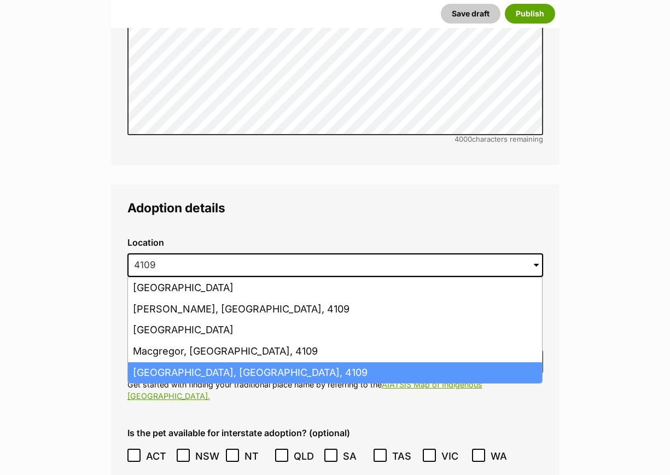
click at [197, 362] on li "Sunnybank, Queensland, 4109" at bounding box center [335, 372] width 414 height 21
type input "Sunnybank, Queensland, 4109"
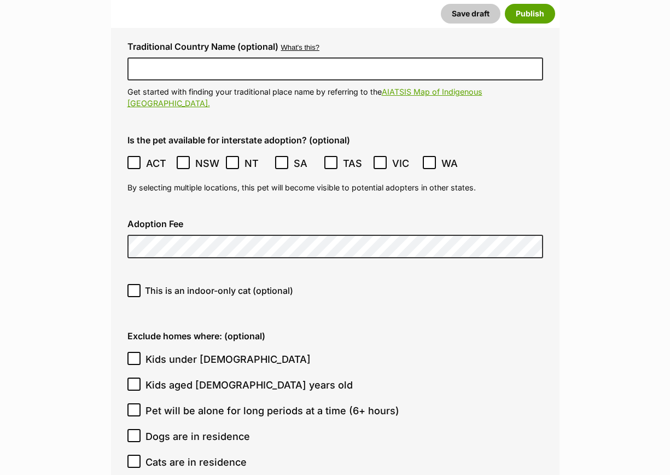
scroll to position [3008, 0]
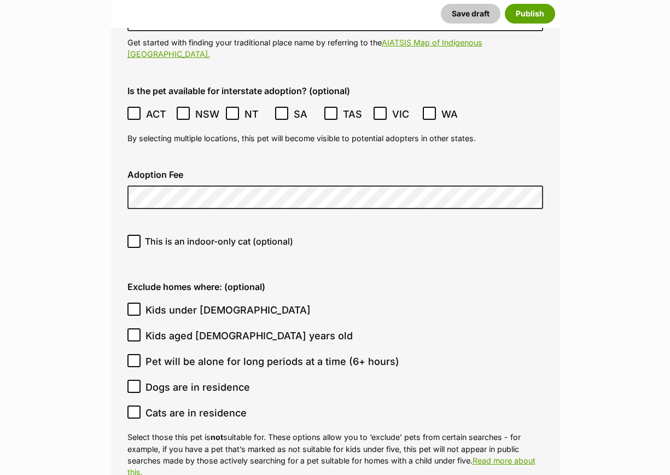
click at [215, 226] on div "This is an indoor-only cat (optional)" at bounding box center [335, 245] width 433 height 39
click at [206, 235] on span "This is an indoor-only cat (optional)" at bounding box center [219, 241] width 148 height 13
click at [141, 235] on input "This is an indoor-only cat (optional)" at bounding box center [133, 241] width 13 height 13
checkbox input "true"
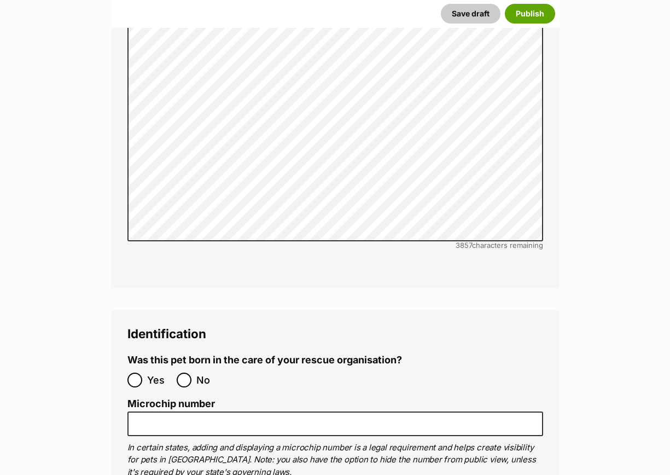
scroll to position [3691, 0]
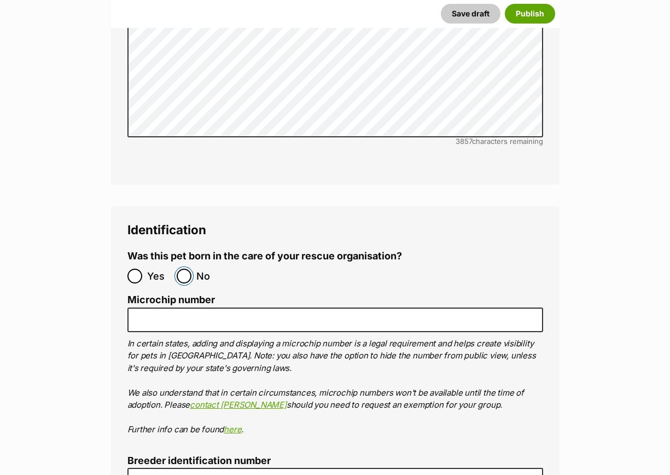
click at [184, 269] on input "No" at bounding box center [184, 276] width 15 height 15
radio input "true"
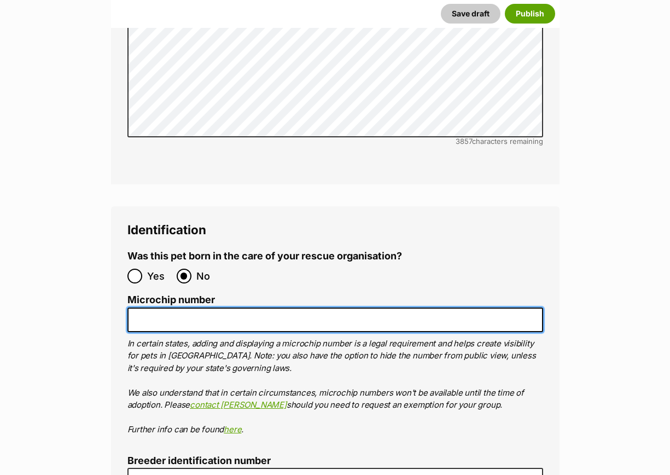
drag, startPoint x: 164, startPoint y: 262, endPoint x: 494, endPoint y: 308, distance: 333.0
click at [166, 307] on input "Microchip number" at bounding box center [335, 319] width 416 height 25
drag, startPoint x: 168, startPoint y: 268, endPoint x: 174, endPoint y: 260, distance: 10.1
click at [168, 307] on input "Microchip number" at bounding box center [335, 319] width 416 height 25
paste input "956000018906063"
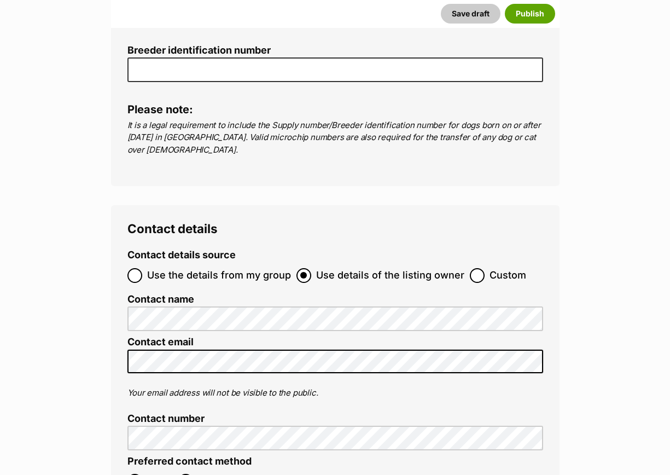
scroll to position [4170, 0]
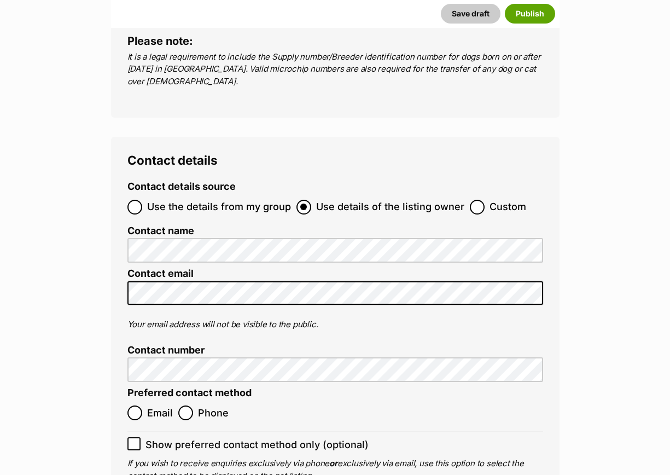
type input "956000018906063"
drag, startPoint x: 472, startPoint y: 147, endPoint x: 468, endPoint y: 151, distance: 6.6
click at [470, 200] on input "Custom" at bounding box center [477, 207] width 15 height 15
radio input "true"
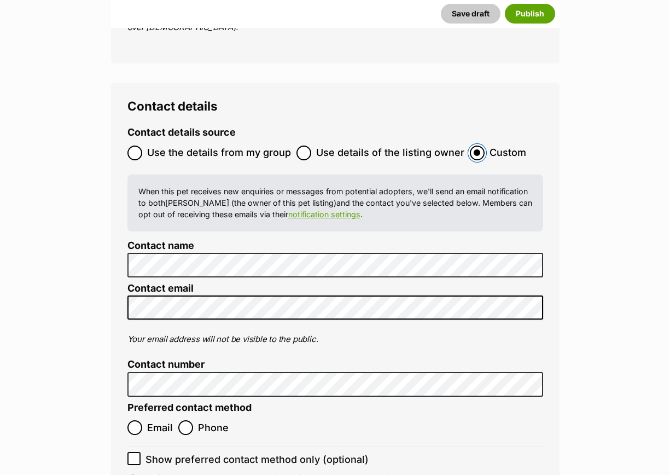
scroll to position [4307, 0]
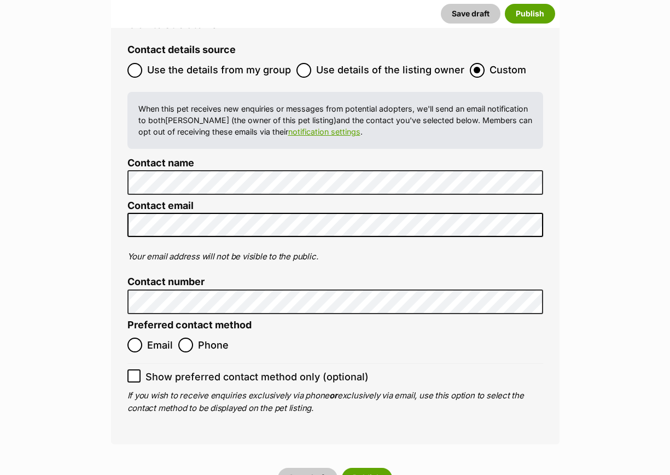
click at [141, 200] on li "Contact email" at bounding box center [335, 222] width 416 height 45
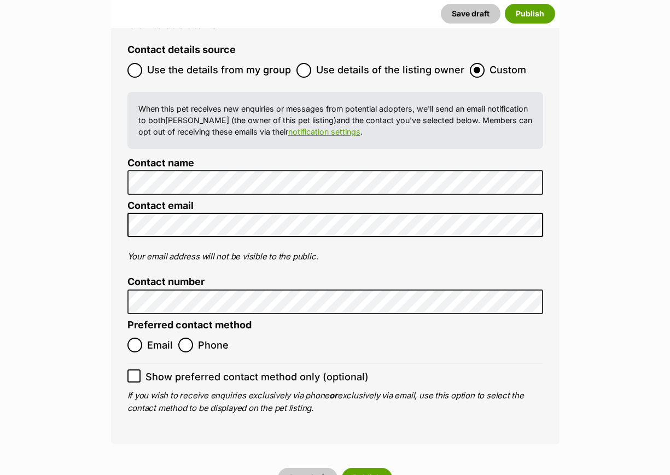
click at [172, 332] on ol "Email Phone" at bounding box center [231, 345] width 208 height 26
click at [192, 337] on input "Phone" at bounding box center [185, 344] width 15 height 15
radio input "true"
click at [363, 468] on button "Publish" at bounding box center [367, 478] width 50 height 20
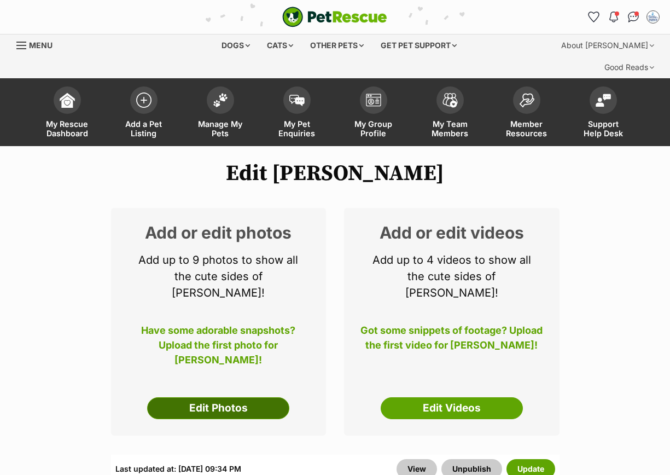
click at [183, 397] on link "Edit Photos" at bounding box center [218, 408] width 142 height 22
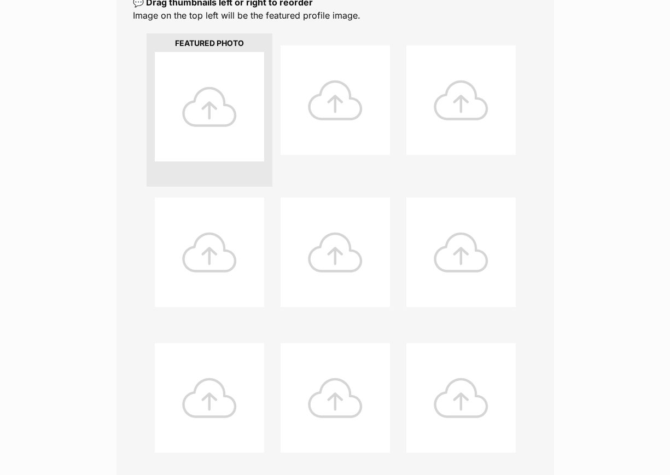
scroll to position [479, 0]
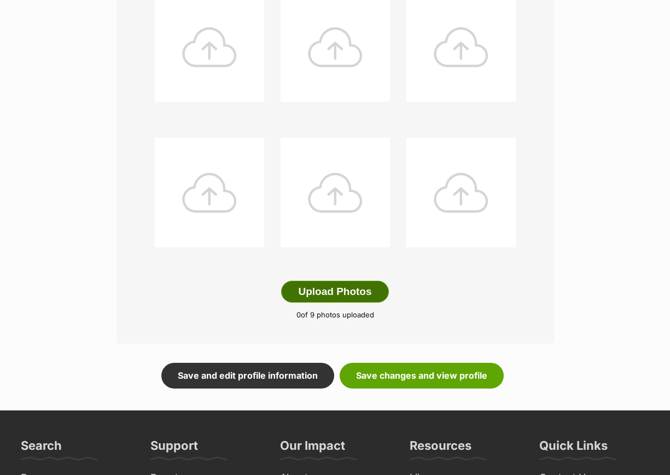
click at [349, 281] on button "Upload Photos" at bounding box center [334, 292] width 107 height 22
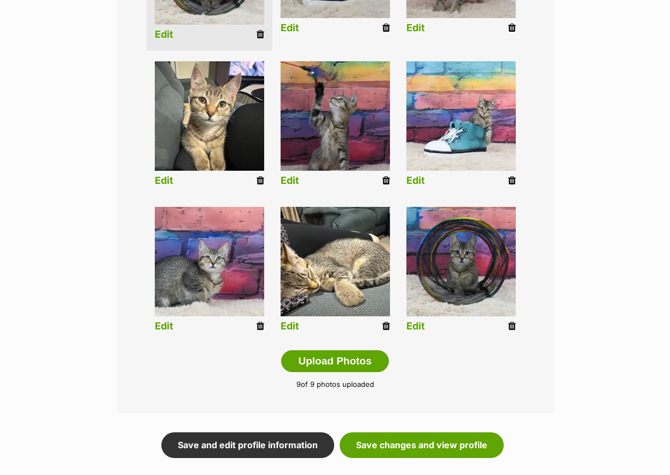
scroll to position [547, 0]
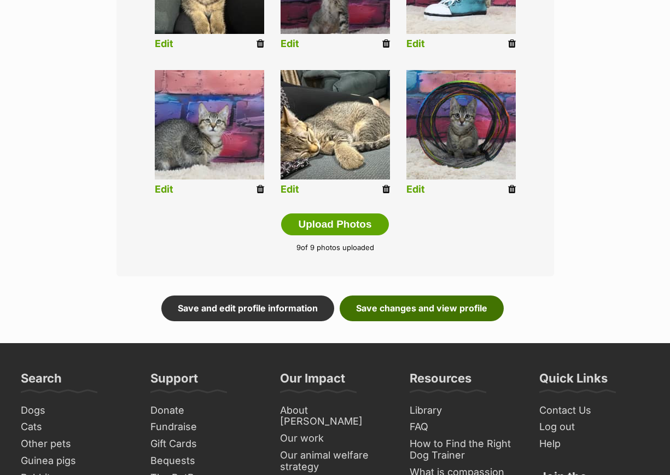
click at [424, 295] on link "Save changes and view profile" at bounding box center [422, 307] width 164 height 25
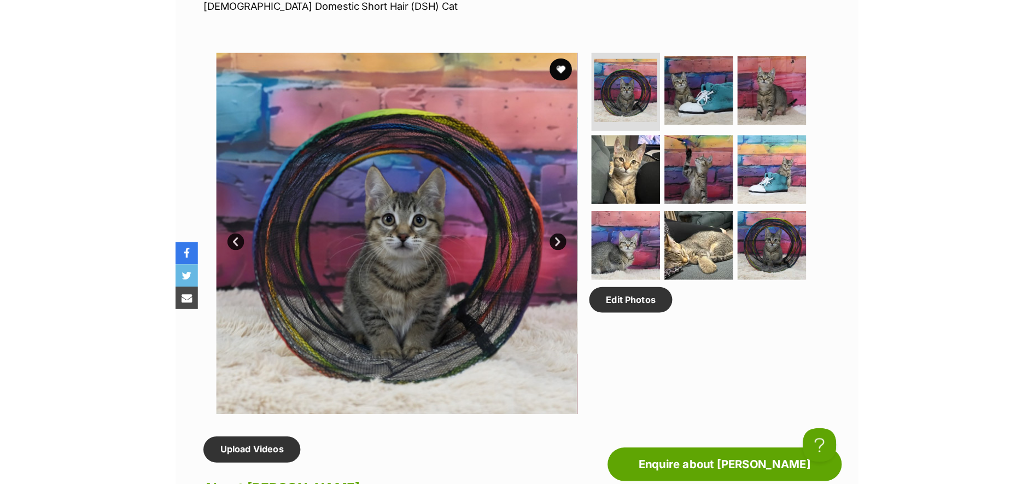
scroll to position [546, 0]
